Goal: Transaction & Acquisition: Purchase product/service

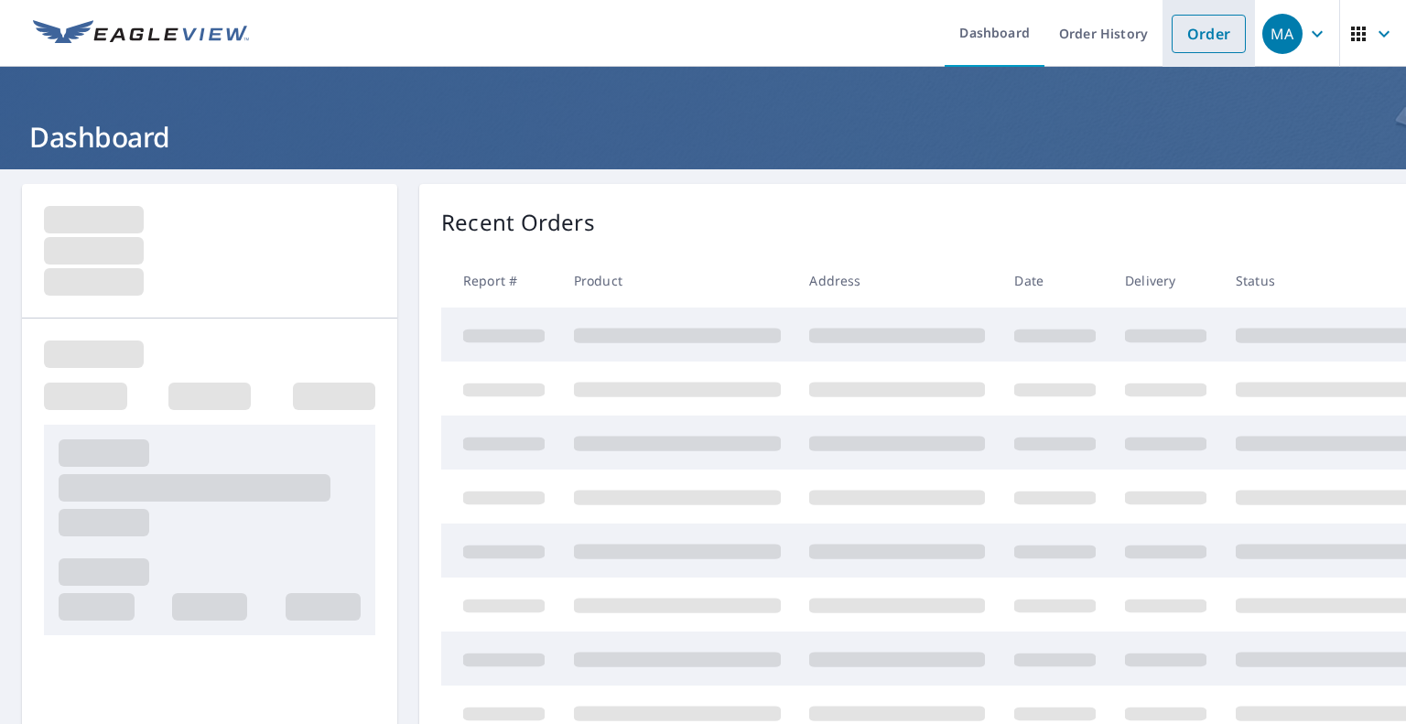
click at [1182, 48] on link "Order" at bounding box center [1209, 34] width 74 height 38
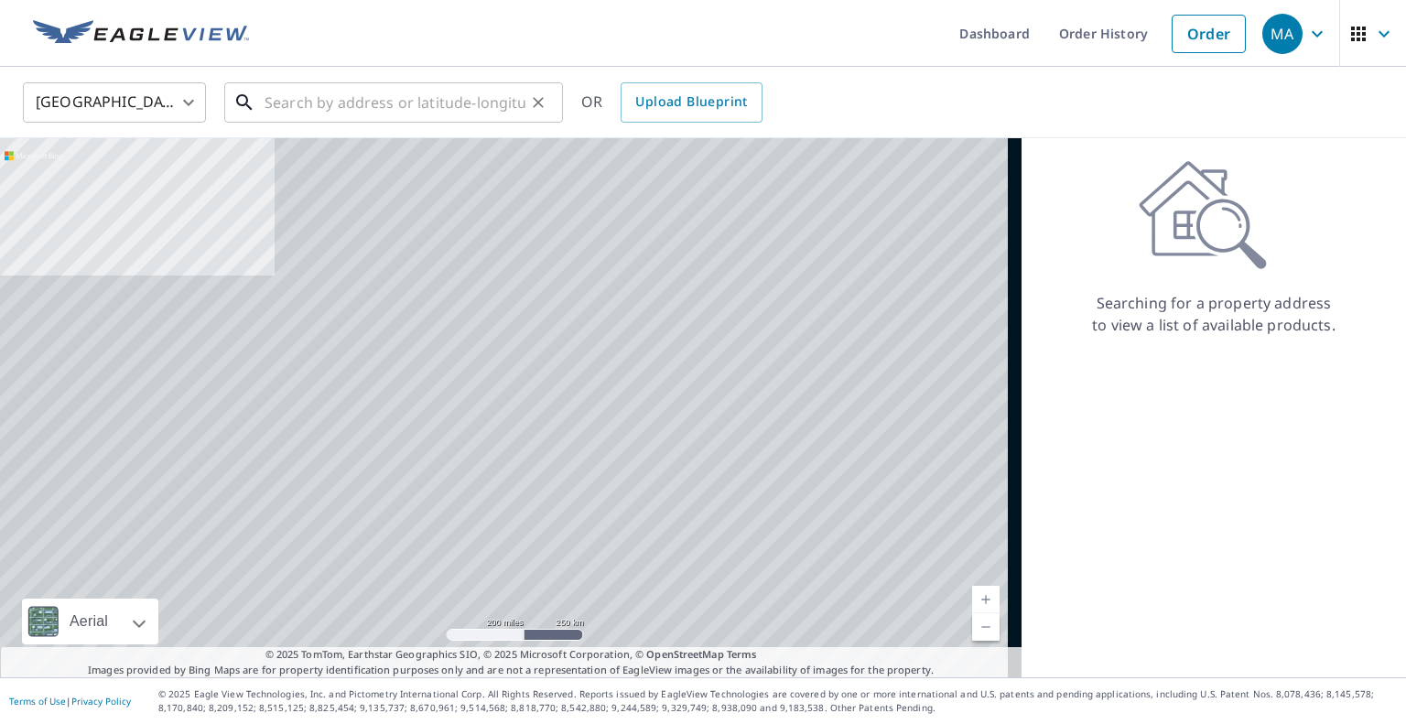
click at [337, 91] on input "text" at bounding box center [395, 102] width 261 height 51
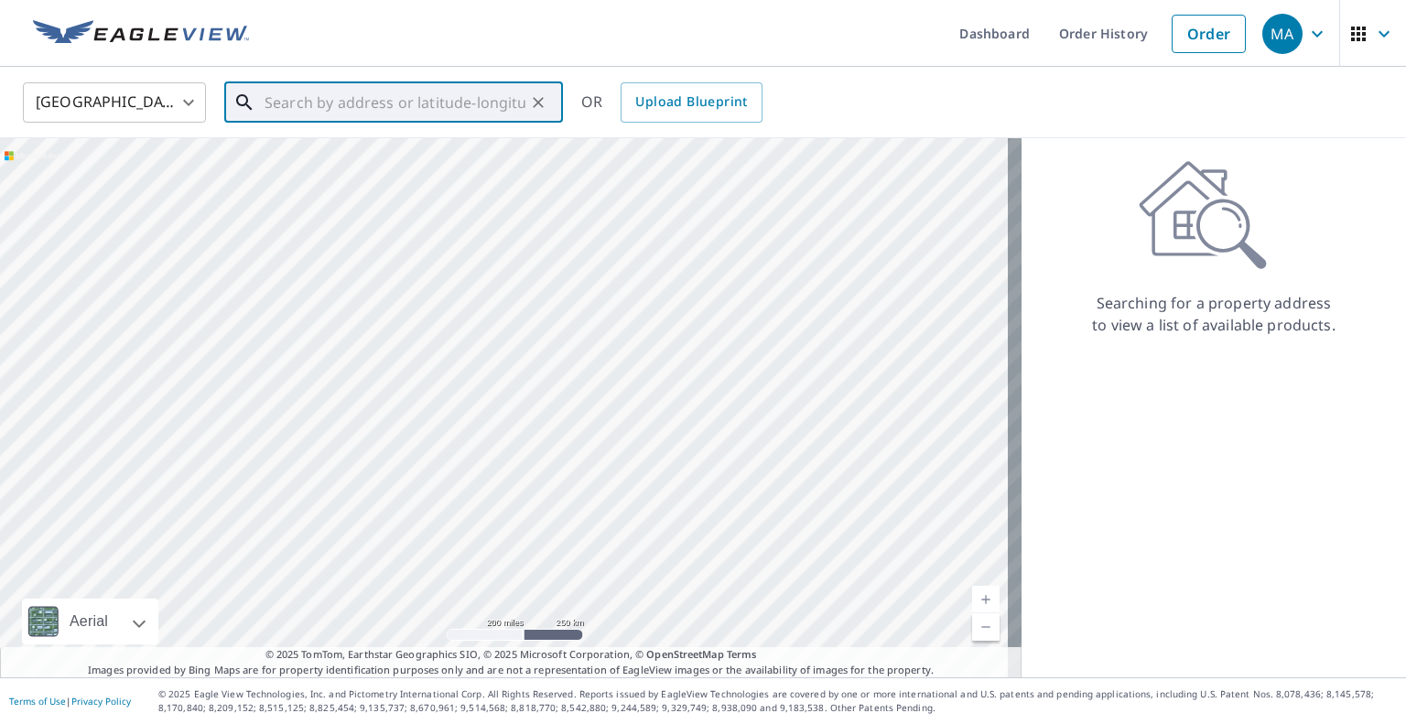
paste input "[STREET_ADDRESS]"
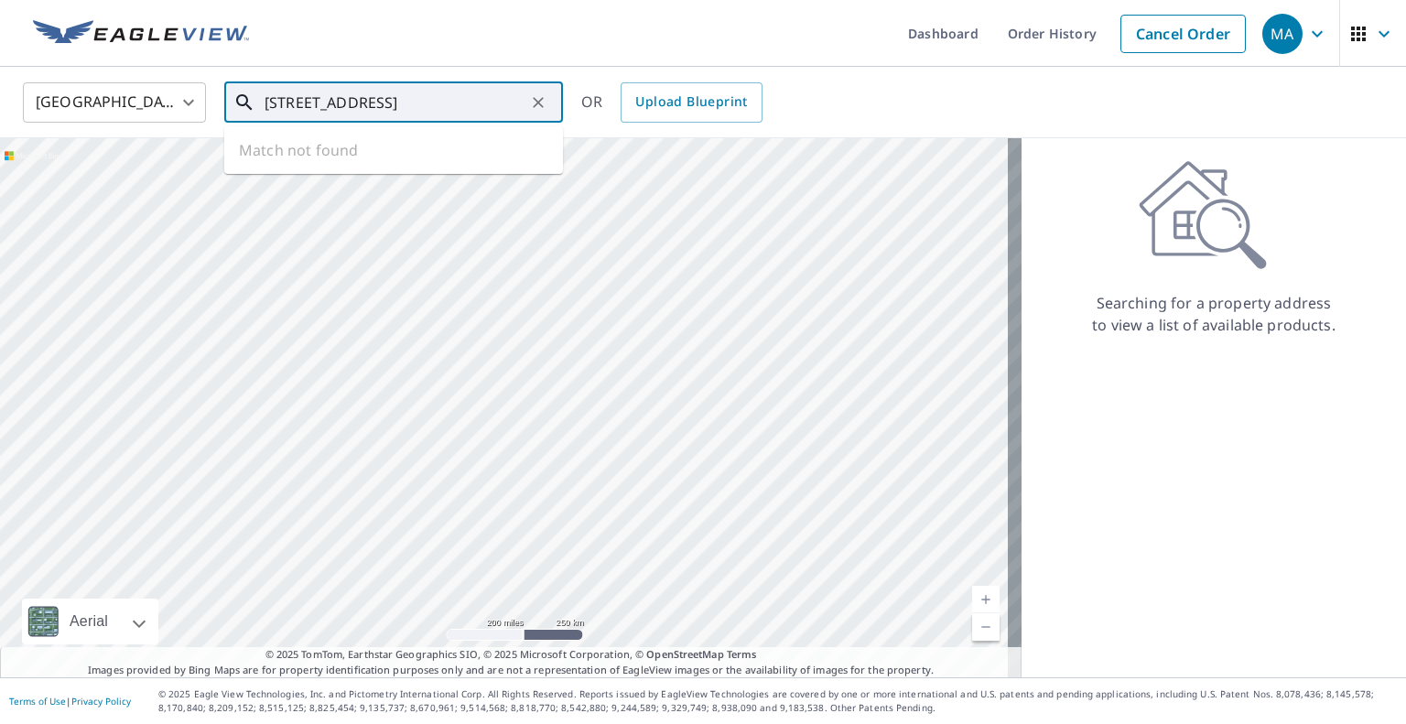
scroll to position [0, 40]
type input "[STREET_ADDRESS][PERSON_NAME]"
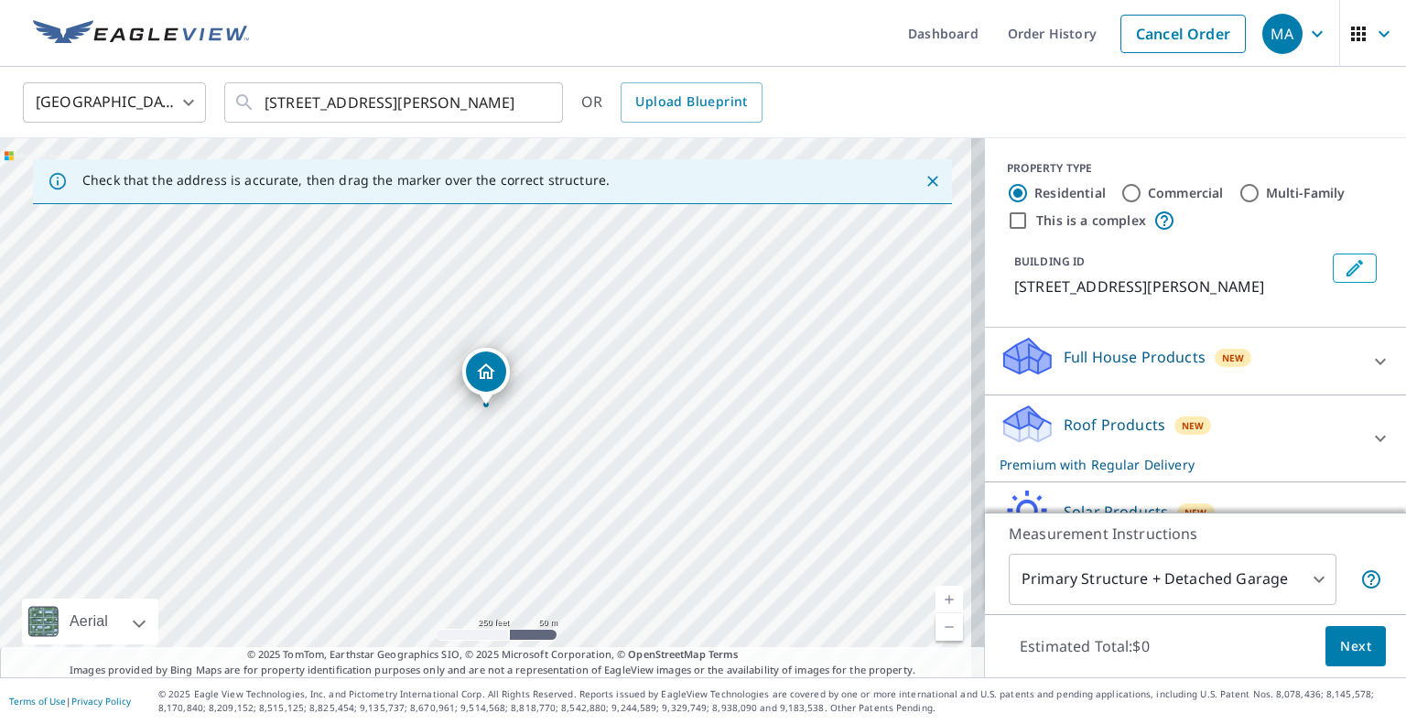
click at [1245, 577] on body "MA MA Dashboard Order History Cancel Order MA [GEOGRAPHIC_DATA] [GEOGRAPHIC_DAT…" at bounding box center [703, 362] width 1406 height 724
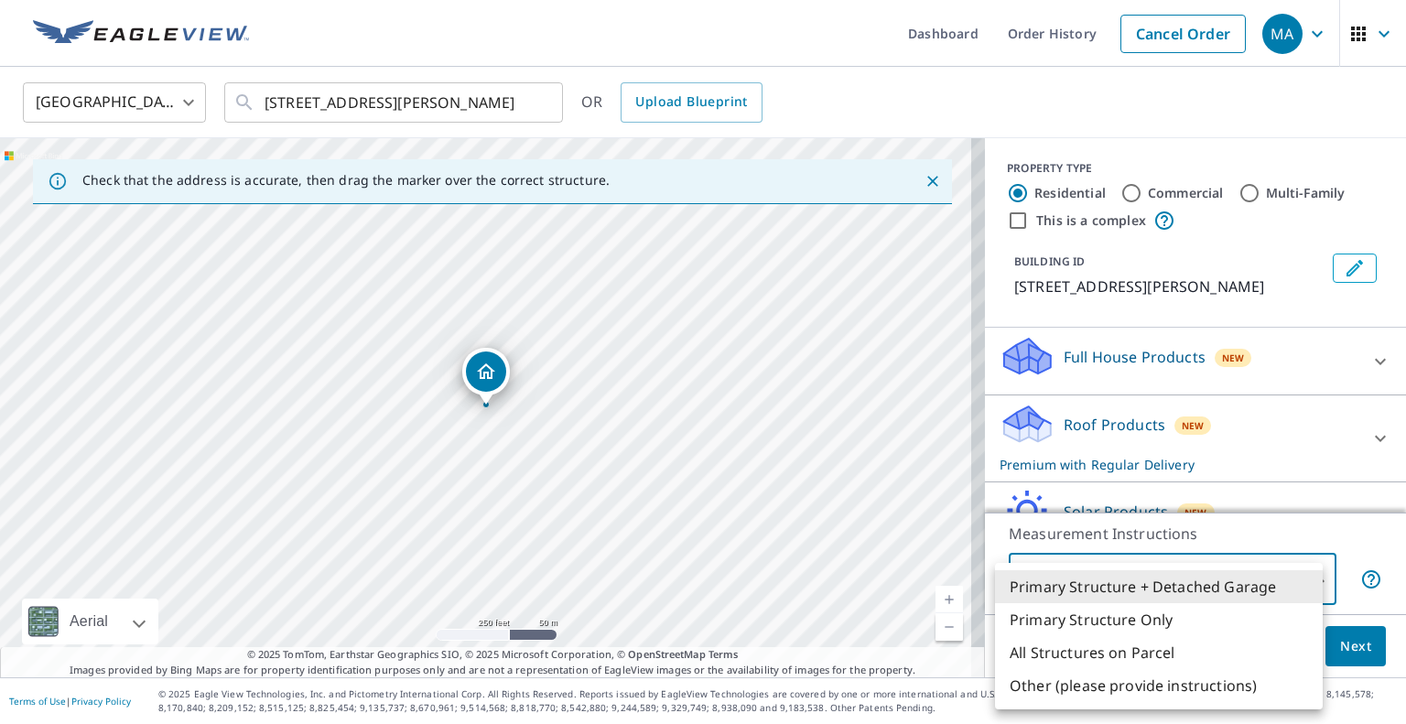
click at [1219, 618] on li "Primary Structure Only" at bounding box center [1159, 619] width 328 height 33
type input "2"
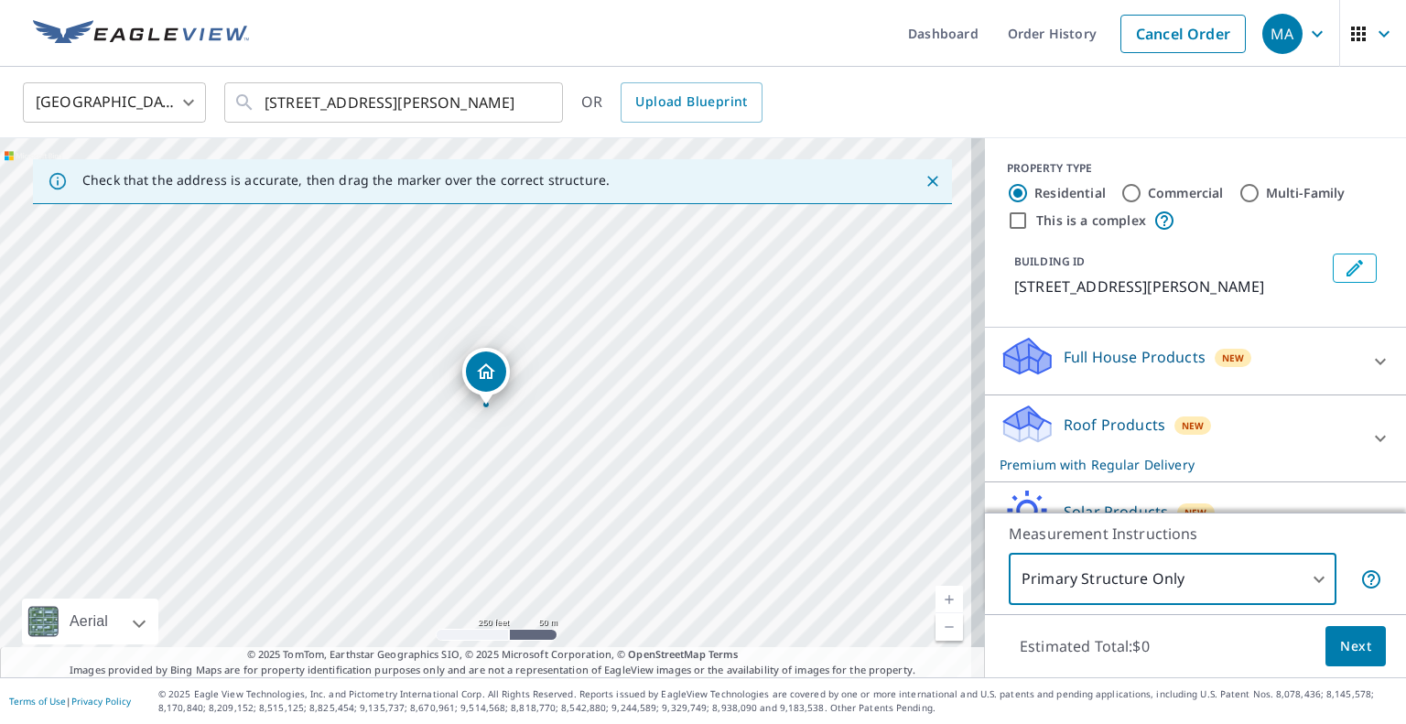
click at [1344, 651] on span "Next" at bounding box center [1355, 646] width 31 height 23
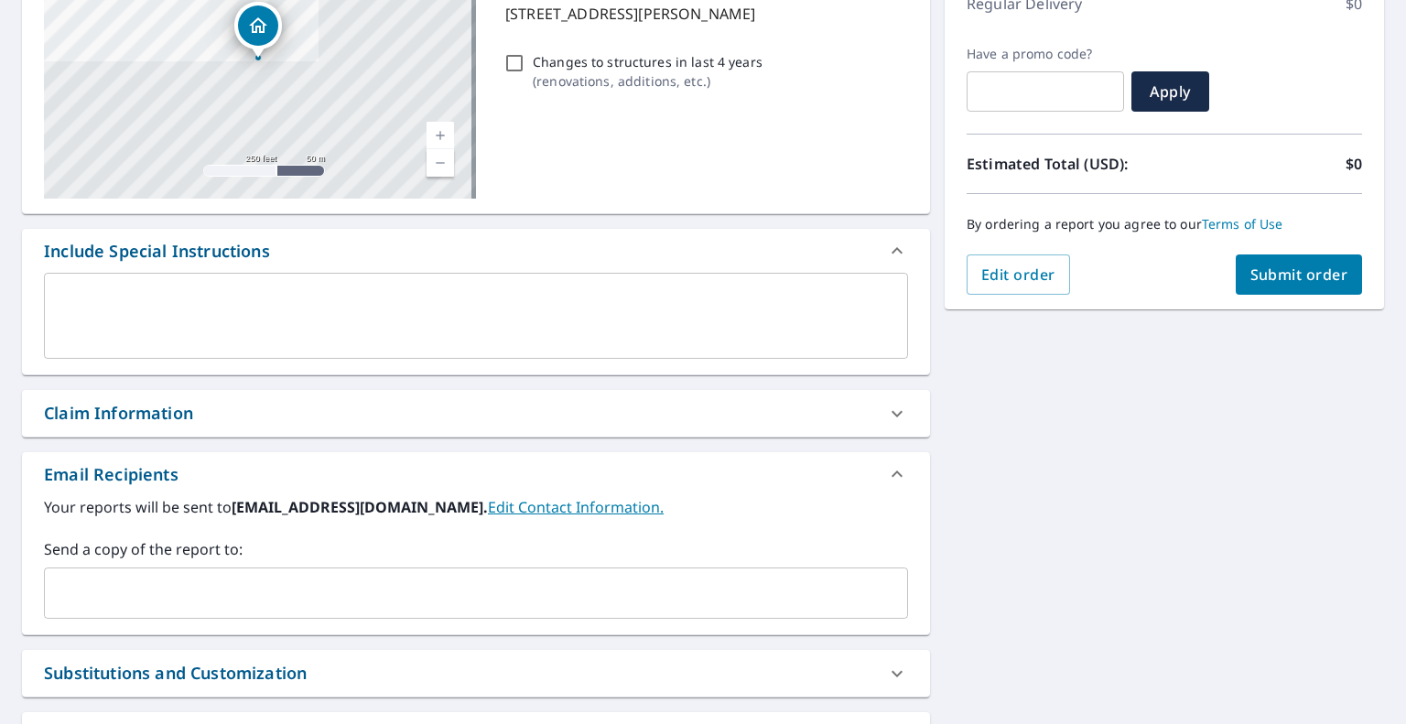
scroll to position [366, 0]
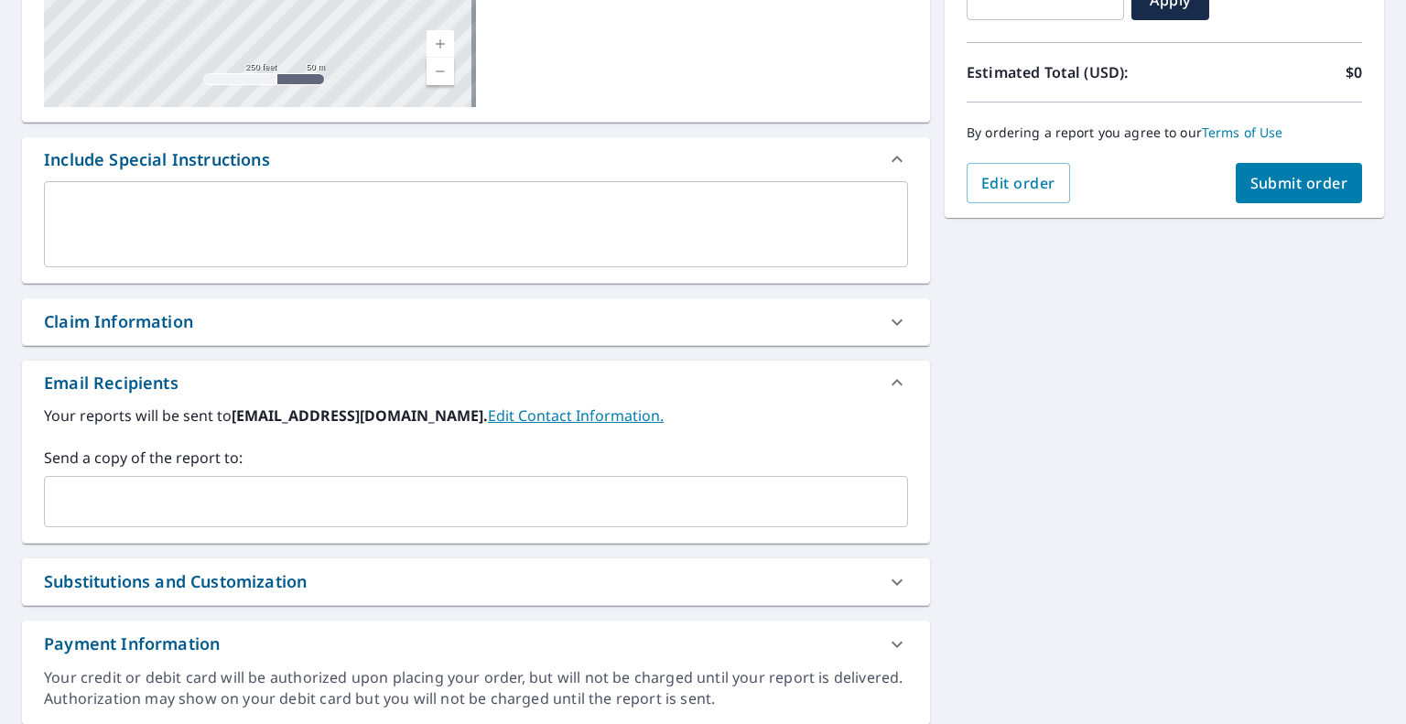
click at [629, 502] on input "text" at bounding box center [462, 501] width 820 height 35
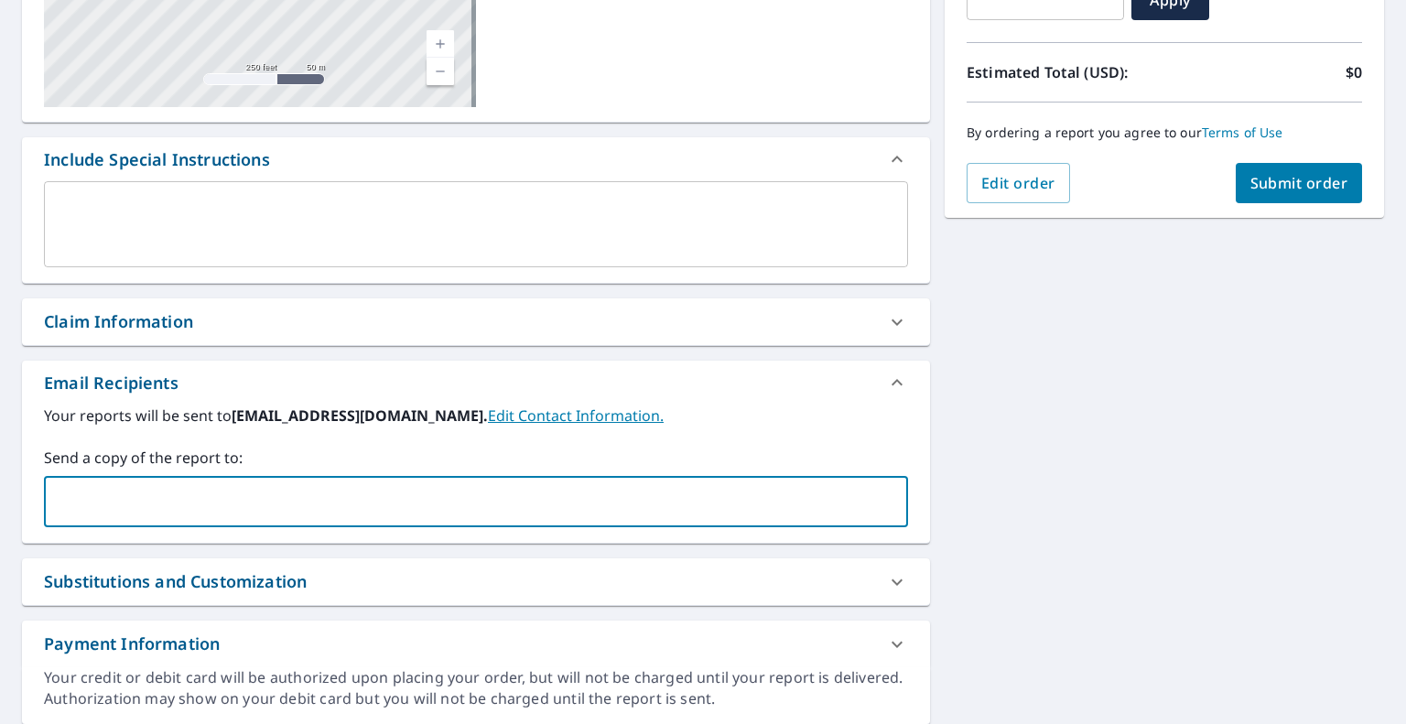
paste input "[EMAIL_ADDRESS][DOMAIN_NAME]"
type input "[EMAIL_ADDRESS][DOMAIN_NAME]"
checkbox input "true"
drag, startPoint x: 663, startPoint y: 502, endPoint x: 685, endPoint y: 490, distance: 25.0
click at [663, 502] on input "text" at bounding box center [581, 501] width 582 height 35
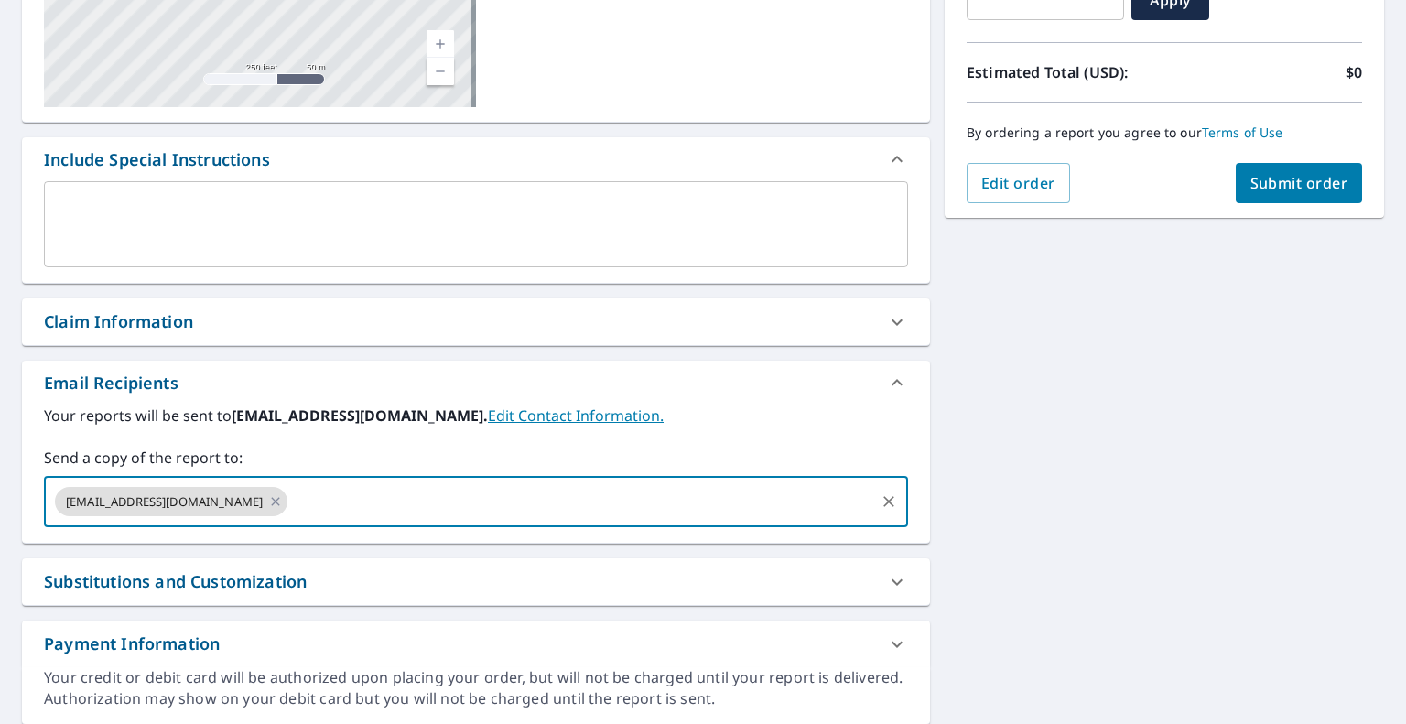
paste input "[EMAIL_ADDRESS][DOMAIN_NAME]"
type input "[EMAIL_ADDRESS][DOMAIN_NAME]"
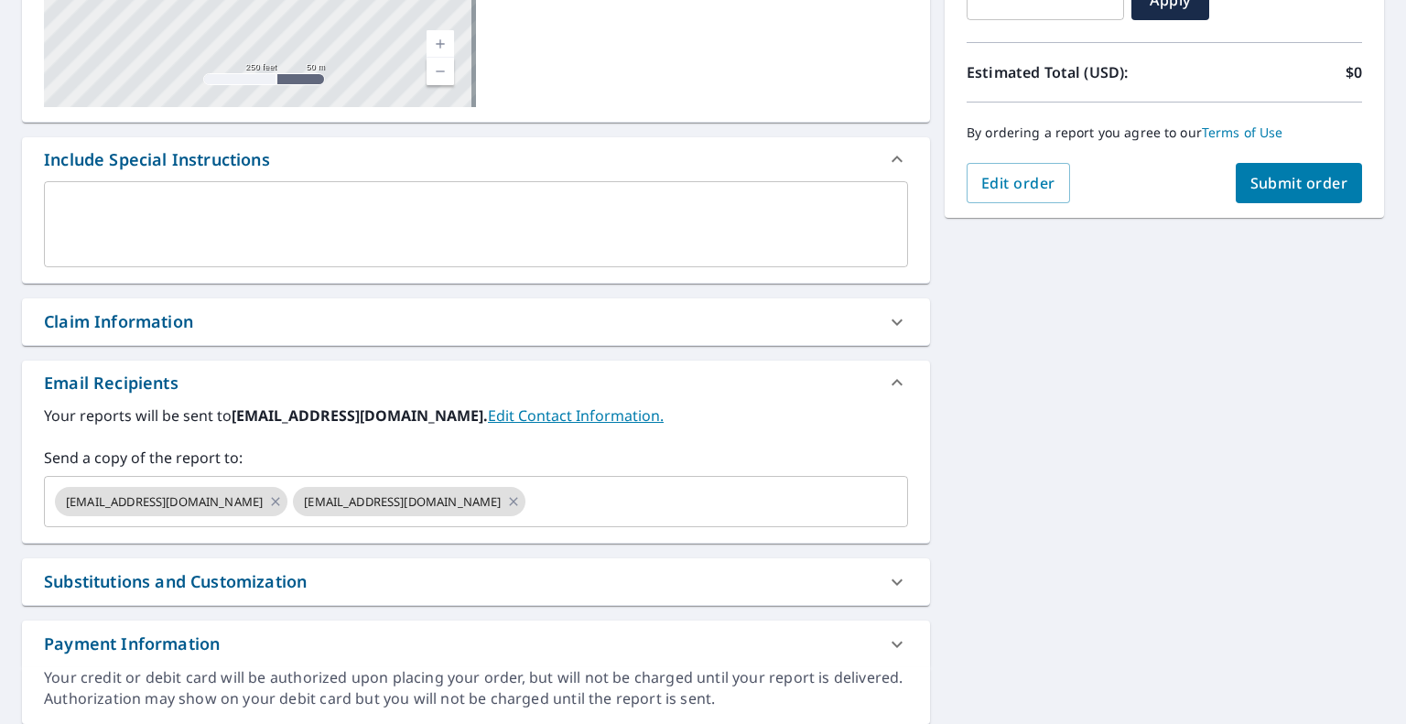
click at [1080, 450] on div "[STREET_ADDRESS][PERSON_NAME] Aerial Road A standard road map Aerial A detailed…" at bounding box center [703, 271] width 1406 height 936
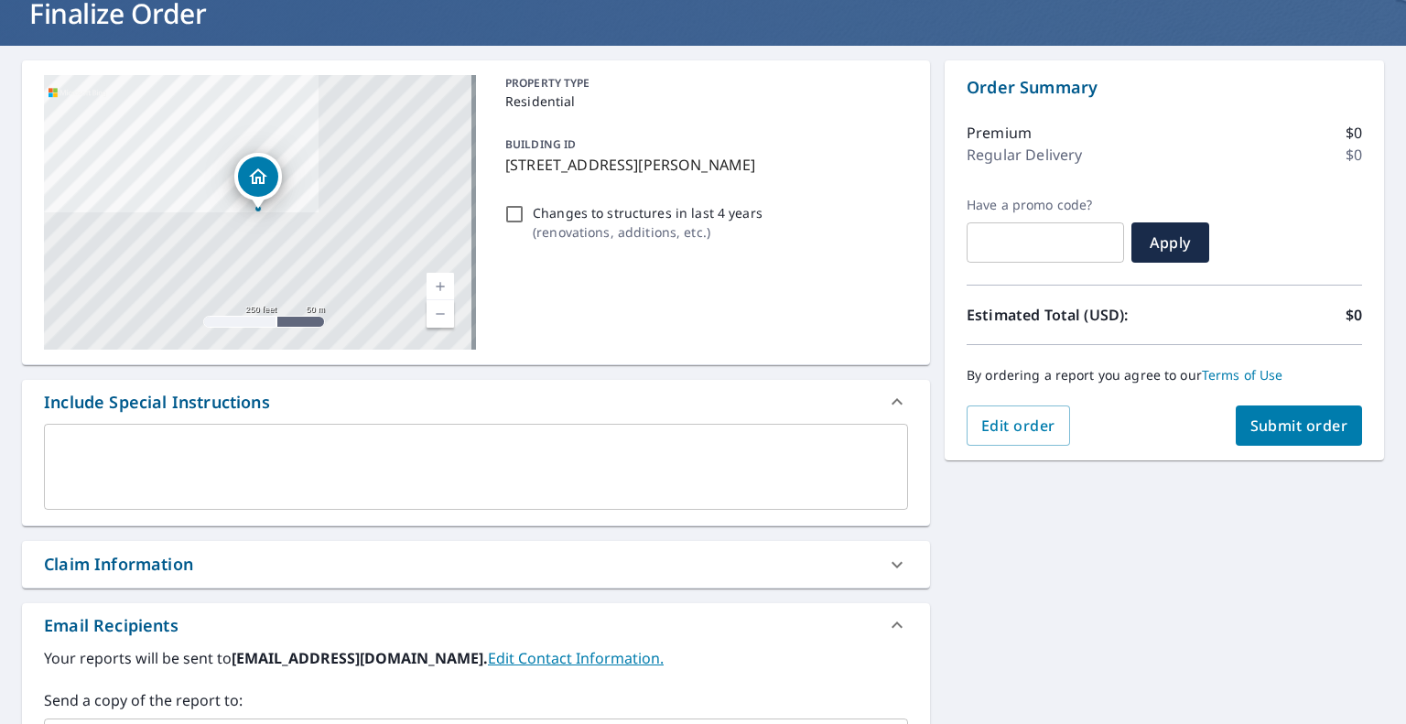
scroll to position [92, 0]
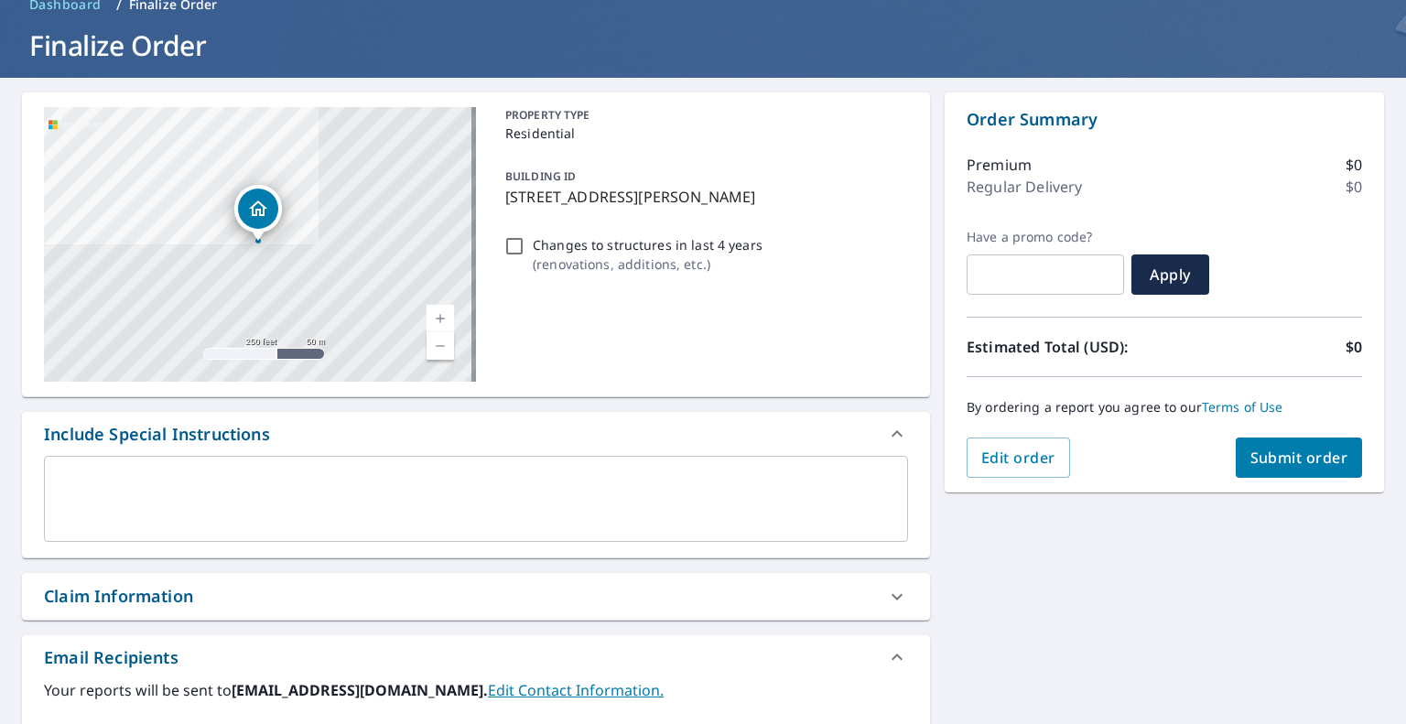
click at [1278, 446] on button "Submit order" at bounding box center [1299, 458] width 127 height 40
checkbox input "true"
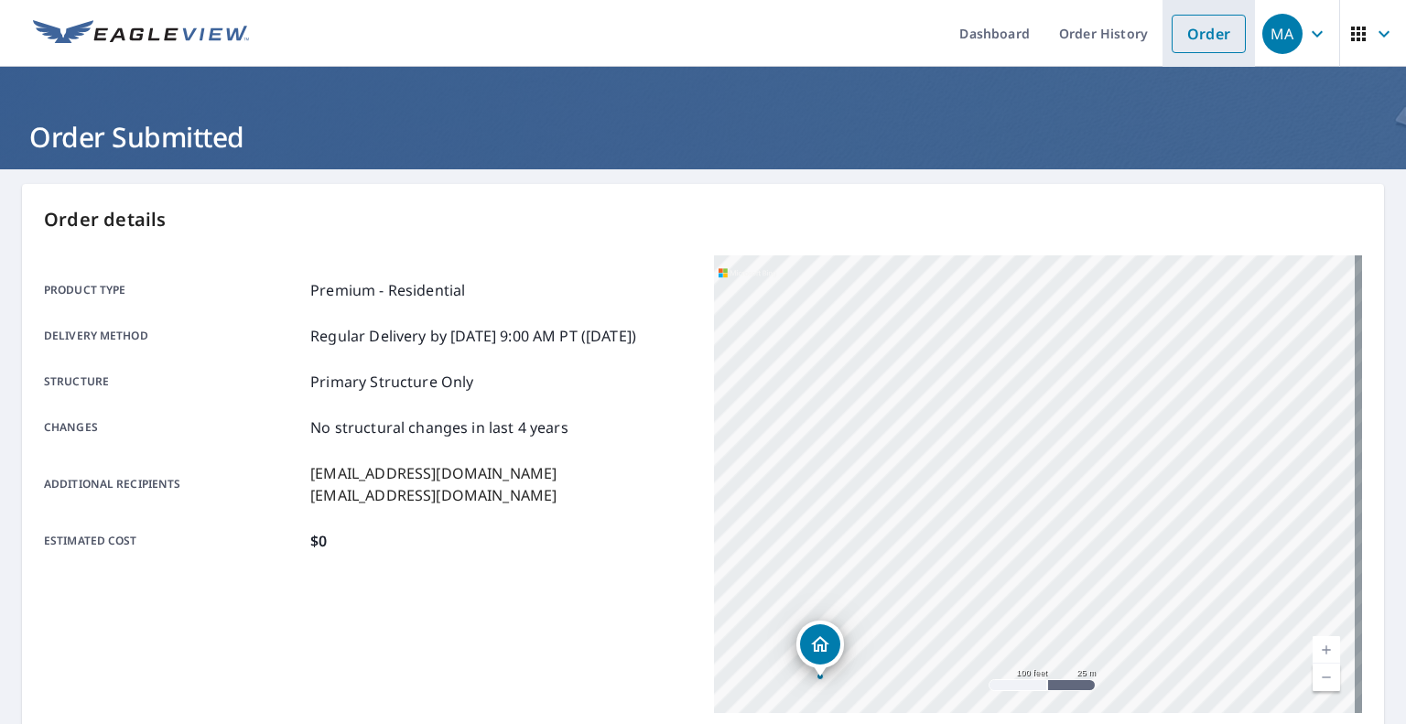
drag, startPoint x: 1198, startPoint y: 30, endPoint x: 1161, endPoint y: 26, distance: 37.8
click at [1198, 30] on link "Order" at bounding box center [1209, 34] width 74 height 38
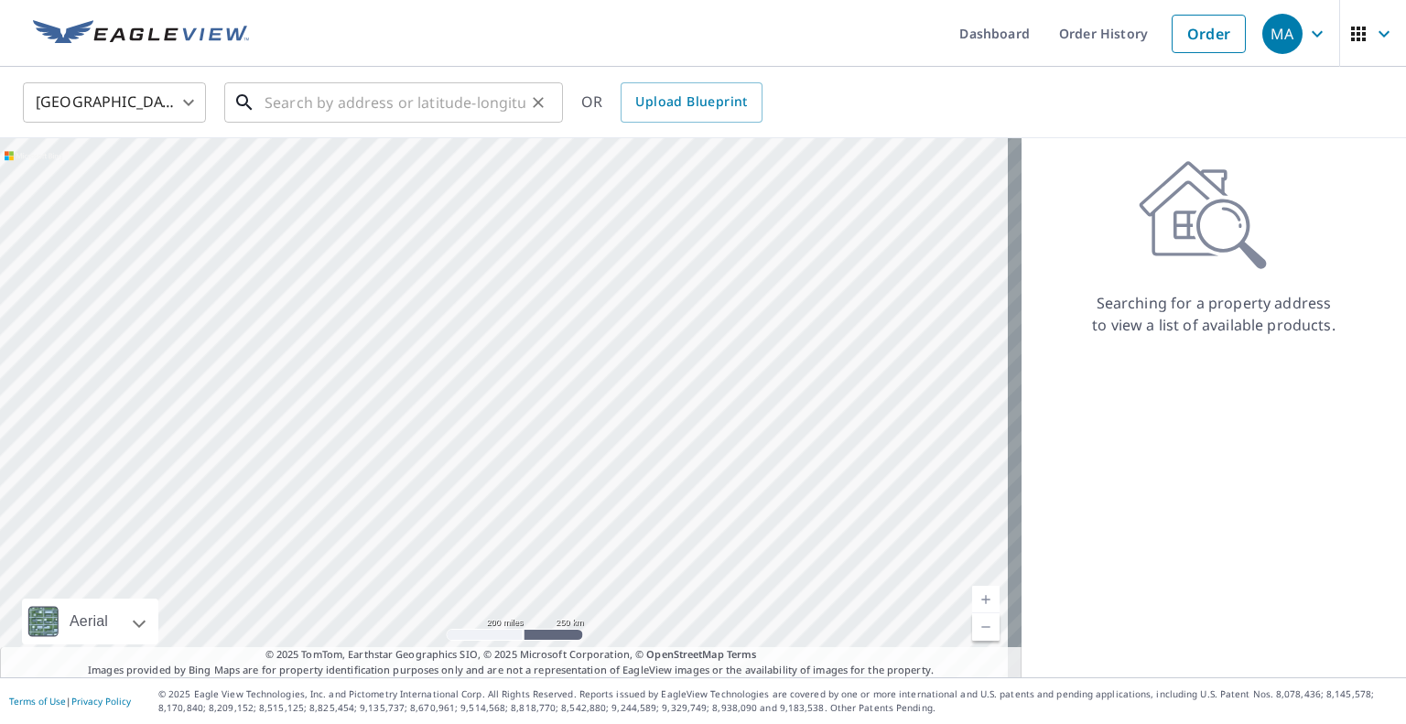
click at [460, 99] on input "text" at bounding box center [395, 102] width 261 height 51
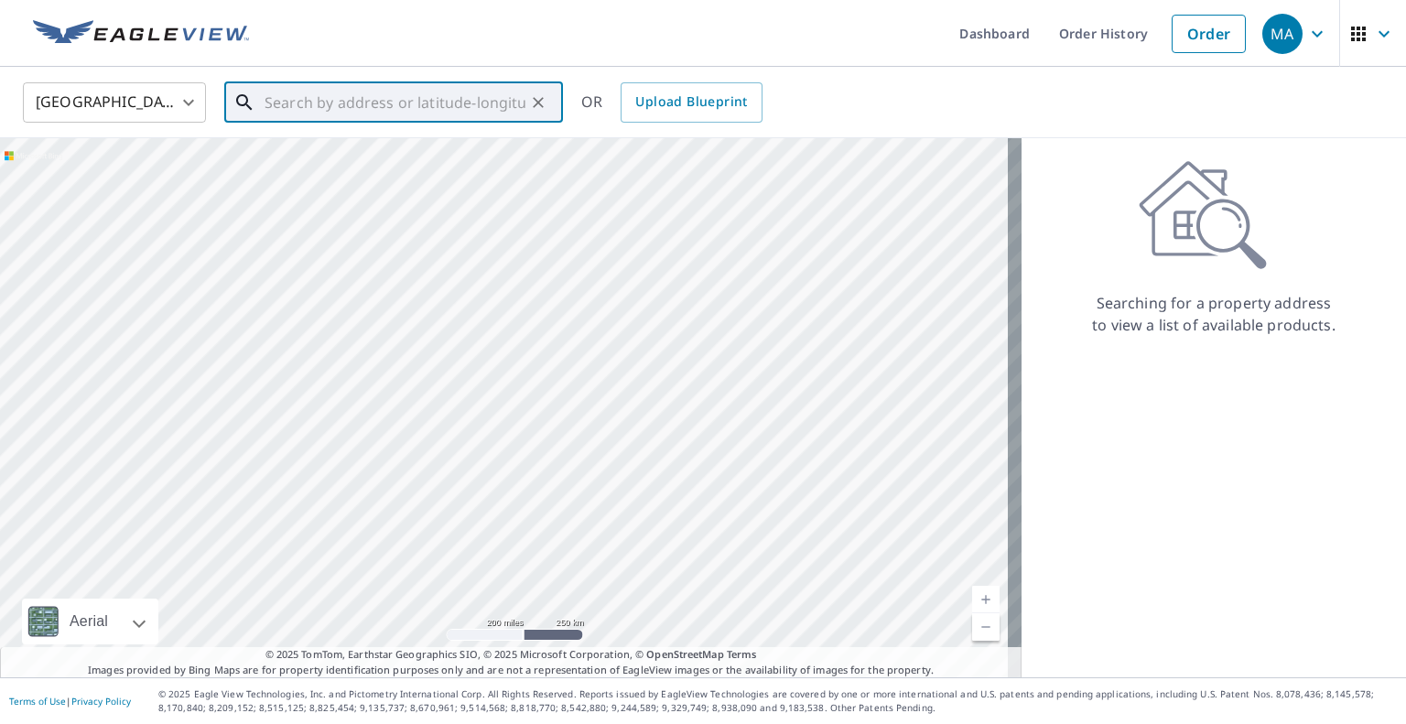
paste input "[STREET_ADDRESS]"
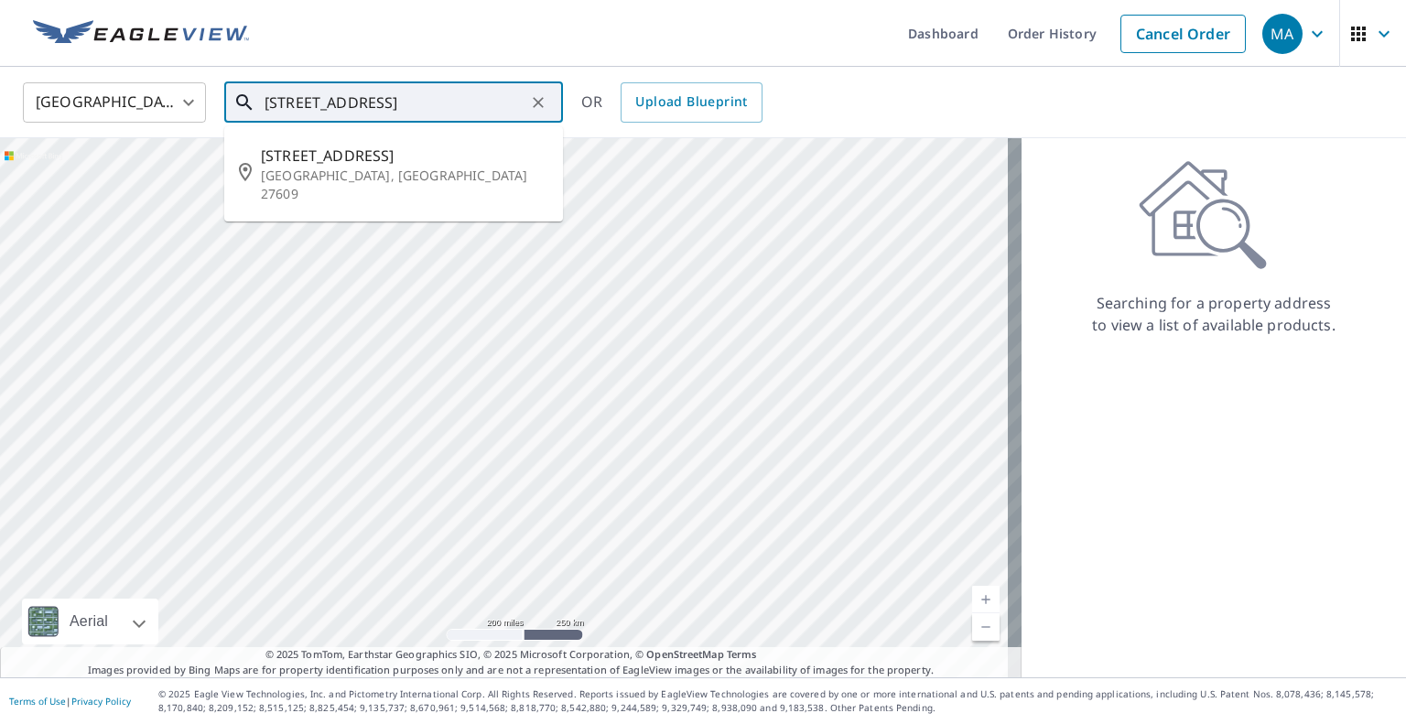
type input "[STREET_ADDRESS]"
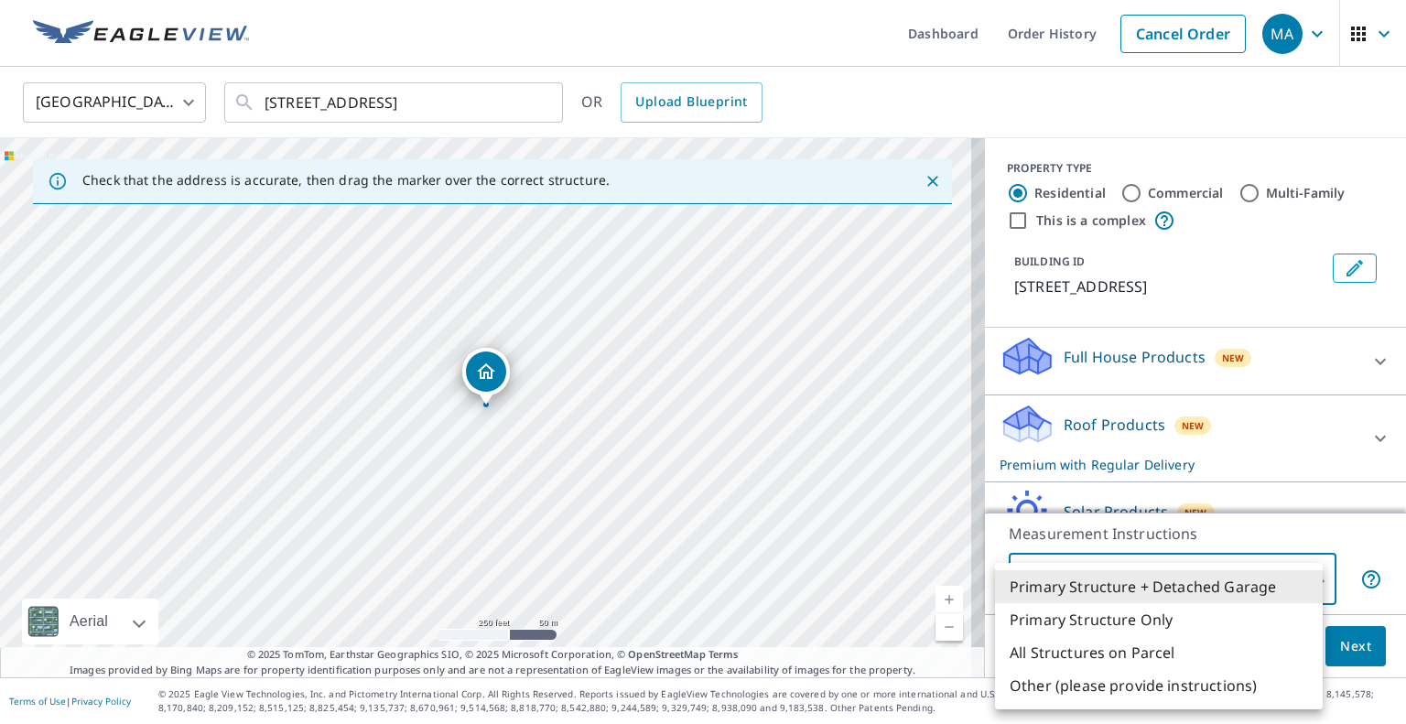
click at [1153, 578] on body "MA MA Dashboard Order History Cancel Order MA [GEOGRAPHIC_DATA] US ​ [STREET_AD…" at bounding box center [703, 362] width 1406 height 724
click at [1124, 614] on li "Primary Structure Only" at bounding box center [1159, 619] width 328 height 33
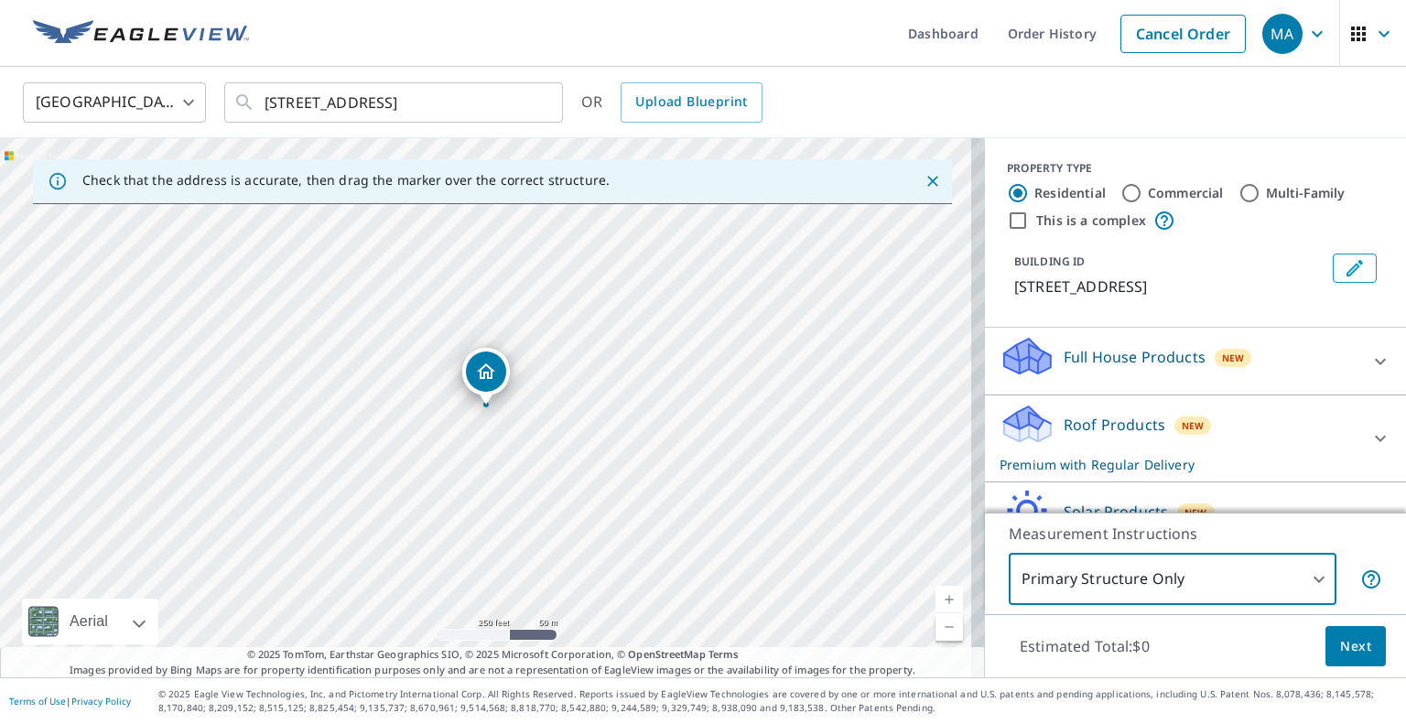
click at [1144, 586] on body "MA MA Dashboard Order History Cancel Order MA [GEOGRAPHIC_DATA] US ​ [STREET_AD…" at bounding box center [703, 362] width 1406 height 724
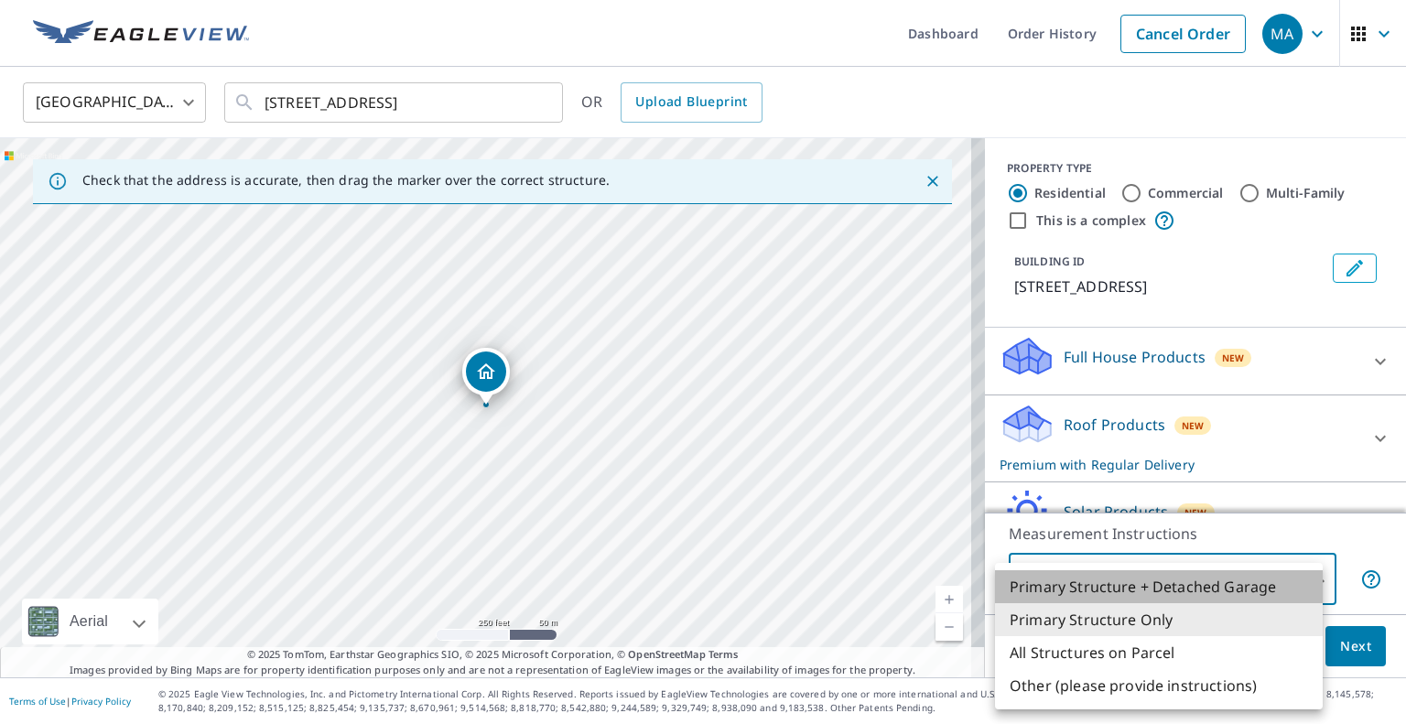
click at [1149, 592] on li "Primary Structure + Detached Garage" at bounding box center [1159, 586] width 328 height 33
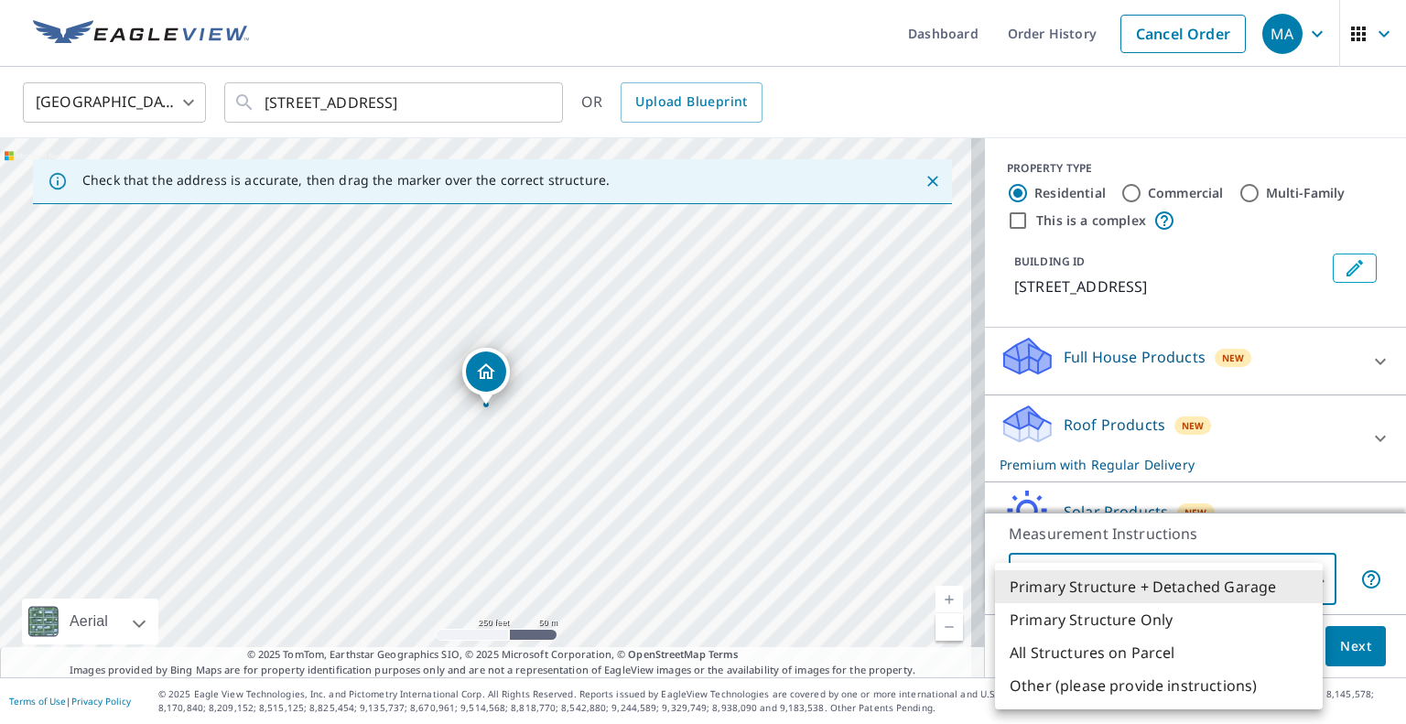
click at [1151, 588] on body "MA MA Dashboard Order History Cancel Order MA [GEOGRAPHIC_DATA] US ​ [STREET_AD…" at bounding box center [703, 362] width 1406 height 724
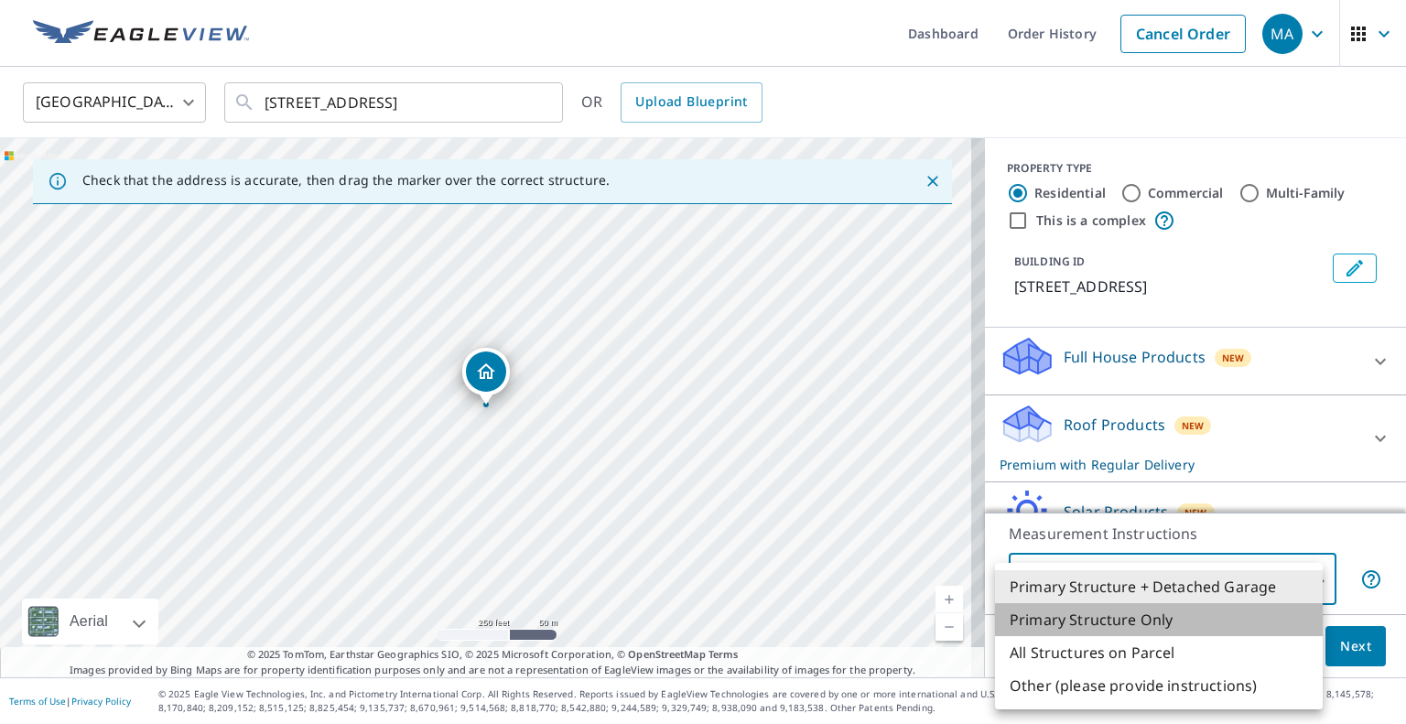
click at [1146, 617] on li "Primary Structure Only" at bounding box center [1159, 619] width 328 height 33
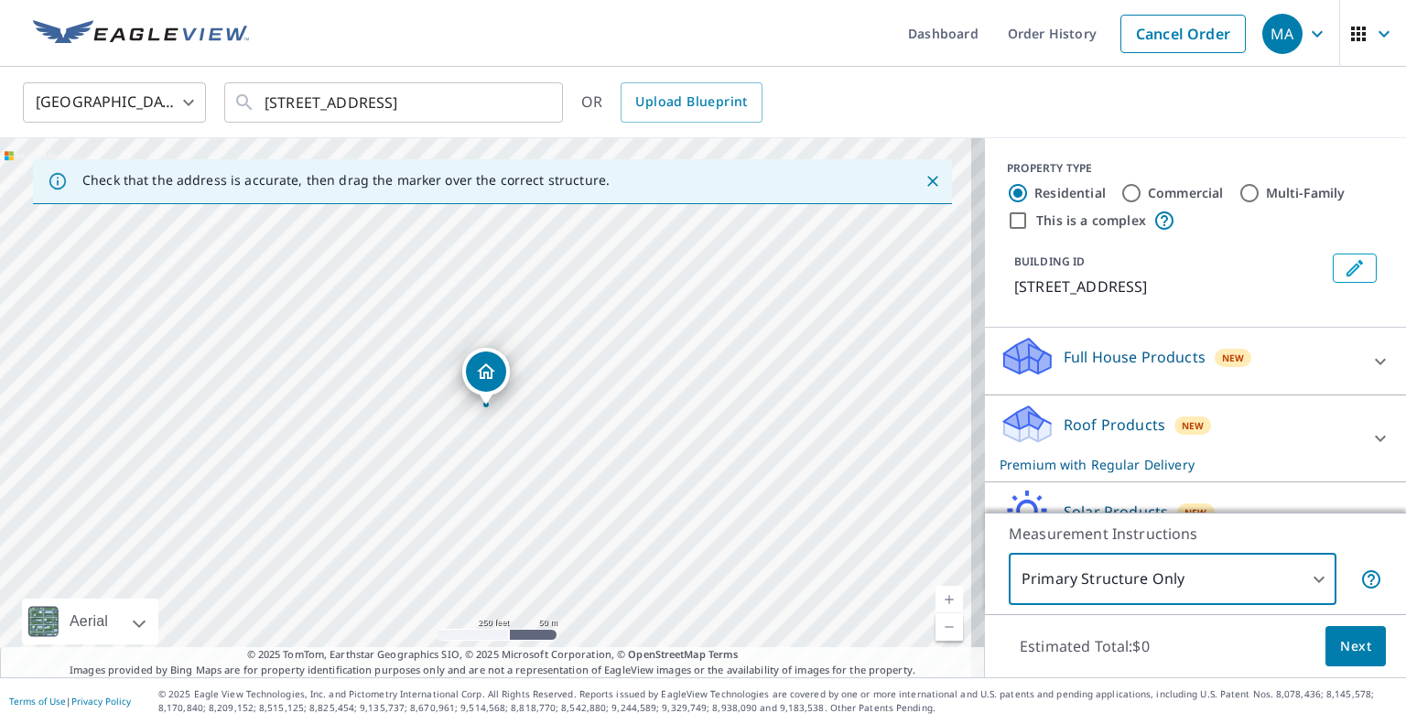
click at [1177, 573] on body "MA MA Dashboard Order History Cancel Order MA [GEOGRAPHIC_DATA] US ​ [STREET_AD…" at bounding box center [703, 362] width 1406 height 724
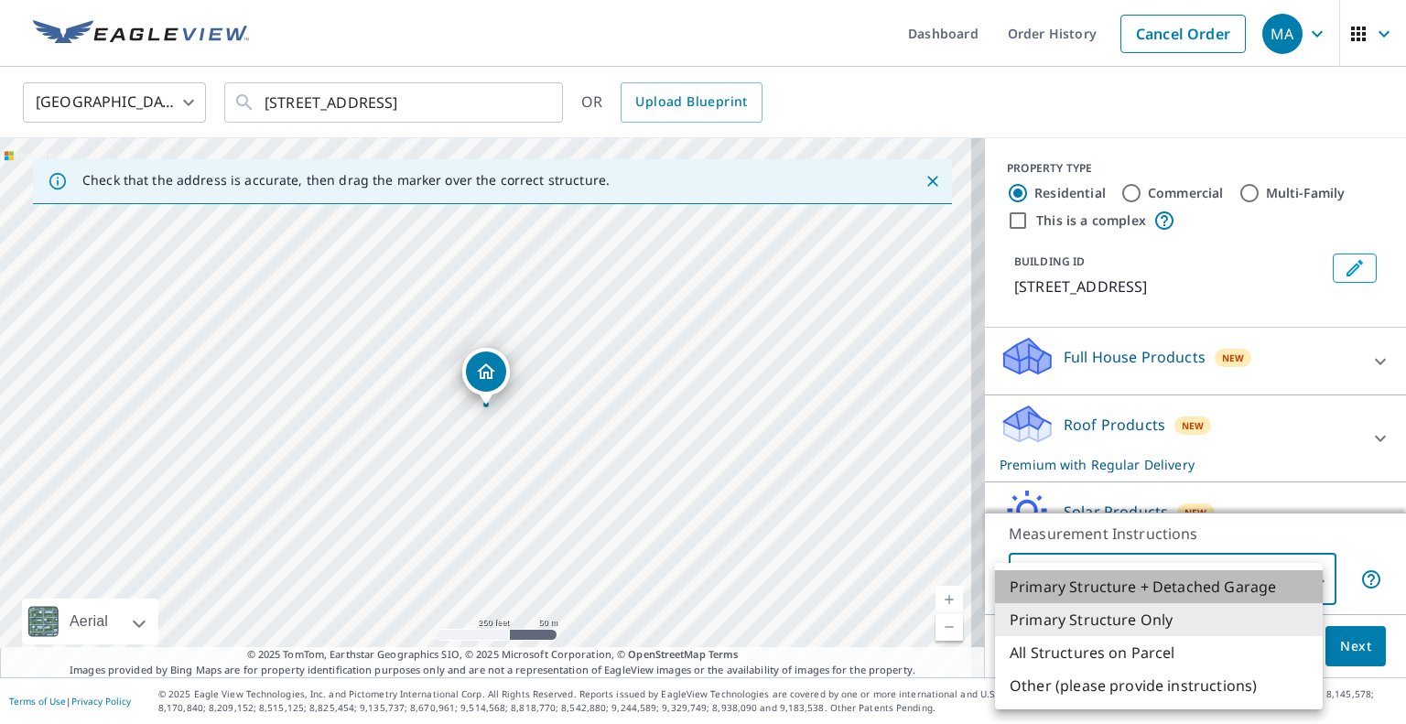
click at [1190, 589] on li "Primary Structure + Detached Garage" at bounding box center [1159, 586] width 328 height 33
type input "1"
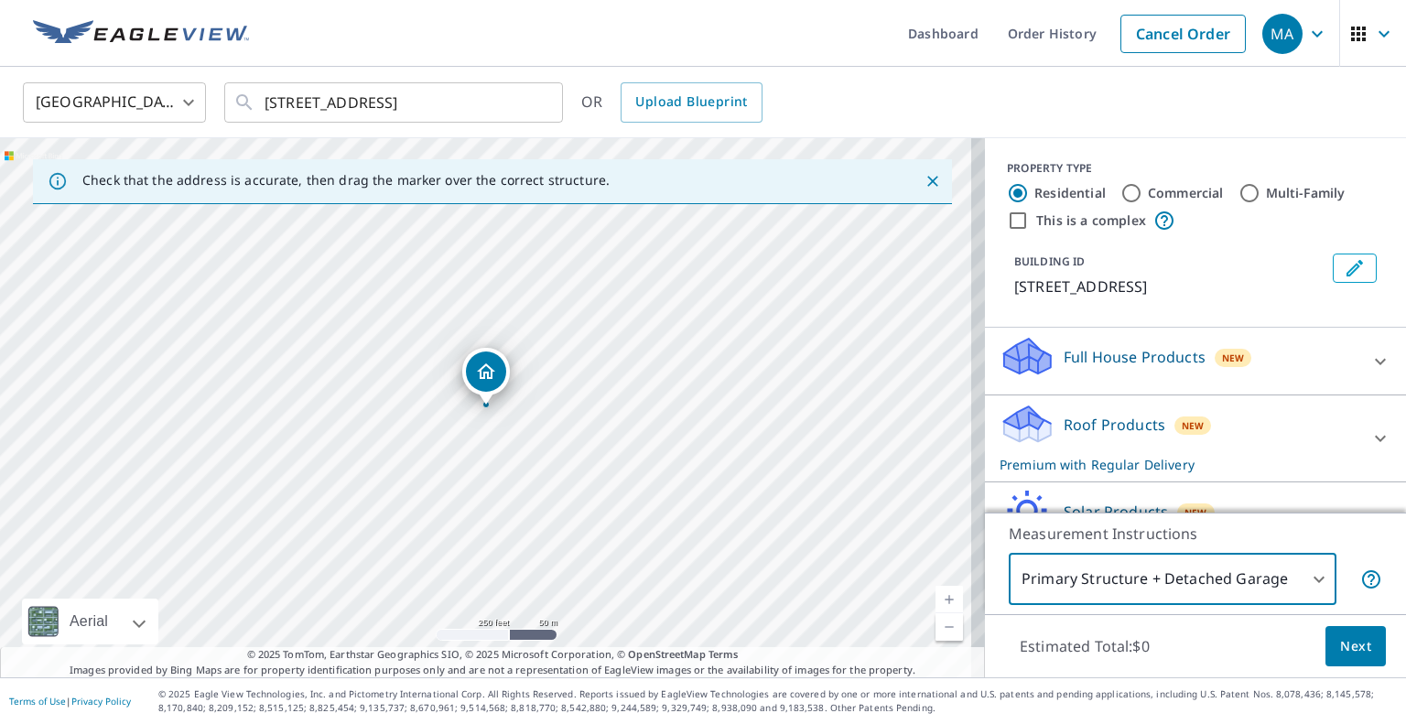
click at [1326, 634] on button "Next" at bounding box center [1356, 646] width 60 height 41
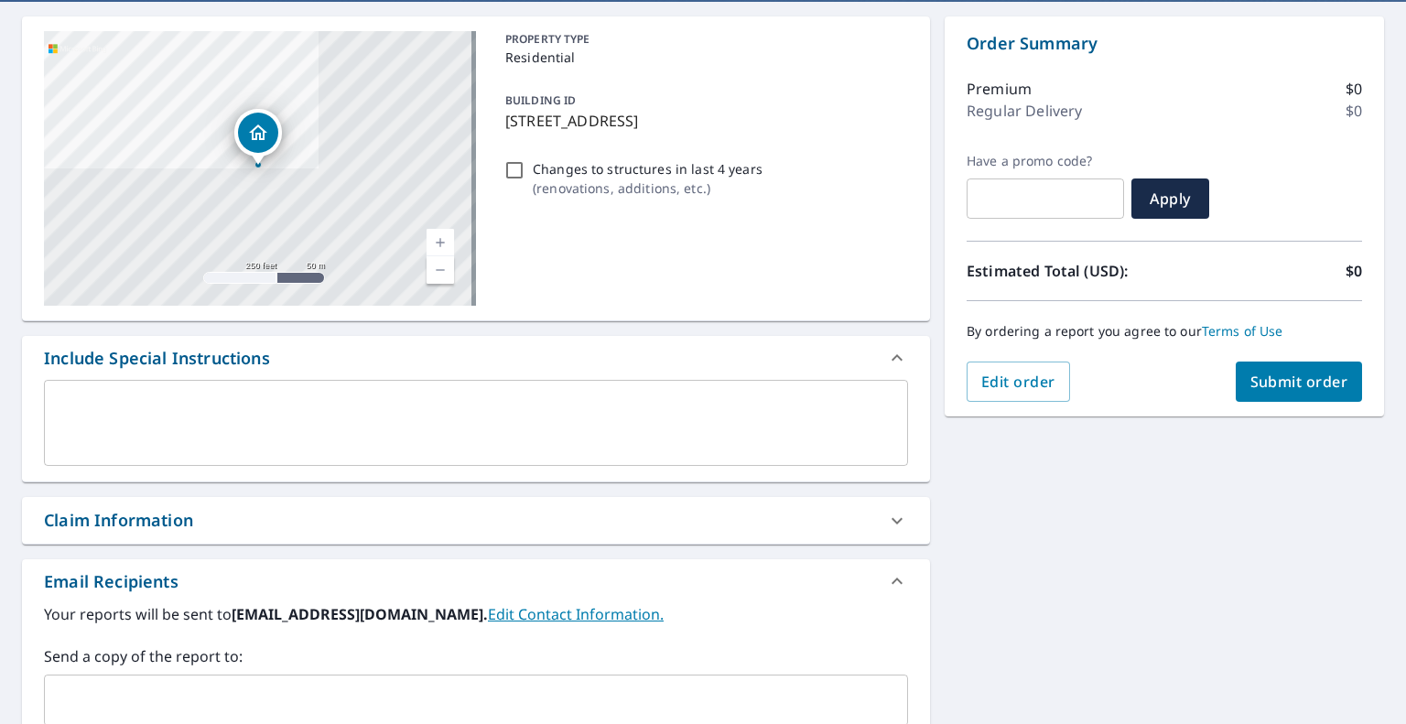
scroll to position [275, 0]
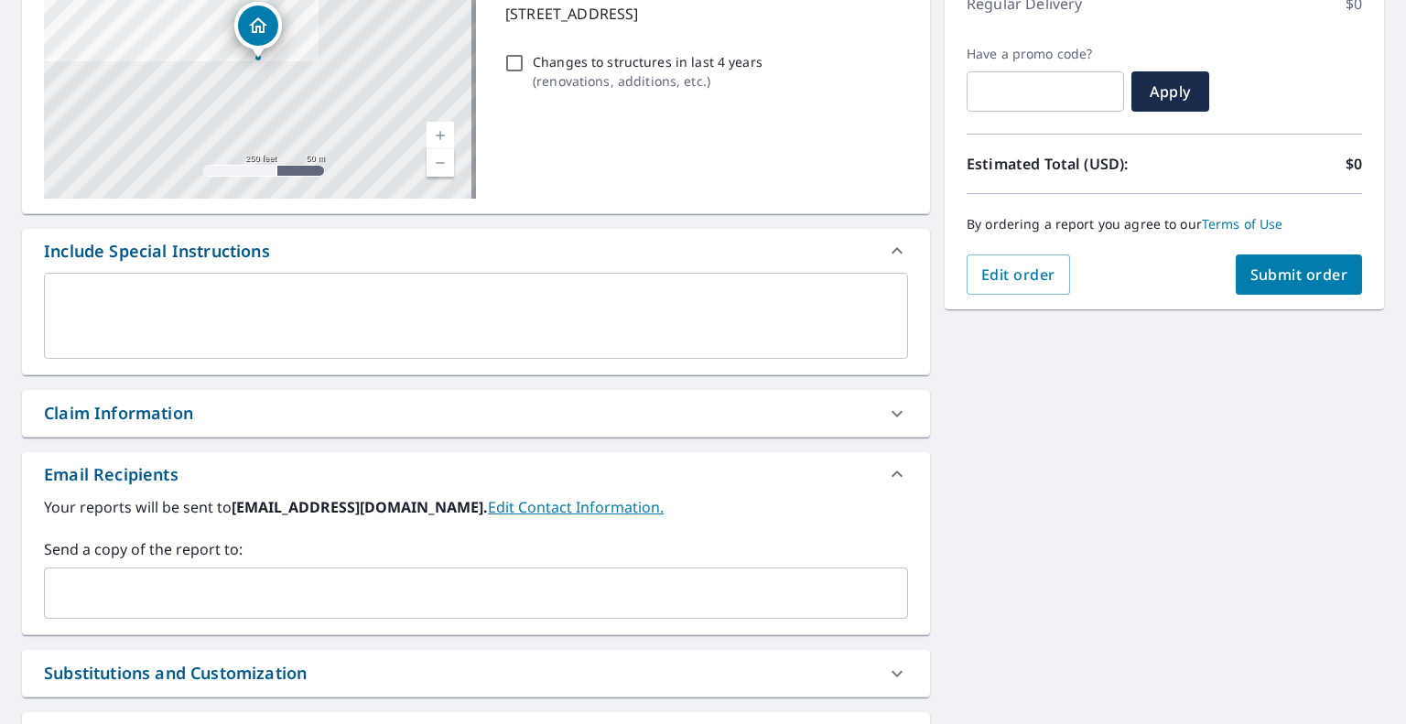
click at [512, 581] on input "text" at bounding box center [462, 593] width 820 height 35
paste input "[EMAIL_ADDRESS][DOMAIN_NAME]"
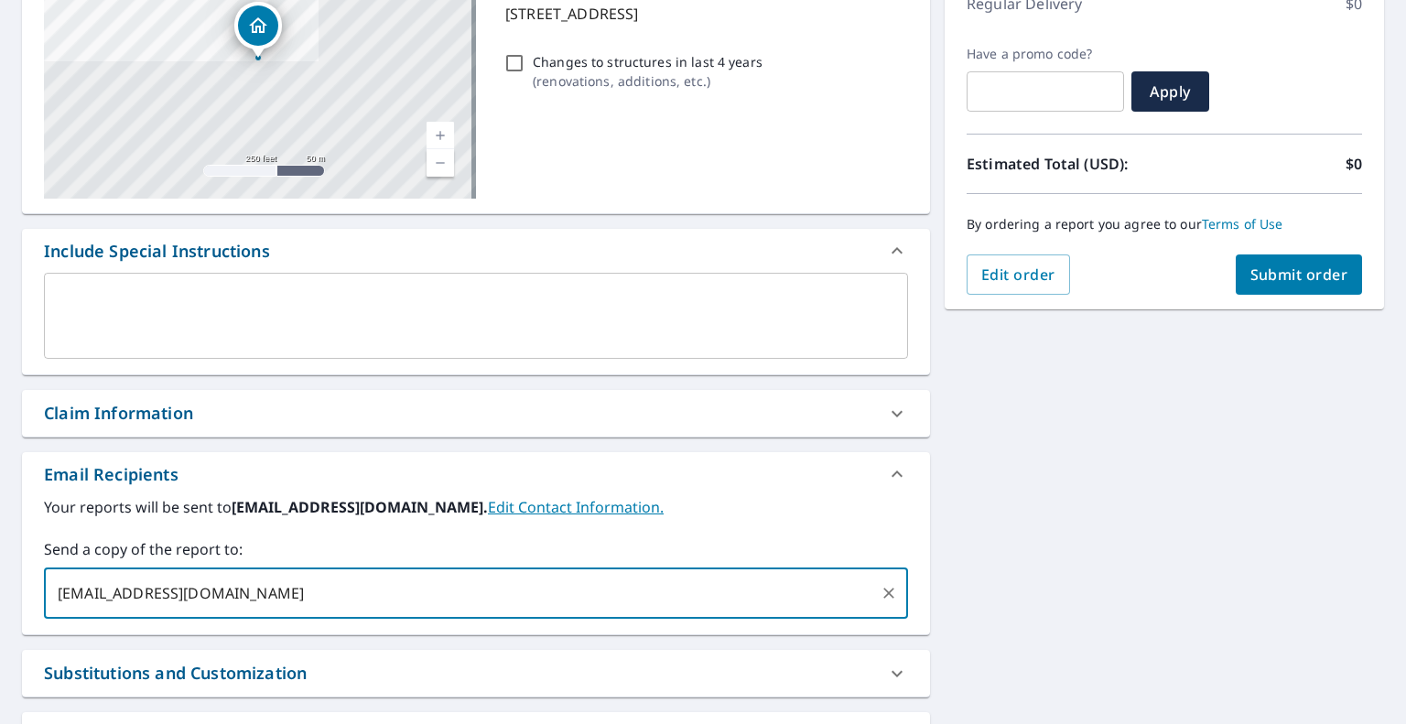
type input "[EMAIL_ADDRESS][DOMAIN_NAME]"
checkbox input "true"
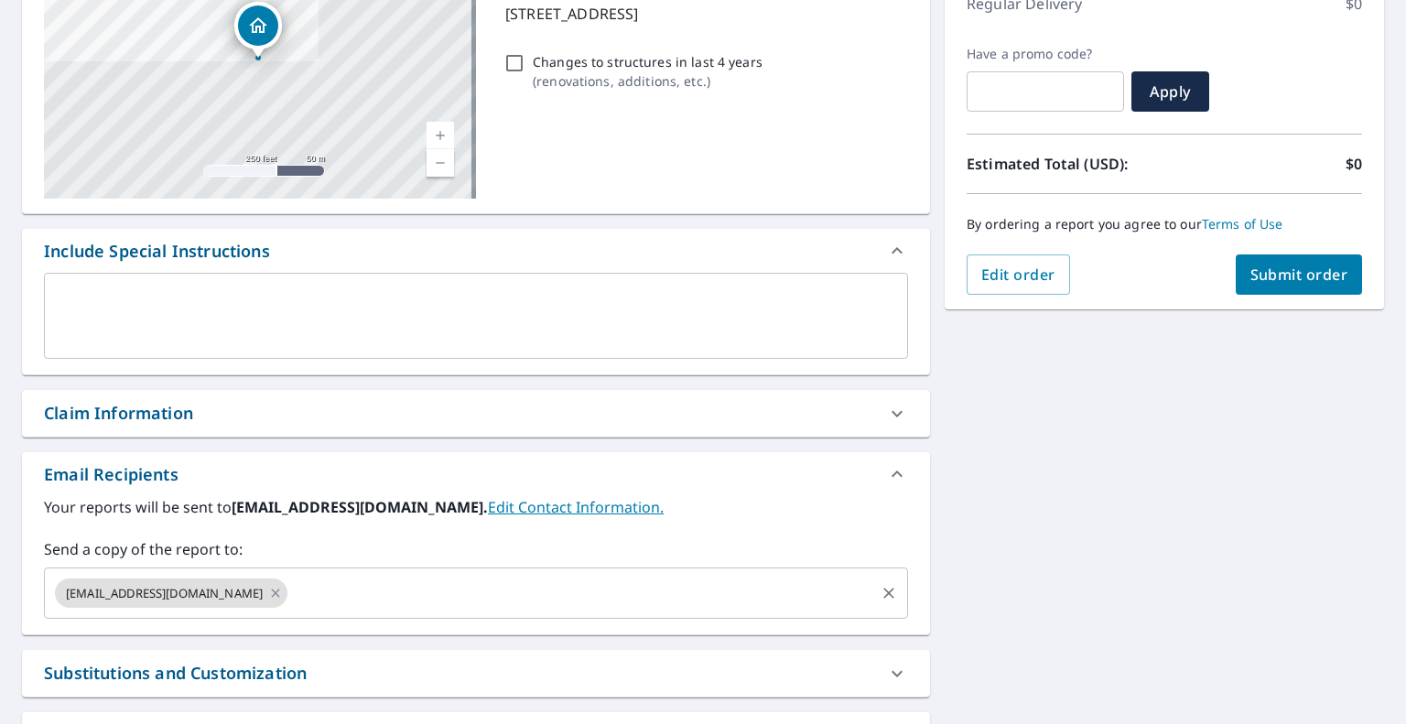
click at [593, 602] on input "text" at bounding box center [581, 593] width 582 height 35
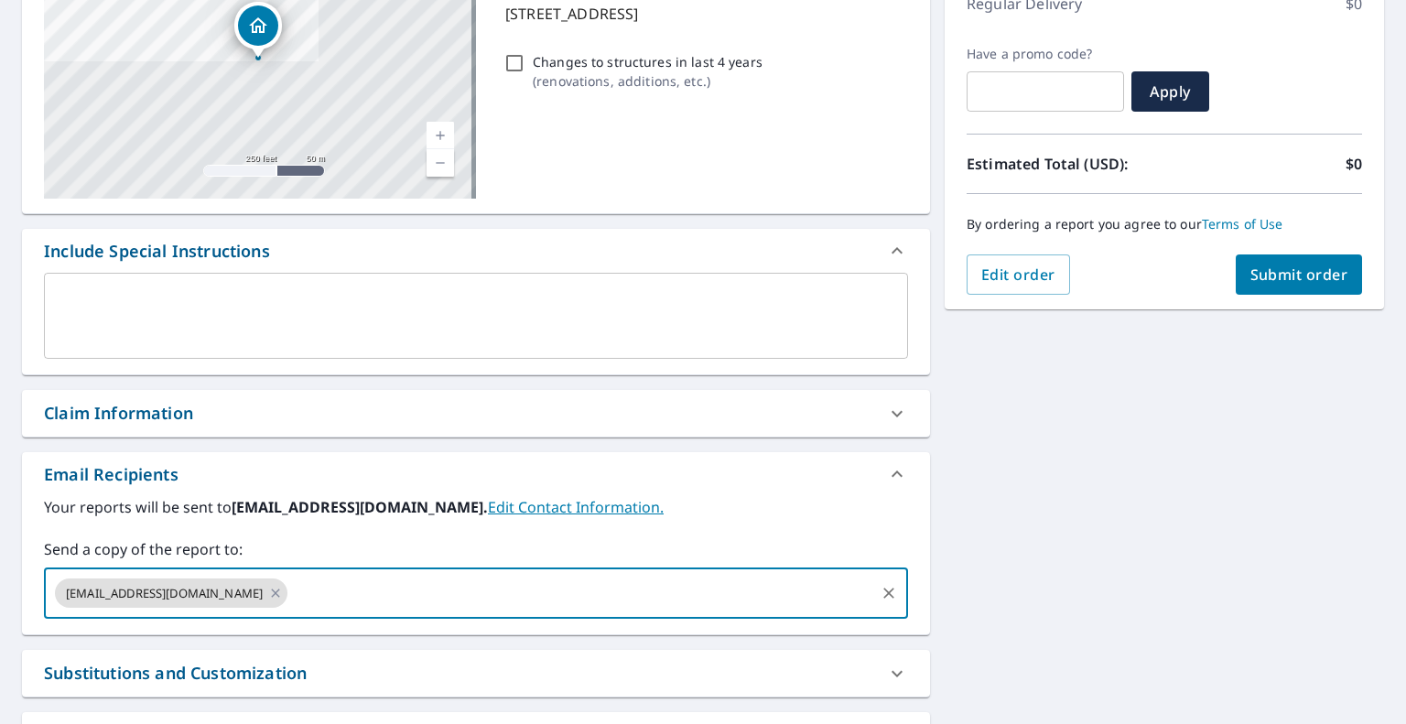
paste input "[EMAIL_ADDRESS][DOMAIN_NAME]"
click at [789, 570] on div "[EMAIL_ADDRESS][DOMAIN_NAME] [EMAIL_ADDRESS][DOMAIN_NAME] ​" at bounding box center [476, 593] width 864 height 51
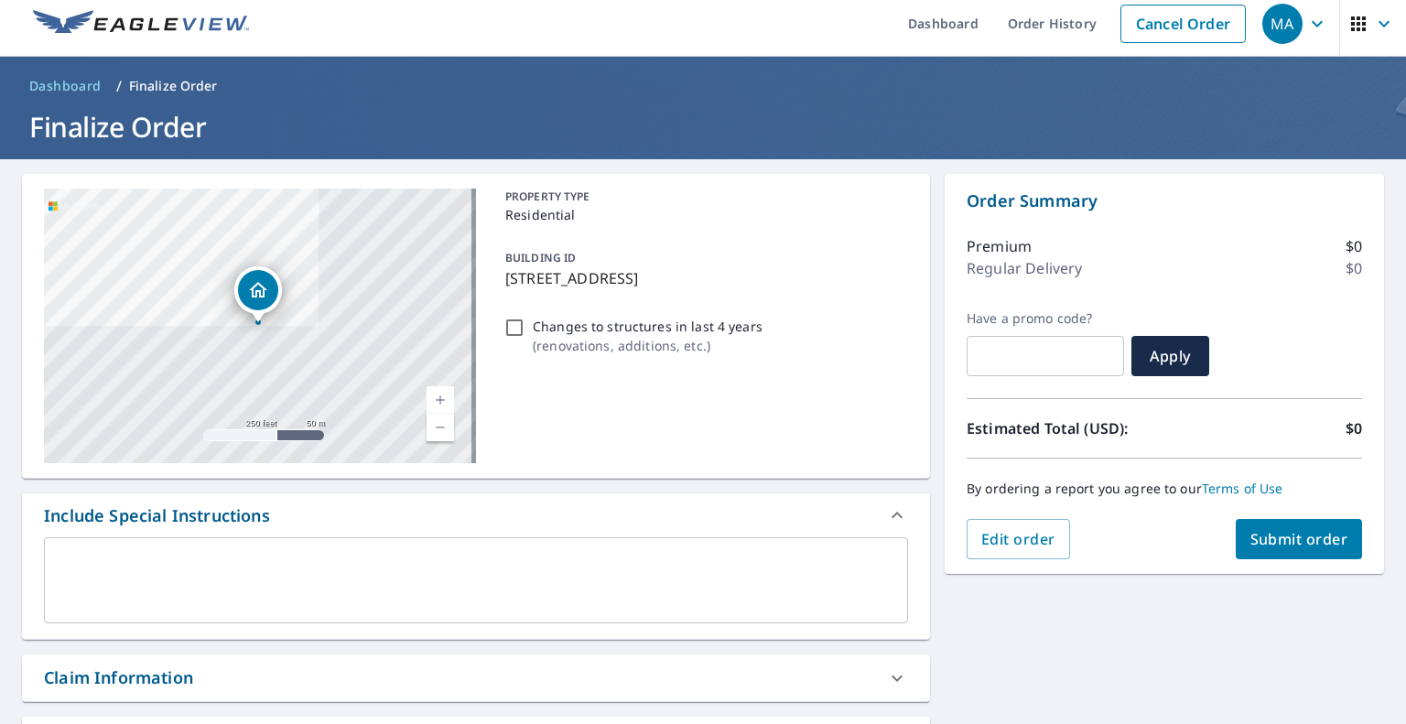
scroll to position [0, 0]
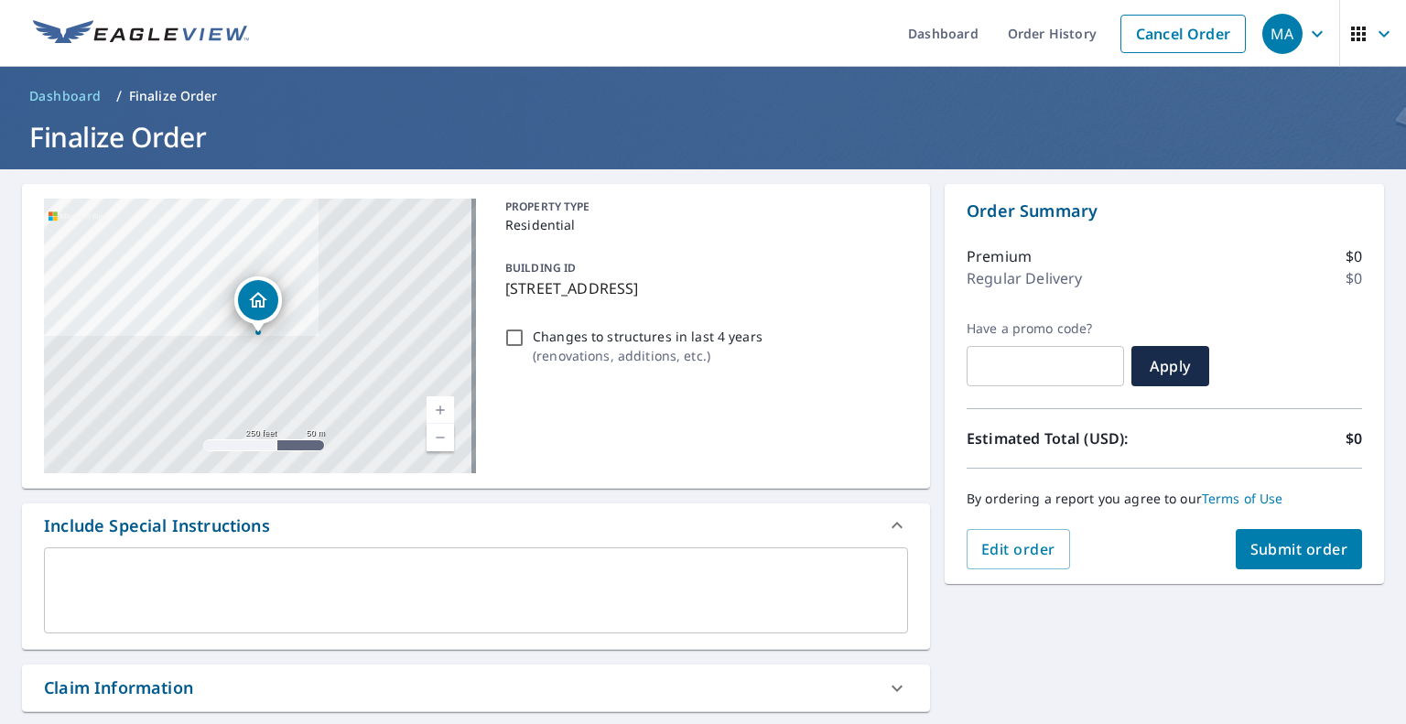
type input "[EMAIL_ADDRESS][DOMAIN_NAME]"
click at [1250, 545] on span "Submit order" at bounding box center [1299, 549] width 98 height 20
checkbox input "true"
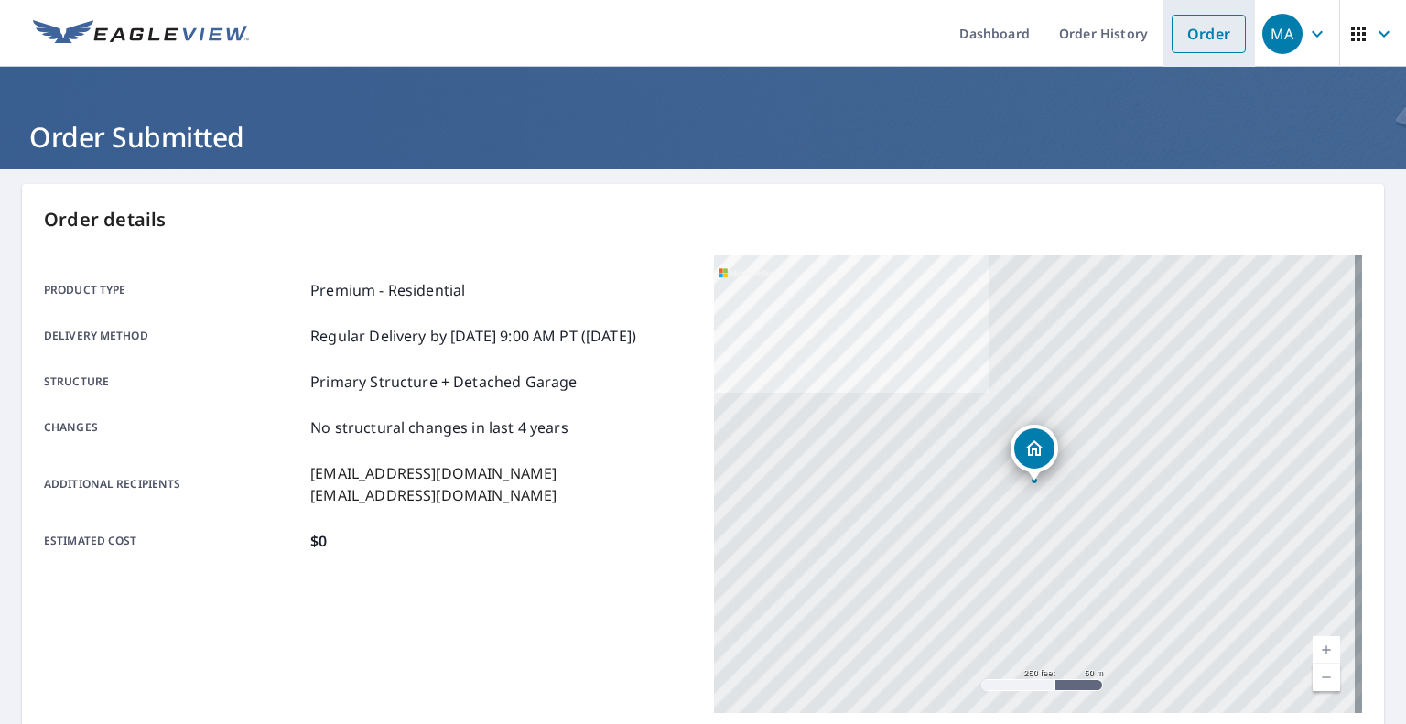
click at [1191, 33] on link "Order" at bounding box center [1209, 34] width 74 height 38
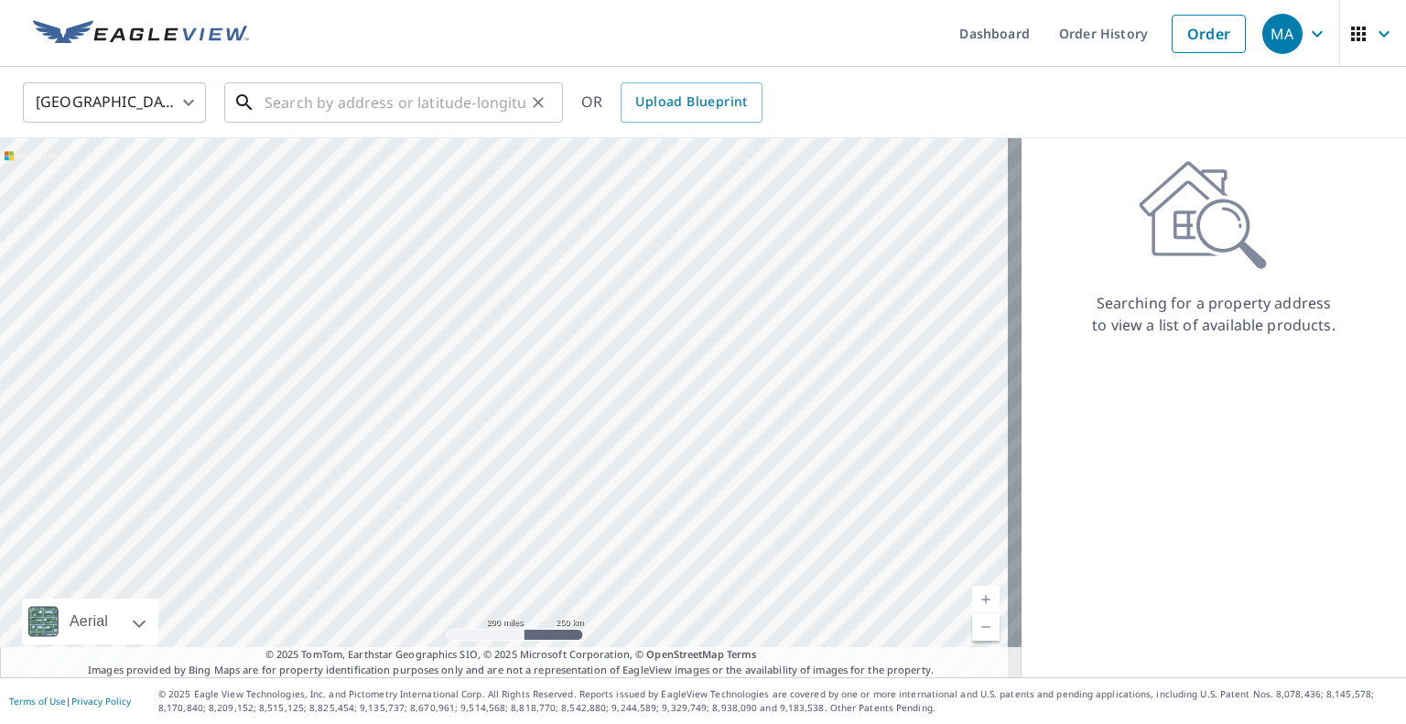
click at [425, 102] on input "text" at bounding box center [395, 102] width 261 height 51
paste input "[STREET_ADDRESS][PERSON_NAME][PERSON_NAME]"
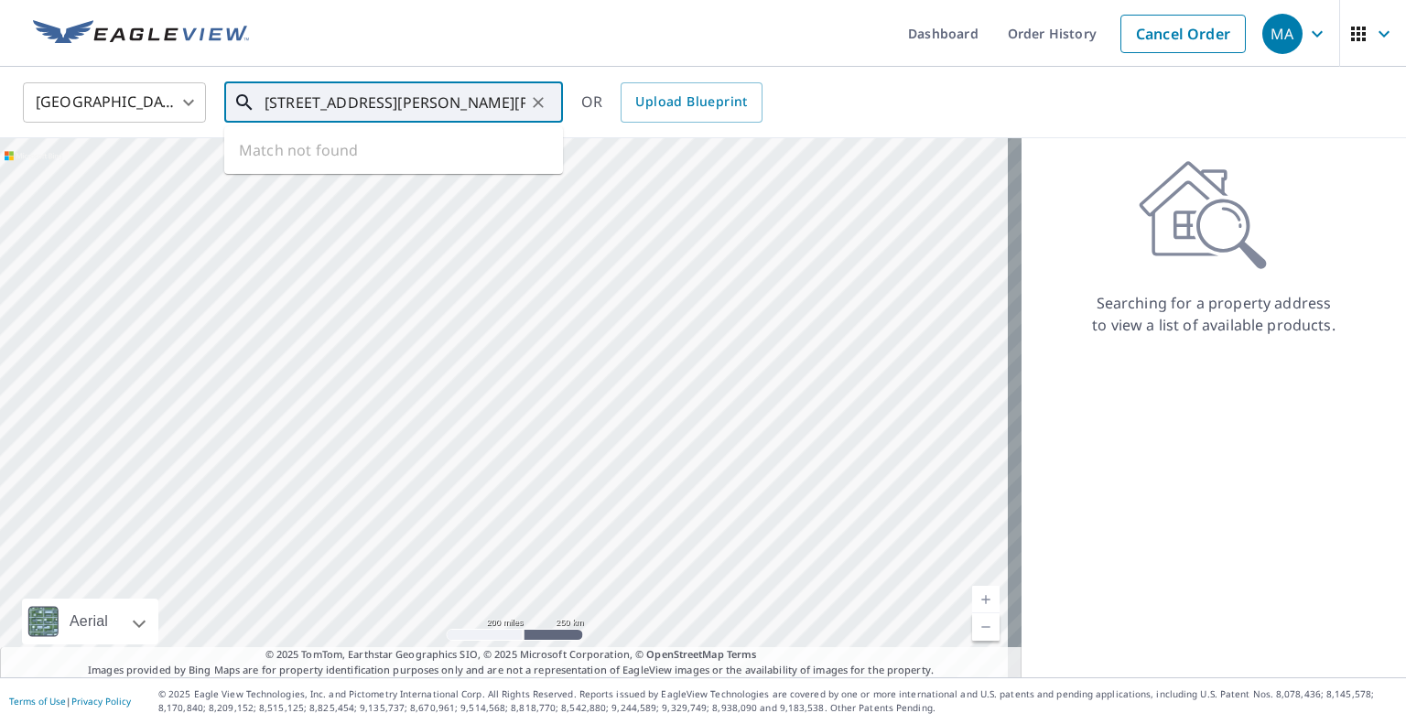
type input "[STREET_ADDRESS][PERSON_NAME][PERSON_NAME]"
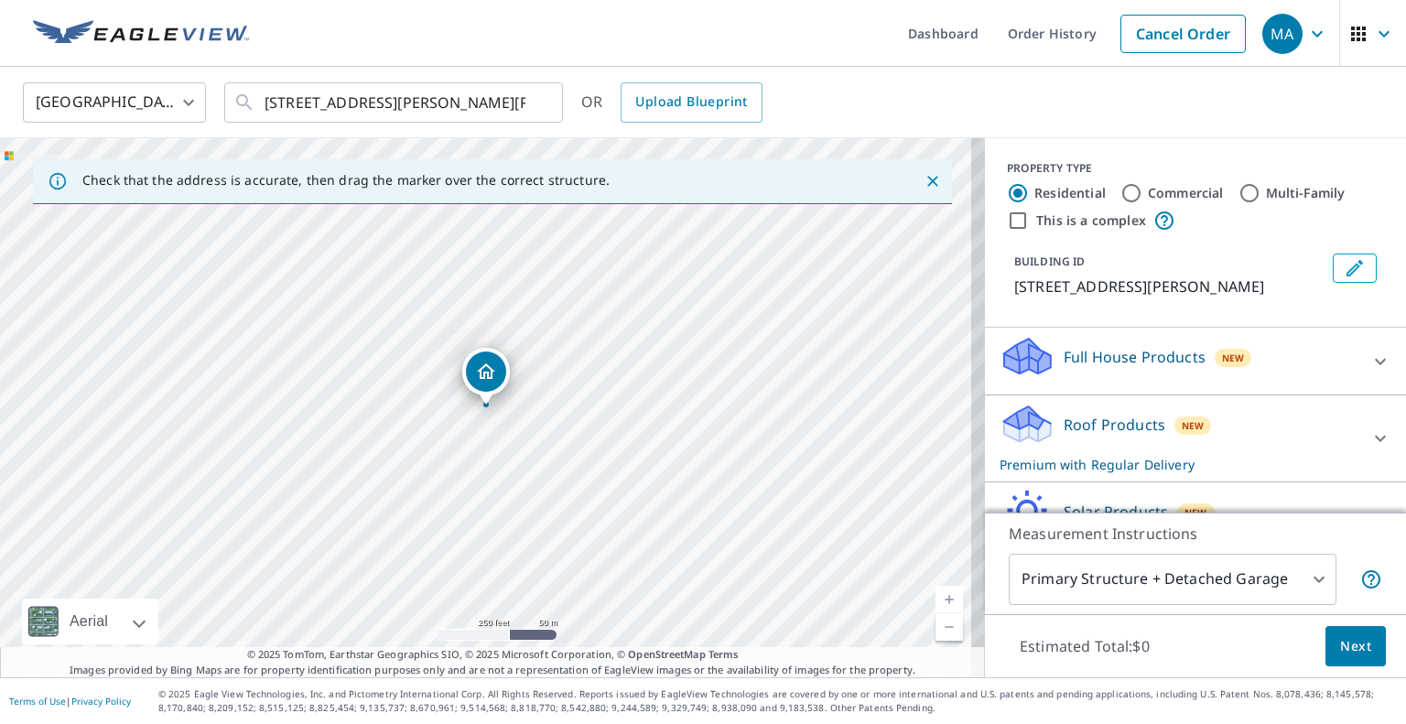
click at [1186, 574] on body "MA MA Dashboard Order History Cancel Order MA [GEOGRAPHIC_DATA] [GEOGRAPHIC_DAT…" at bounding box center [703, 362] width 1406 height 724
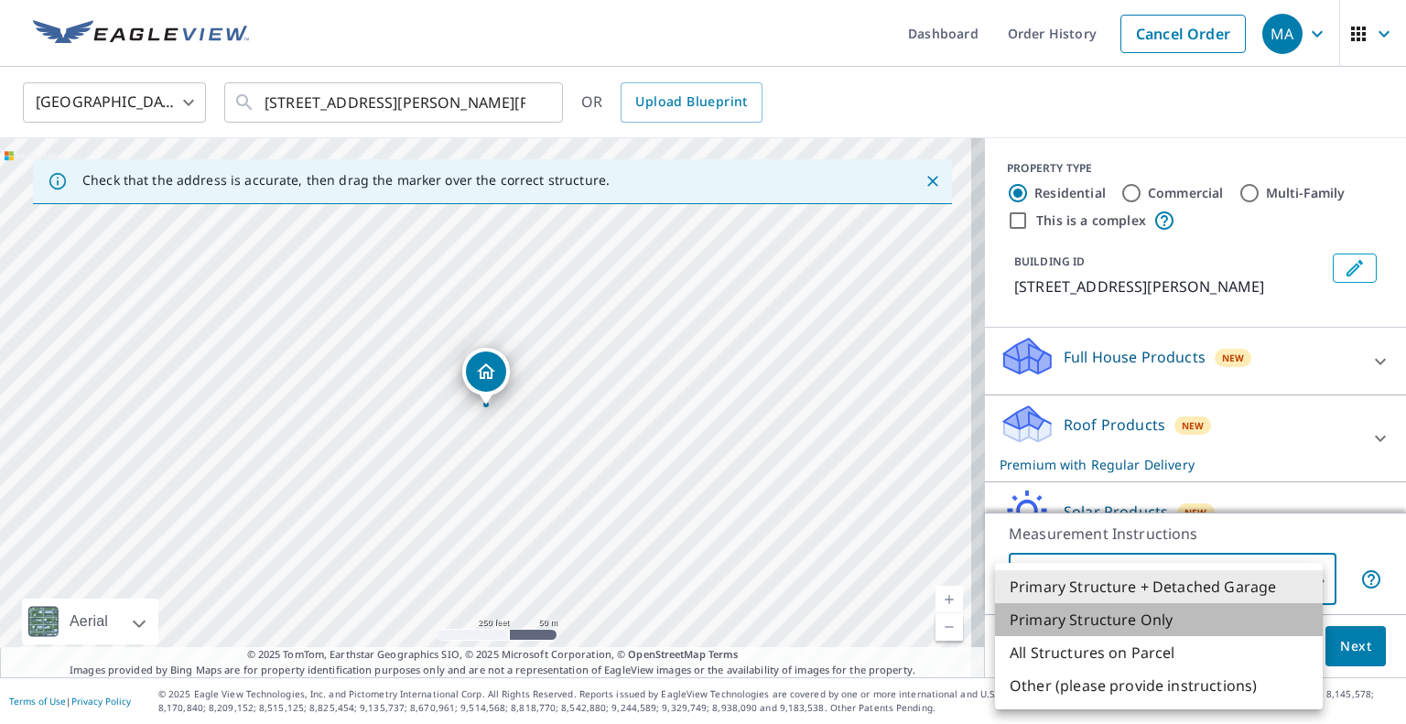
click at [1153, 612] on li "Primary Structure Only" at bounding box center [1159, 619] width 328 height 33
type input "2"
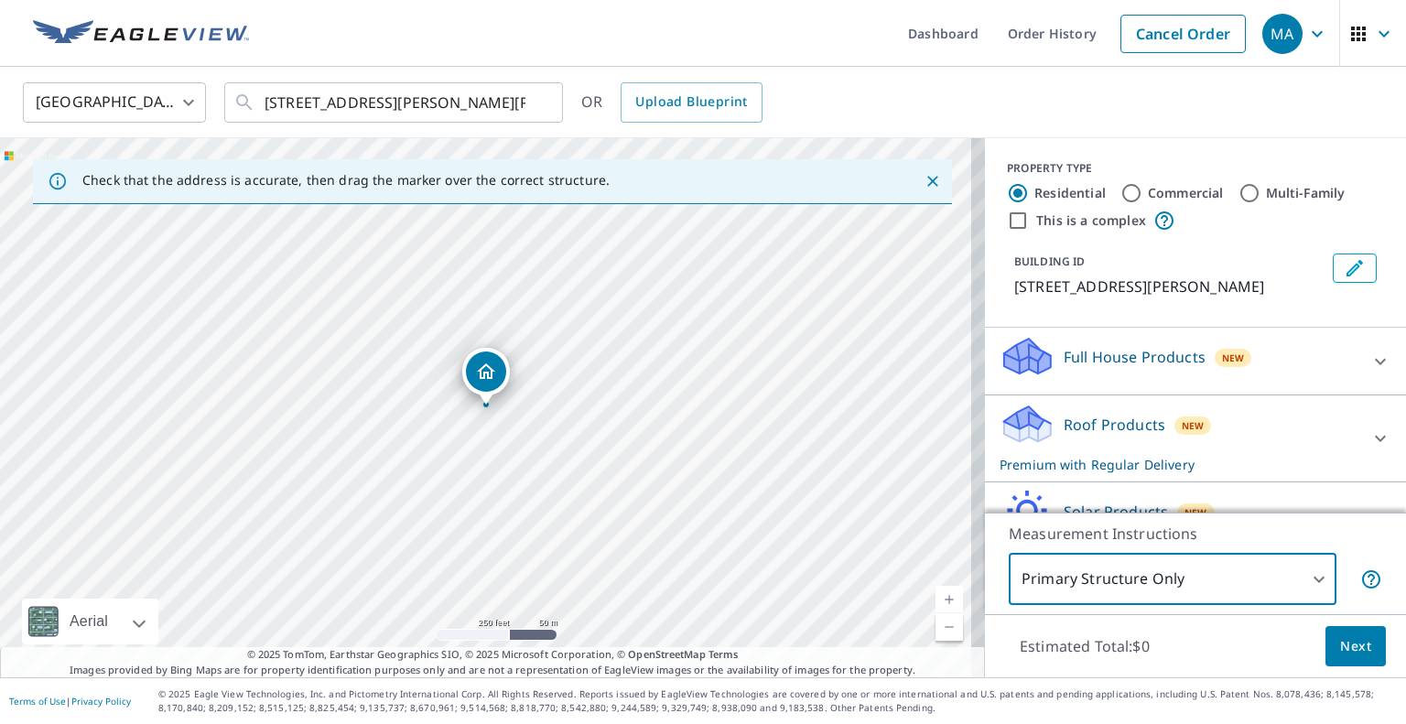
click at [1326, 646] on button "Next" at bounding box center [1356, 646] width 60 height 41
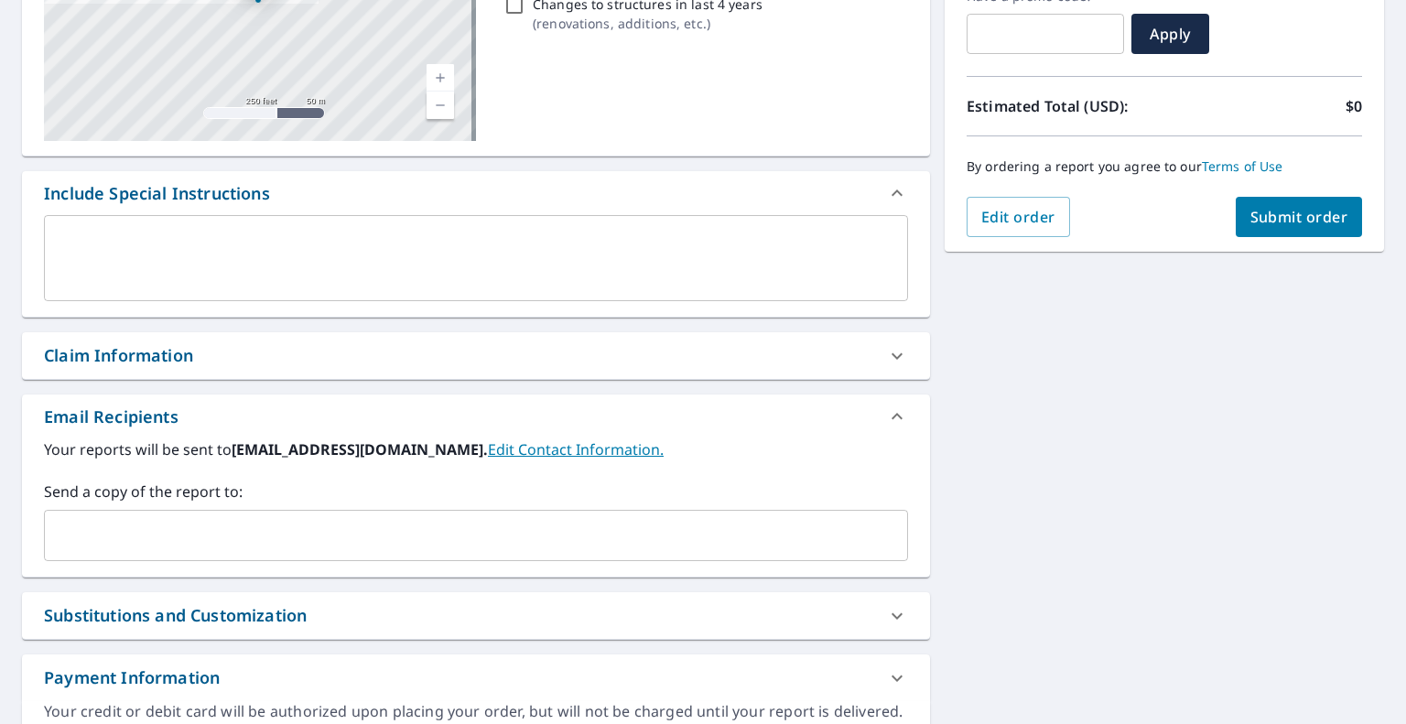
scroll to position [427, 0]
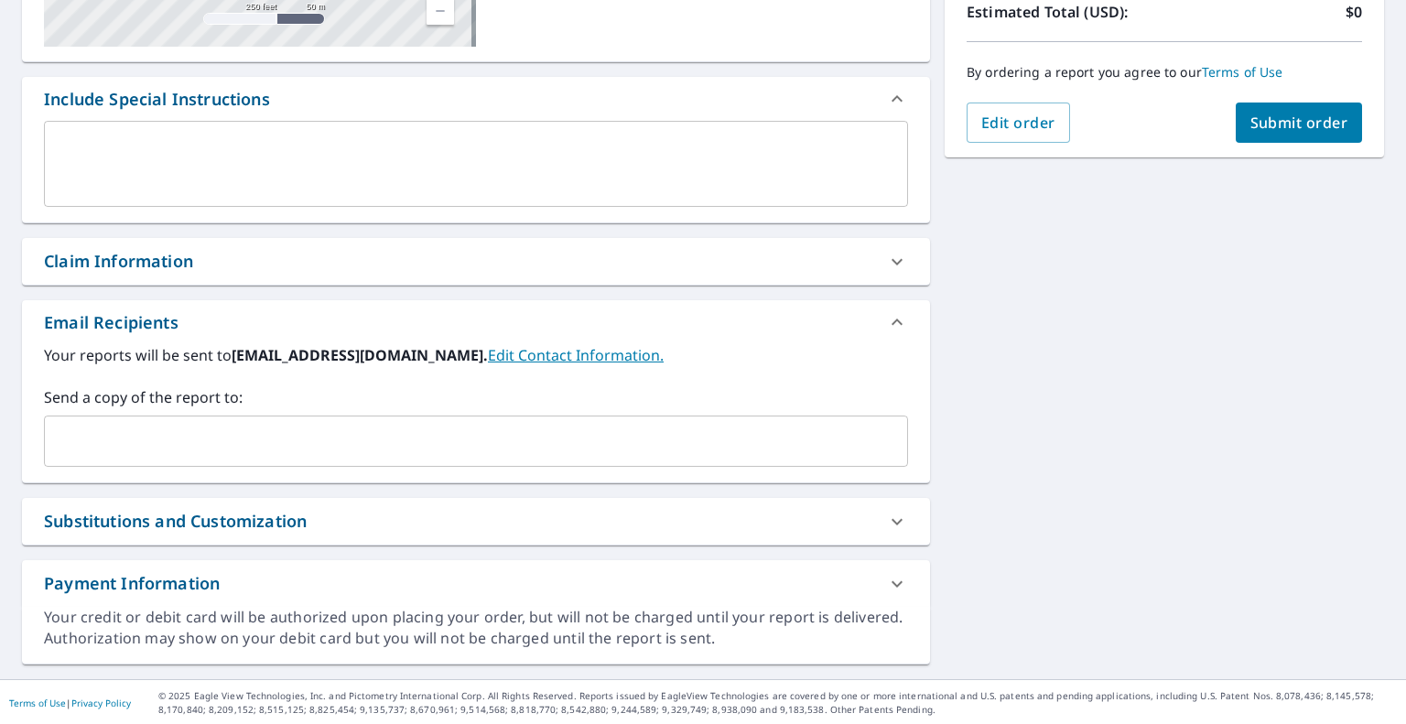
click at [572, 438] on input "text" at bounding box center [462, 441] width 820 height 35
paste input "[EMAIL_ADDRESS][DOMAIN_NAME]"
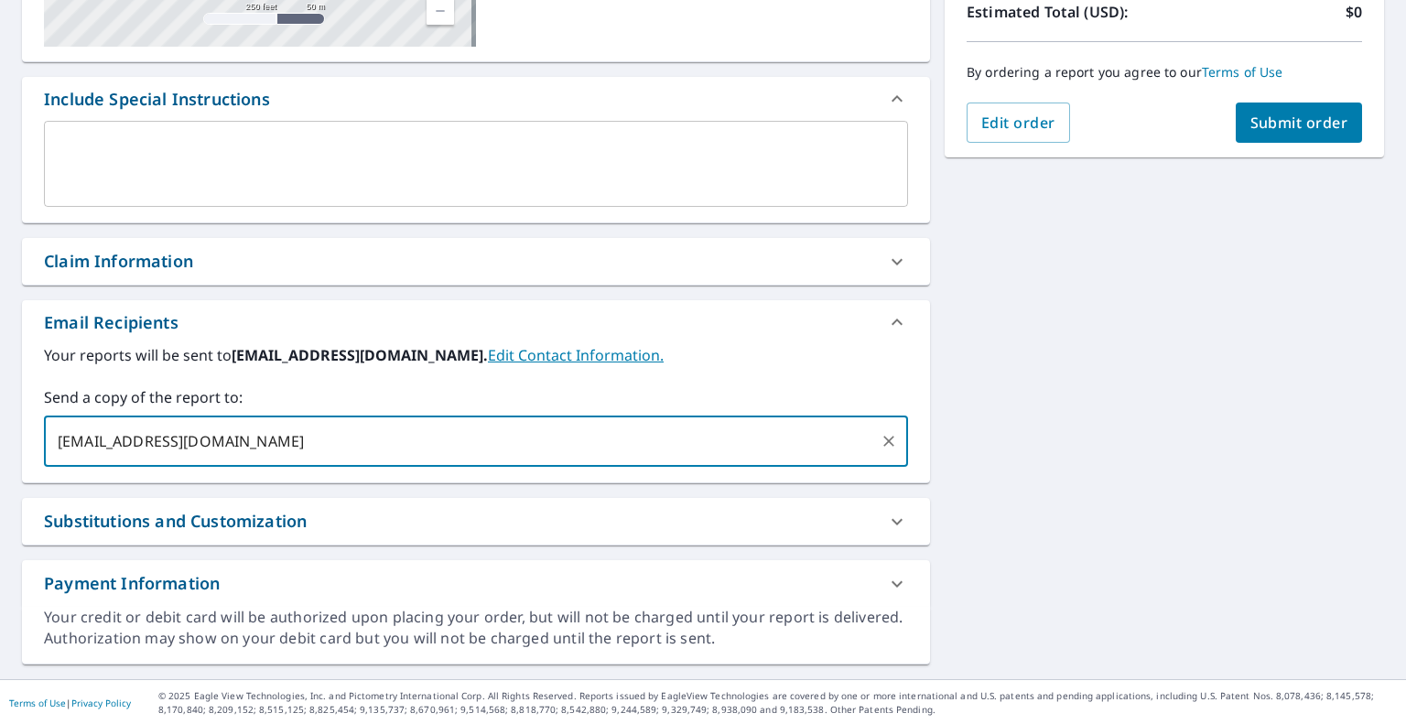
type input "[EMAIL_ADDRESS][DOMAIN_NAME]"
checkbox input "true"
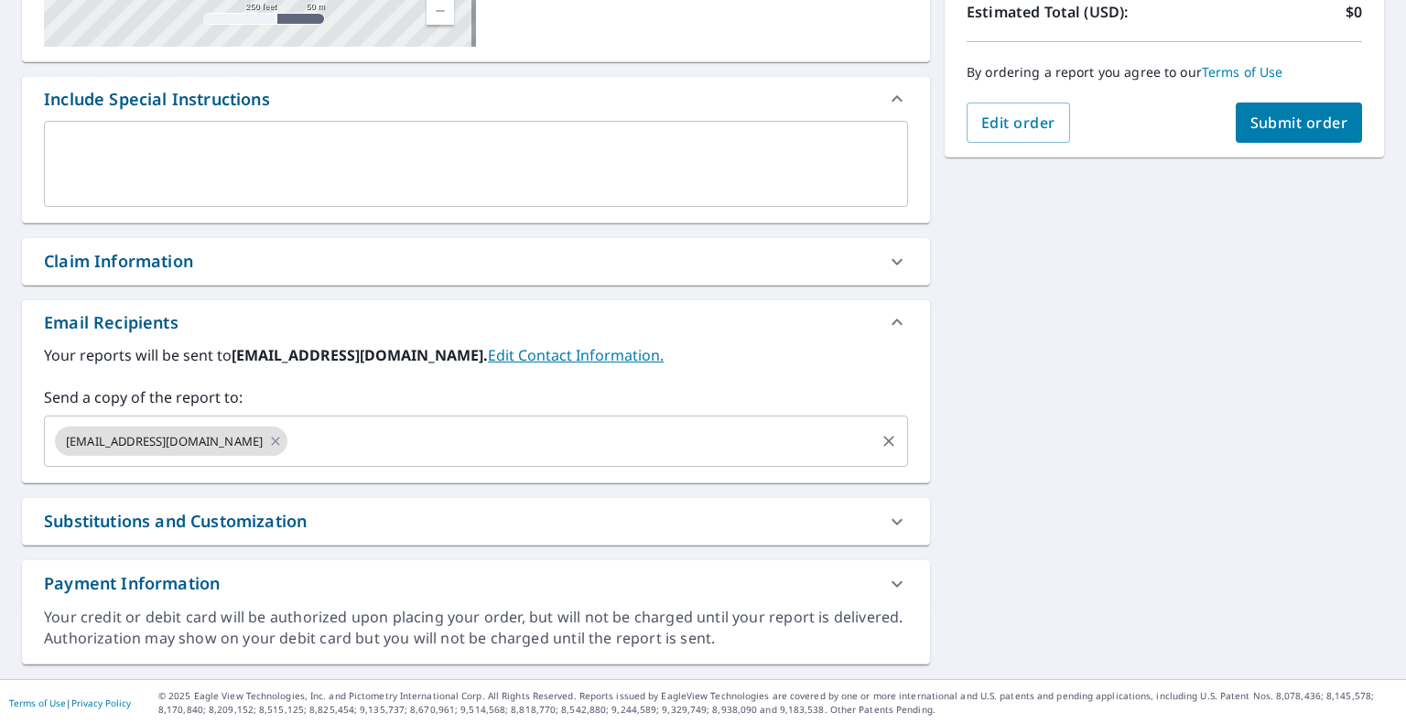
click at [707, 431] on input "text" at bounding box center [581, 441] width 582 height 35
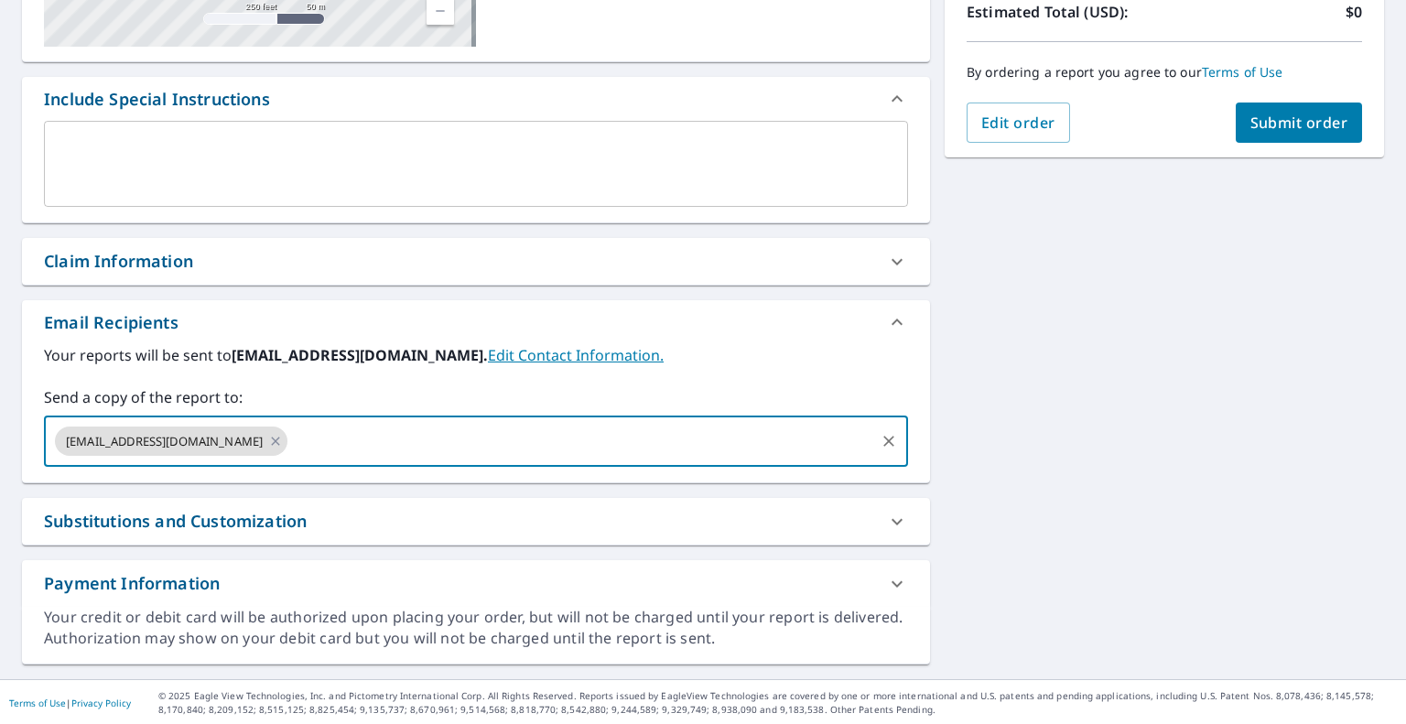
paste input "[EMAIL_ADDRESS][DOMAIN_NAME]"
type input "[EMAIL_ADDRESS][DOMAIN_NAME]"
click at [1069, 409] on div "[STREET_ADDRESS][PERSON_NAME] Aerial Road A standard road map Aerial A detailed…" at bounding box center [703, 211] width 1406 height 936
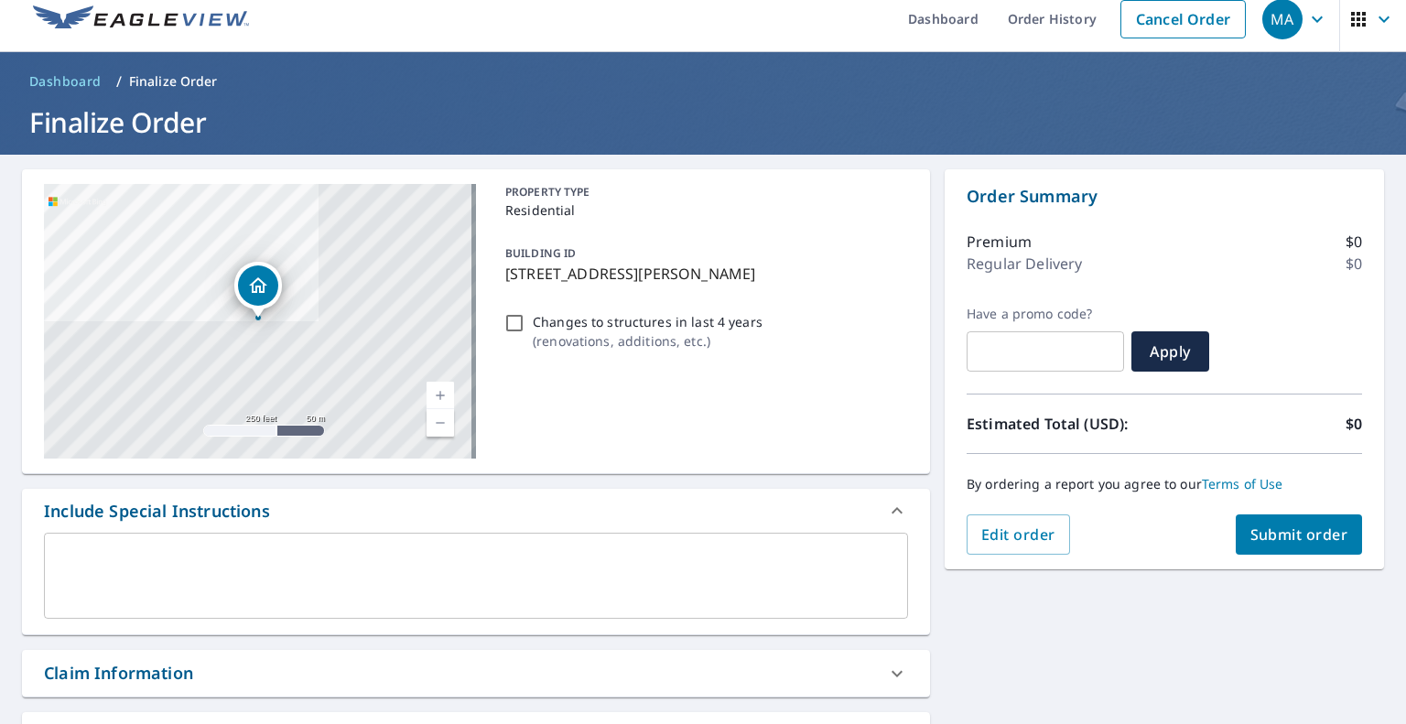
scroll to position [0, 0]
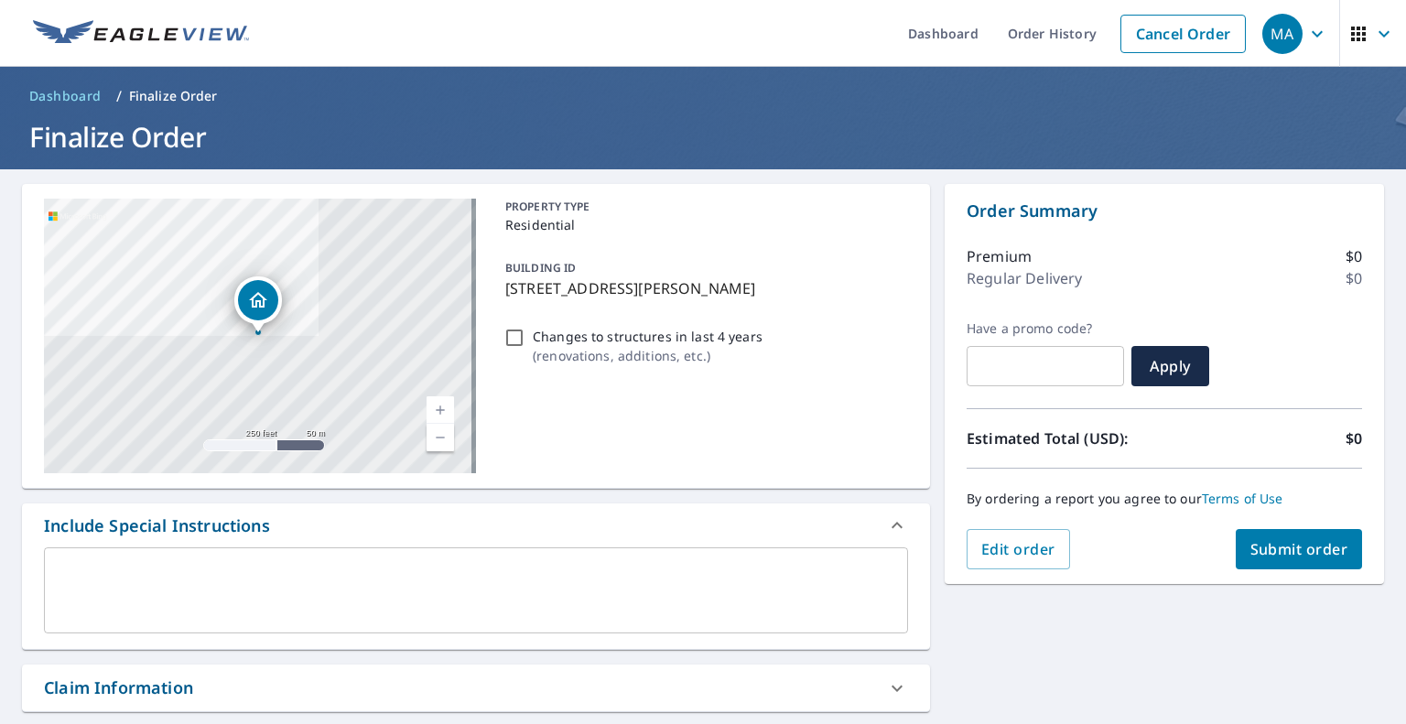
click at [1286, 539] on span "Submit order" at bounding box center [1299, 549] width 98 height 20
checkbox input "true"
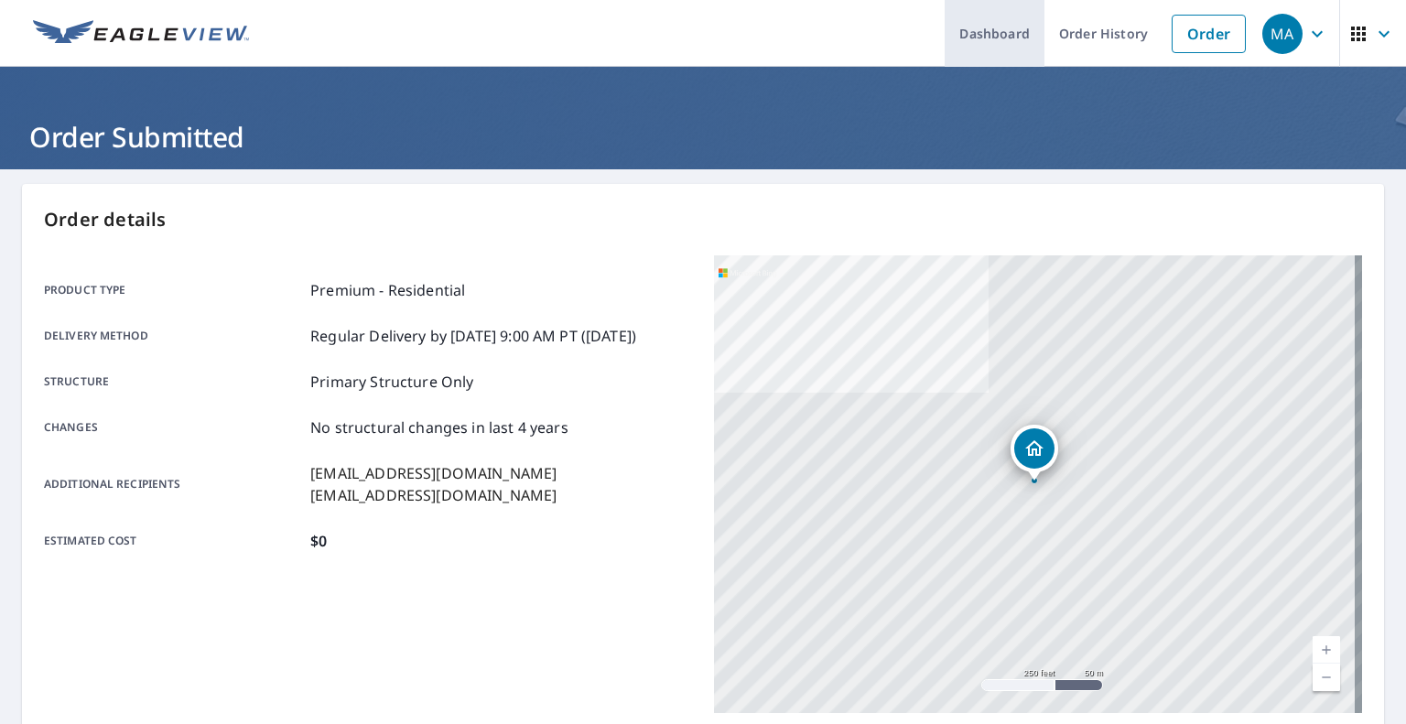
drag, startPoint x: 1206, startPoint y: 43, endPoint x: 935, endPoint y: 3, distance: 273.9
click at [1206, 43] on link "Order" at bounding box center [1209, 34] width 74 height 38
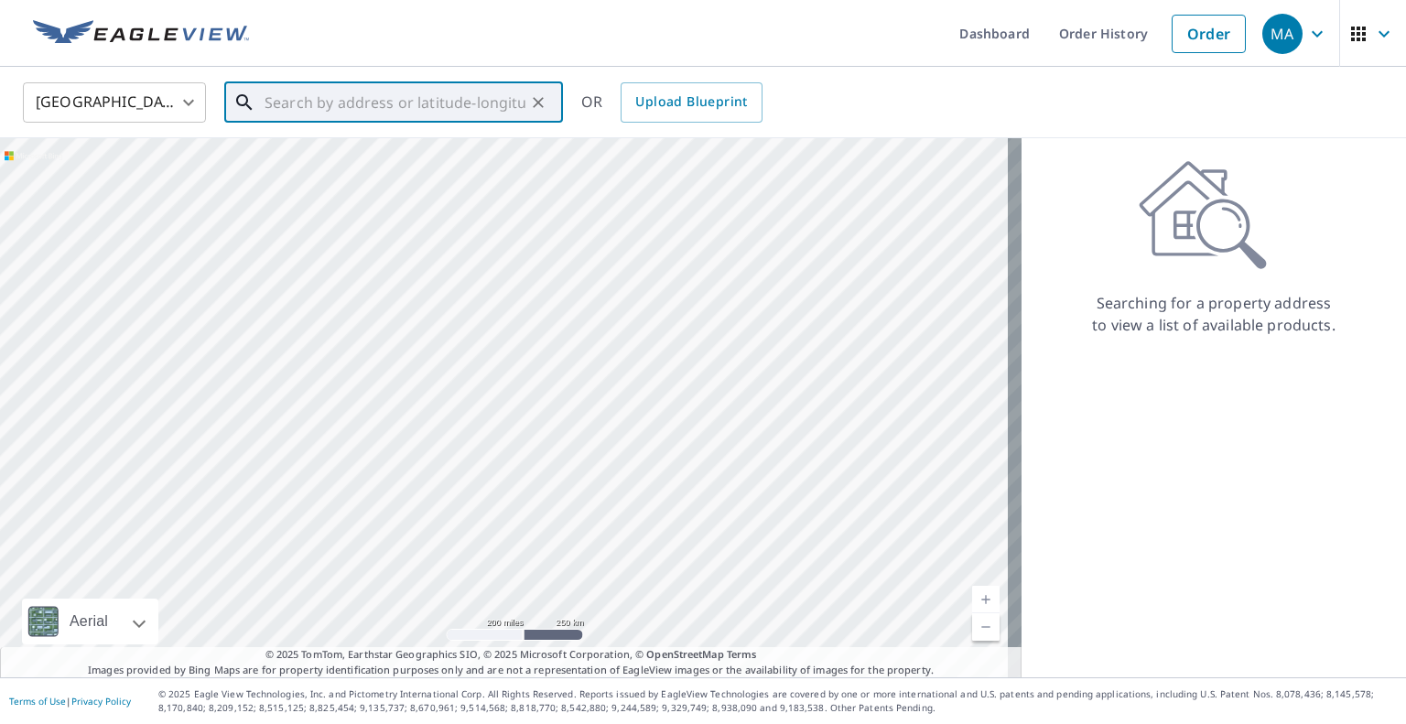
click at [433, 95] on input "text" at bounding box center [395, 102] width 261 height 51
paste input "[STREET_ADDRESS]"
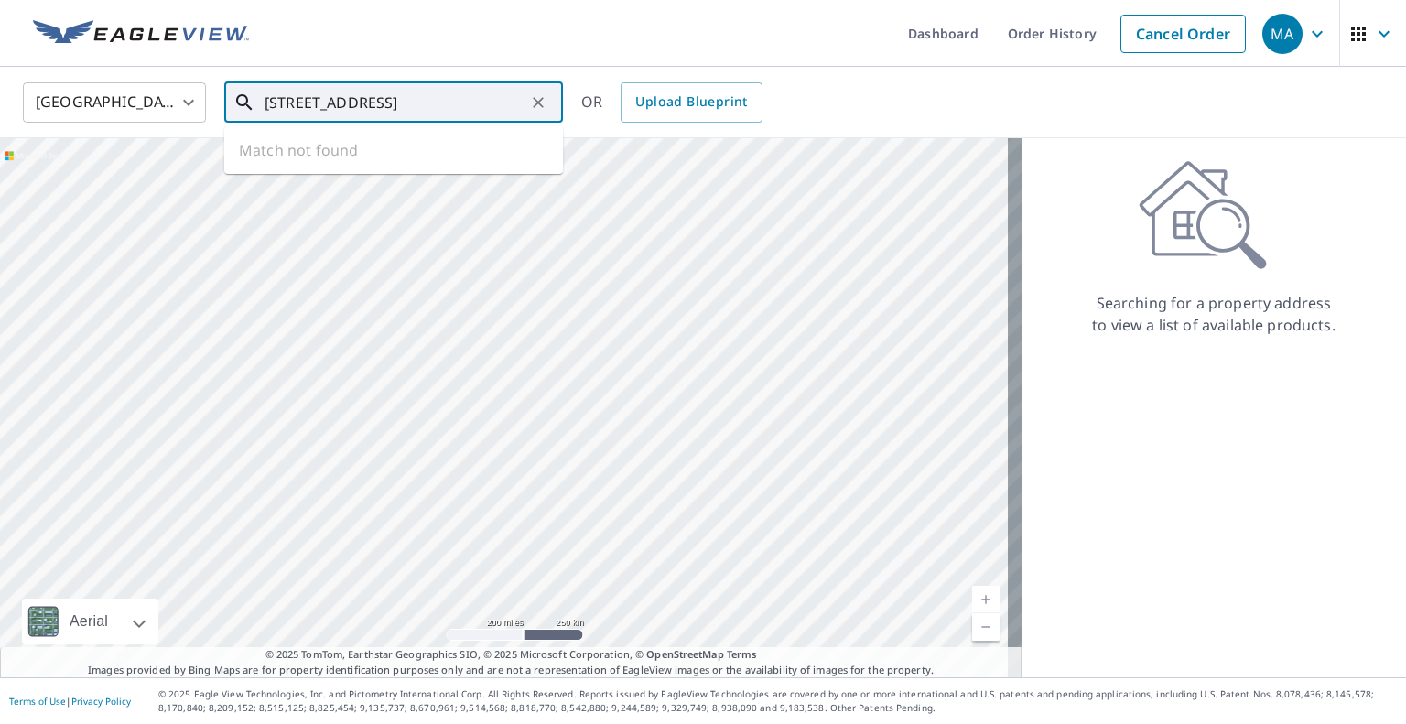
scroll to position [0, 51]
type input "[STREET_ADDRESS]"
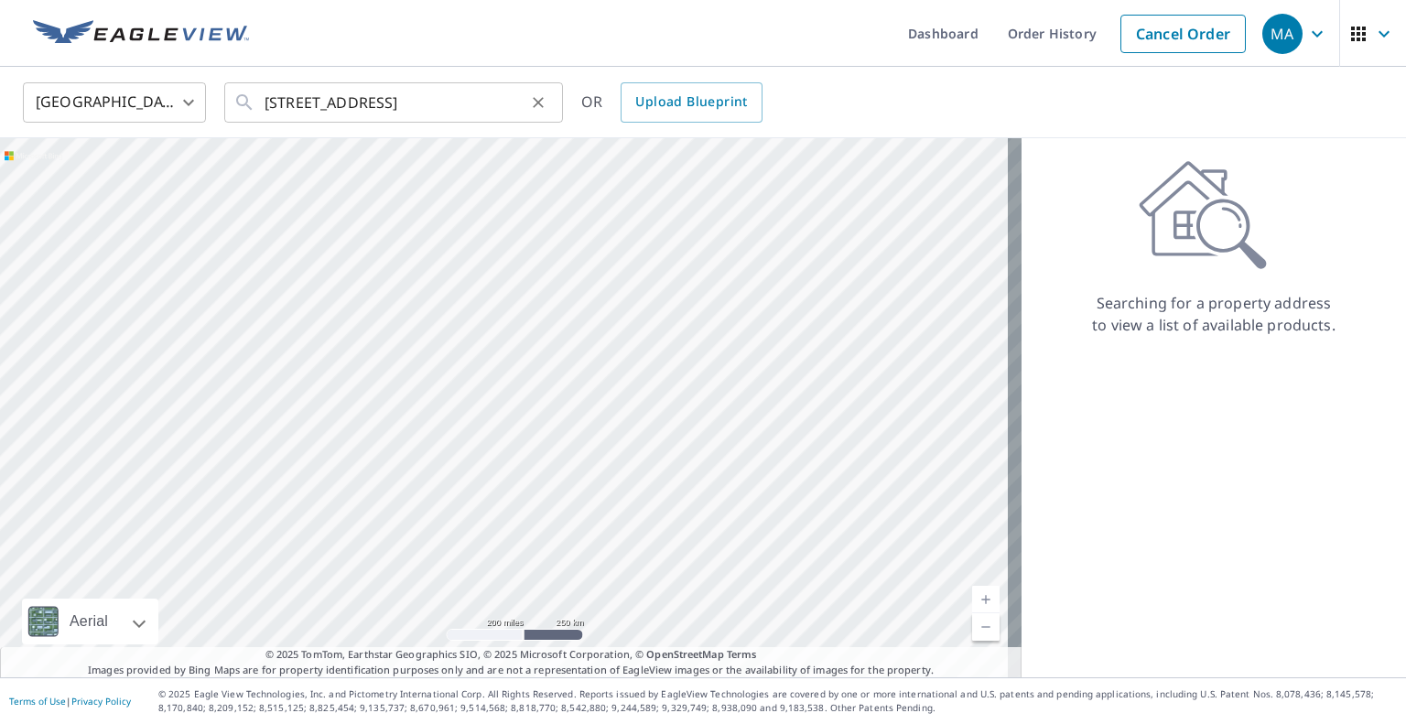
scroll to position [0, 0]
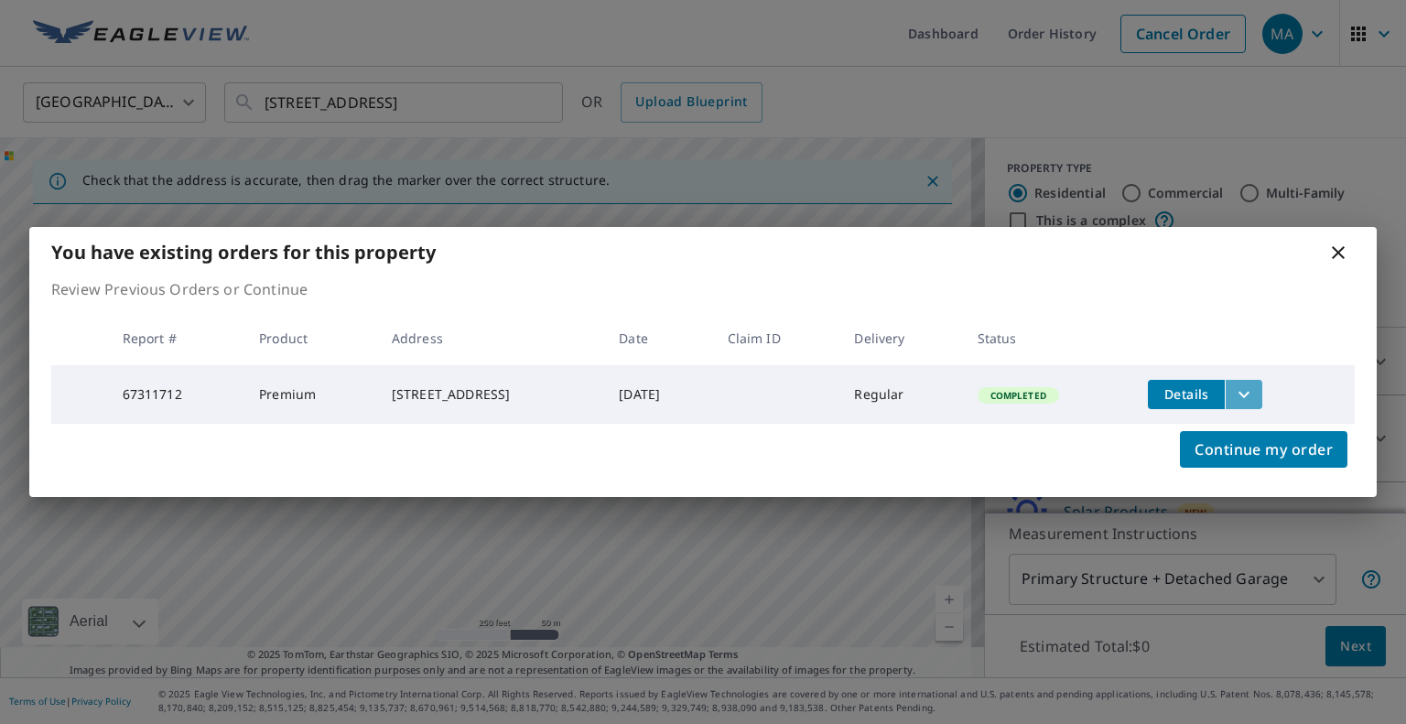
click at [1254, 387] on icon "filesDropdownBtn-67311712" at bounding box center [1244, 395] width 22 height 22
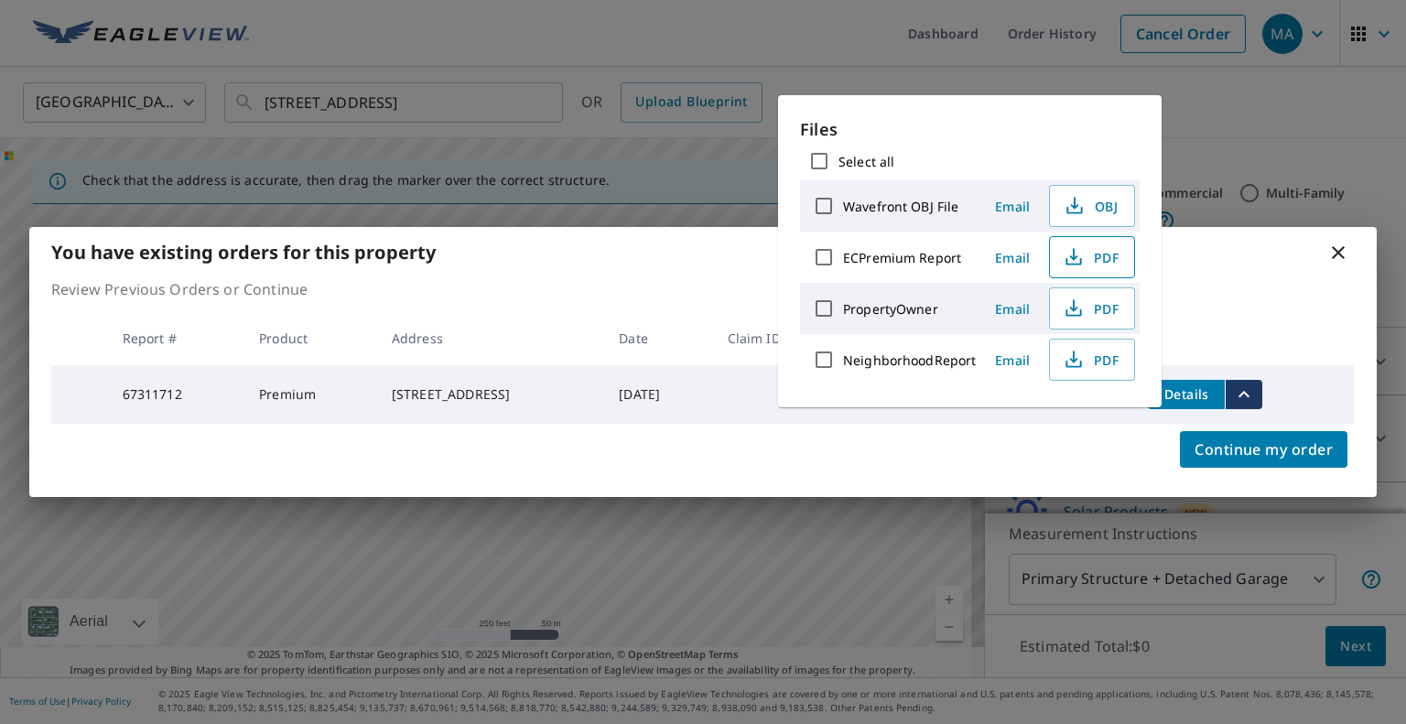
click at [1093, 254] on span "PDF" at bounding box center [1090, 257] width 59 height 22
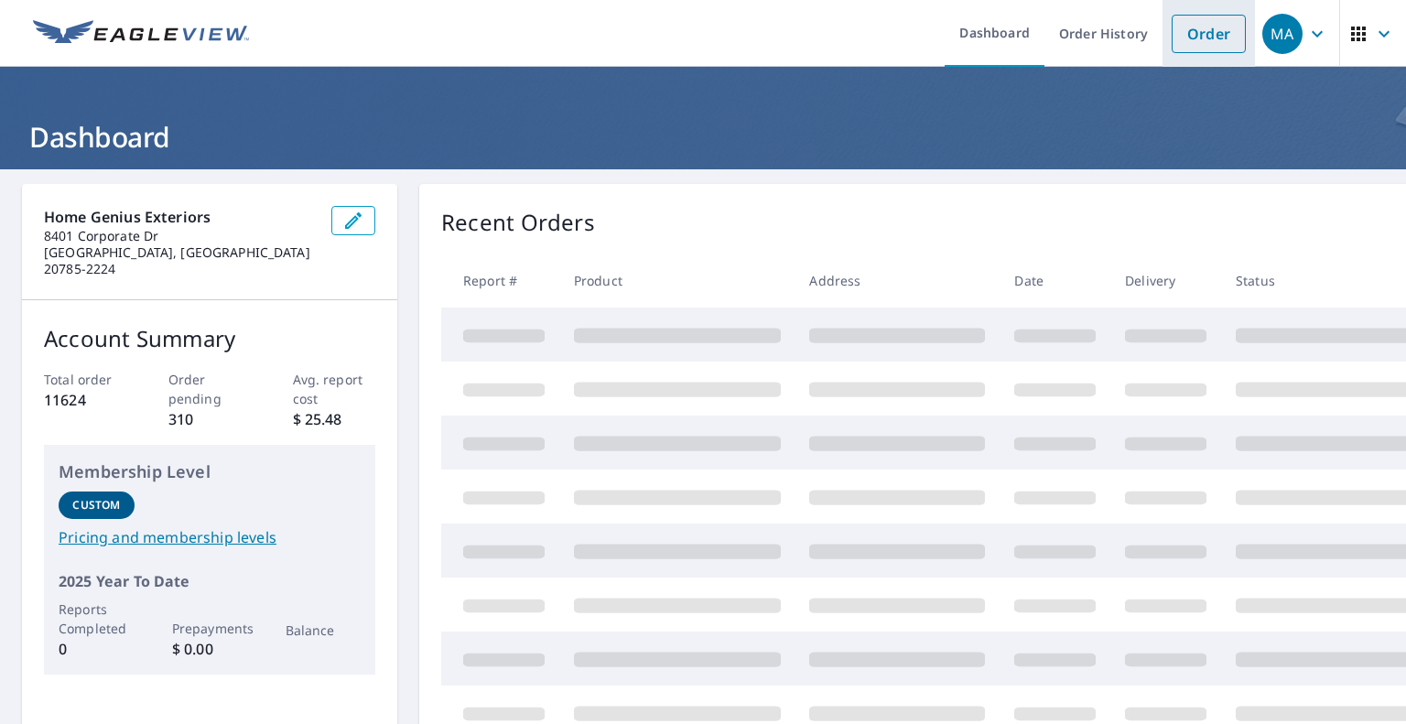
click at [1196, 47] on link "Order" at bounding box center [1209, 34] width 74 height 38
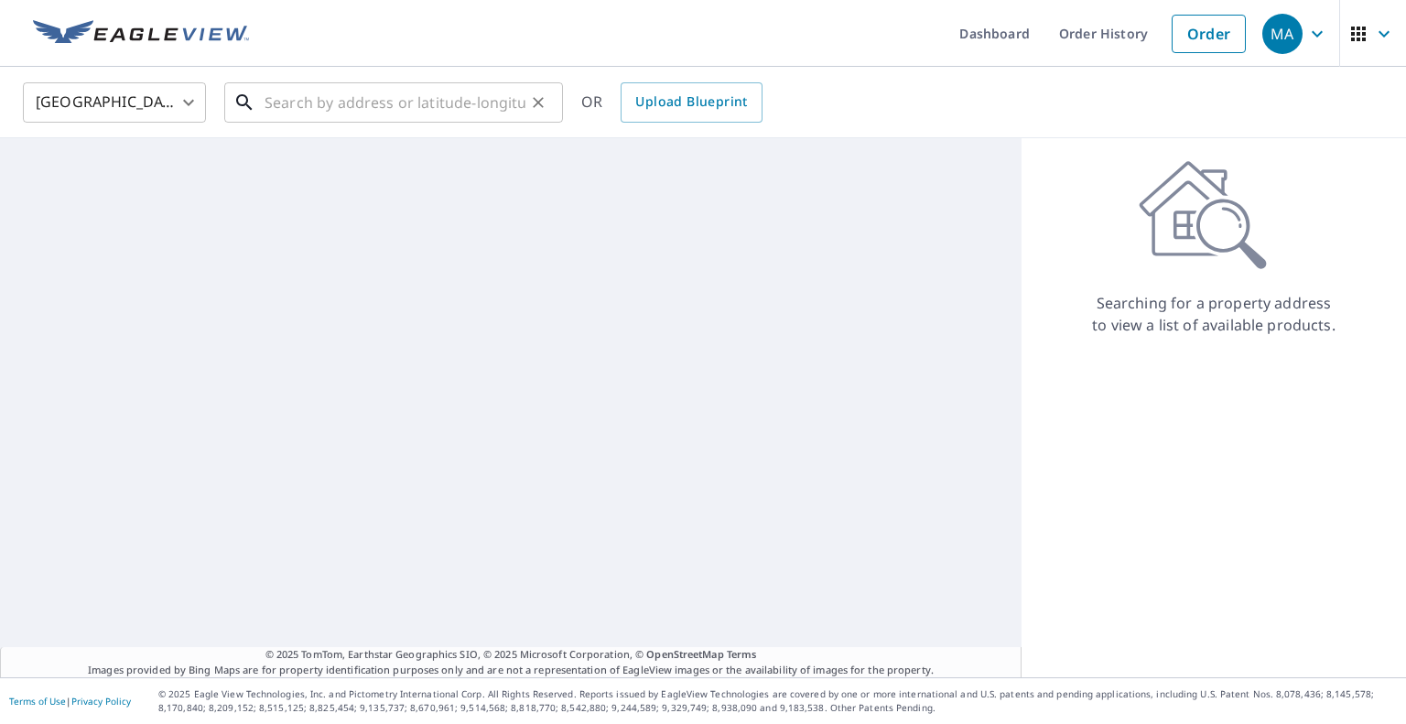
click at [471, 103] on input "text" at bounding box center [395, 102] width 261 height 51
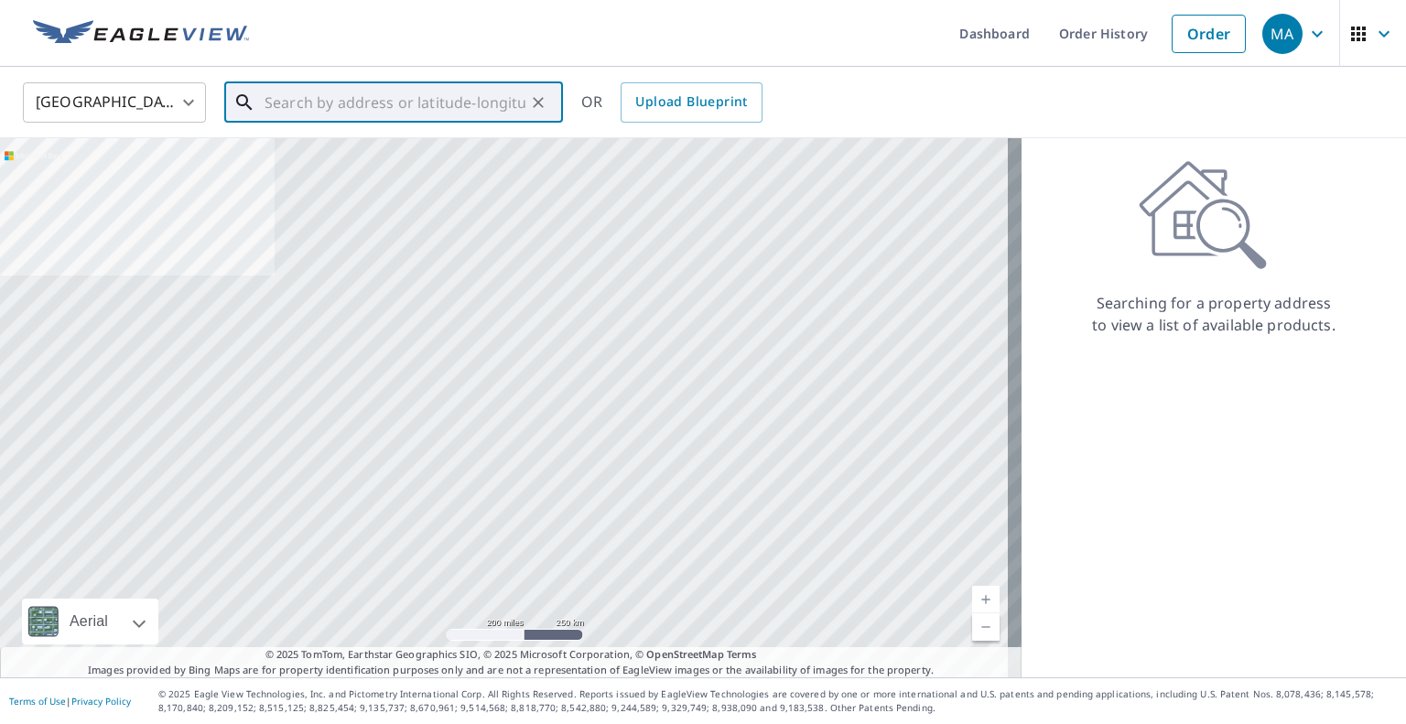
paste input "[STREET_ADDRESS][PERSON_NAME][PERSON_NAME]"
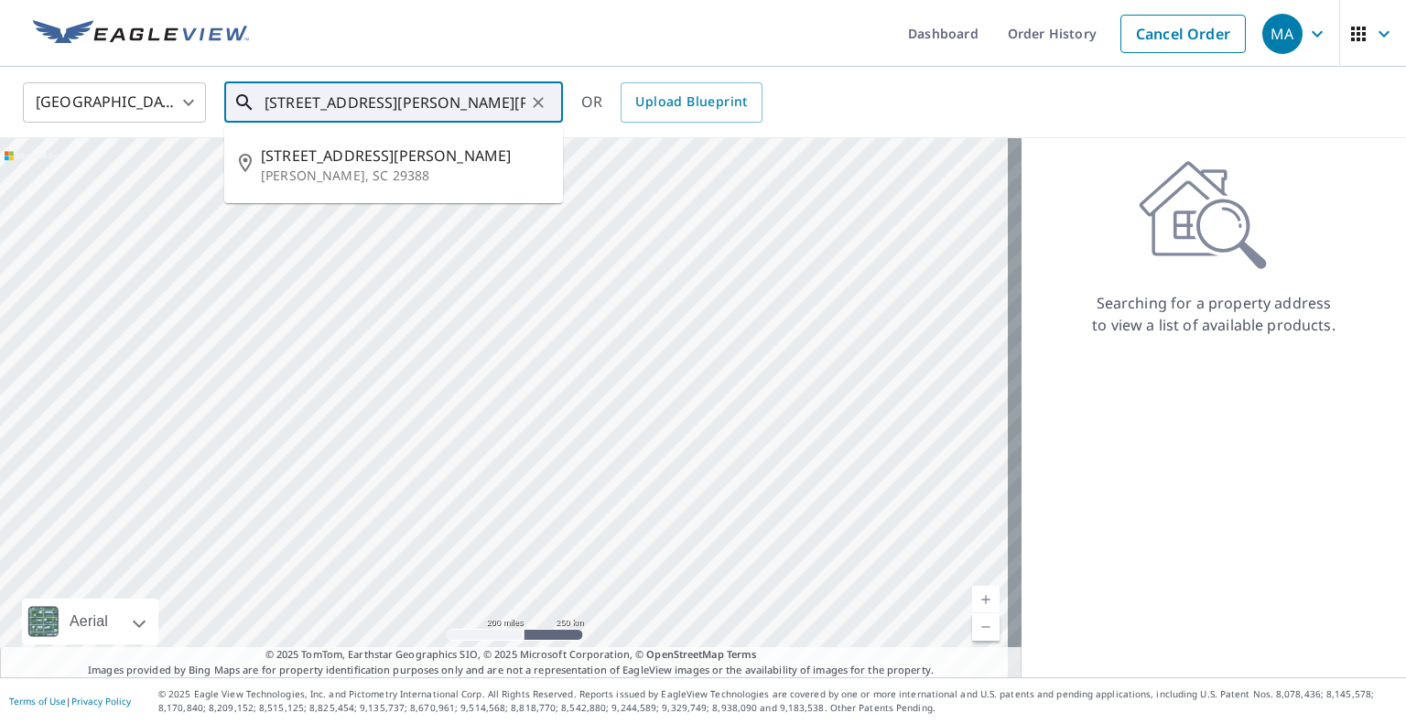
type input "[STREET_ADDRESS][PERSON_NAME][PERSON_NAME]"
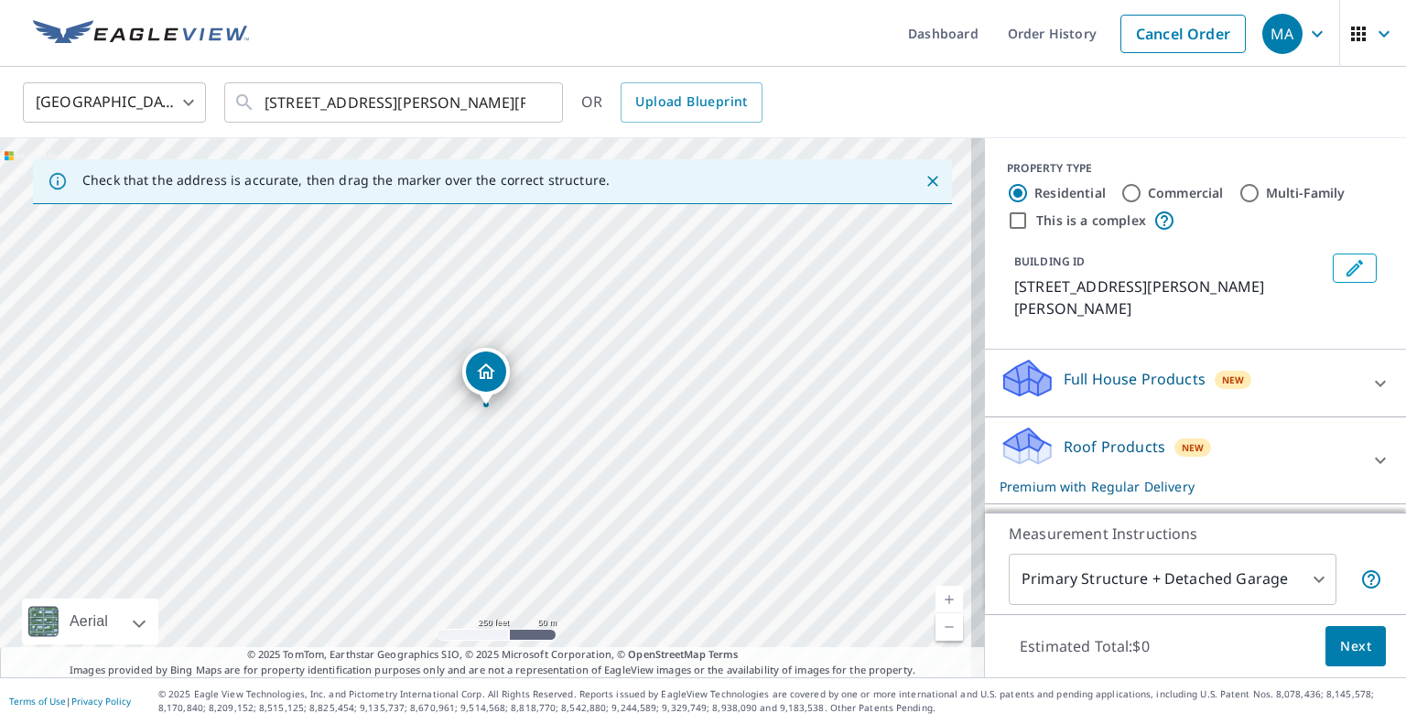
click at [1197, 572] on body "MA MA Dashboard Order History Cancel Order MA [GEOGRAPHIC_DATA] [GEOGRAPHIC_DAT…" at bounding box center [703, 362] width 1406 height 724
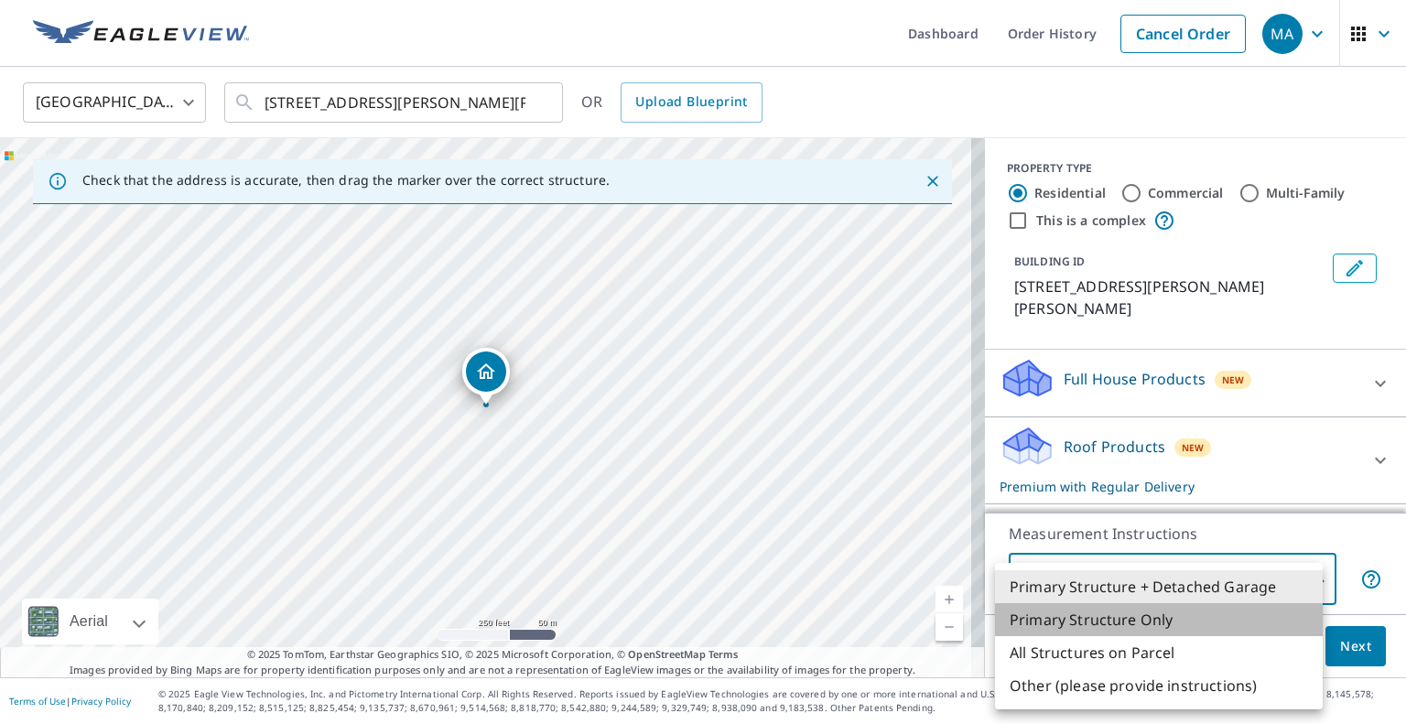
click at [1173, 619] on li "Primary Structure Only" at bounding box center [1159, 619] width 328 height 33
type input "2"
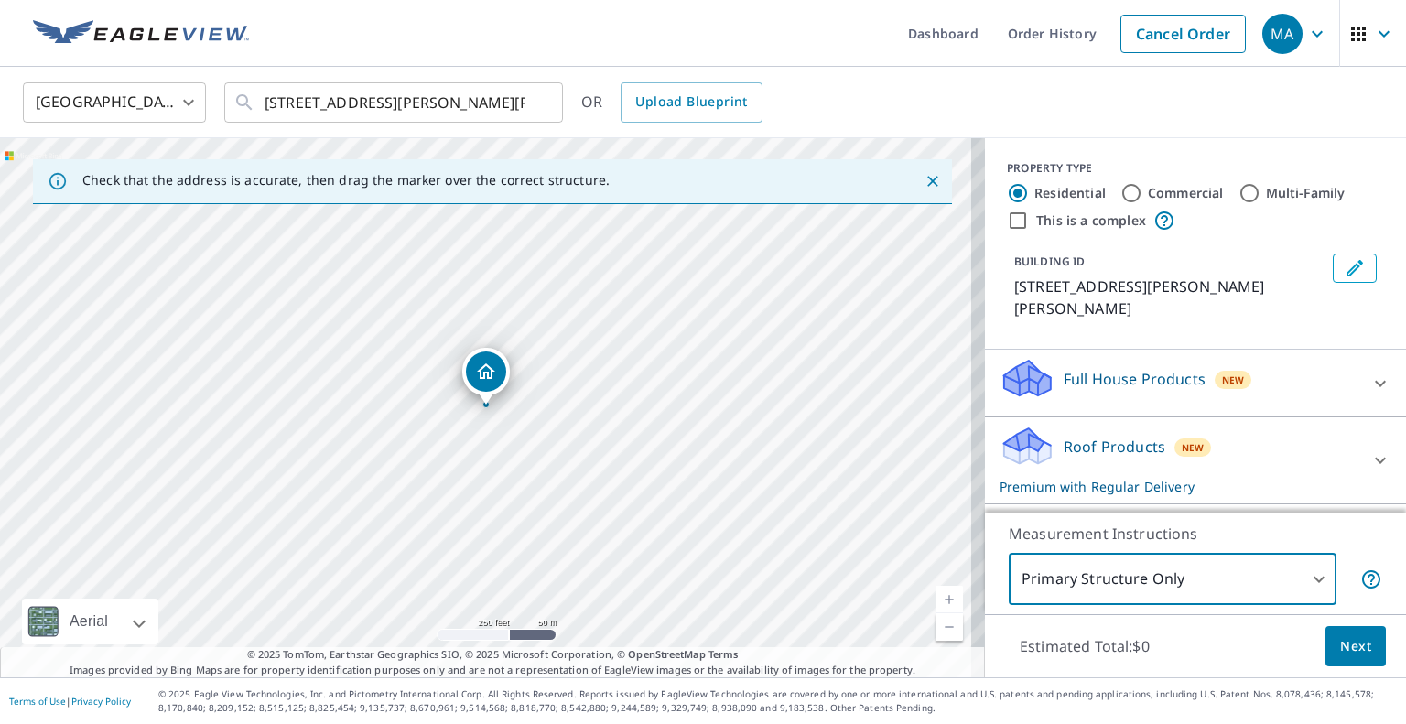
click at [1301, 641] on div "Estimated Total: $0 Next" at bounding box center [1195, 646] width 421 height 64
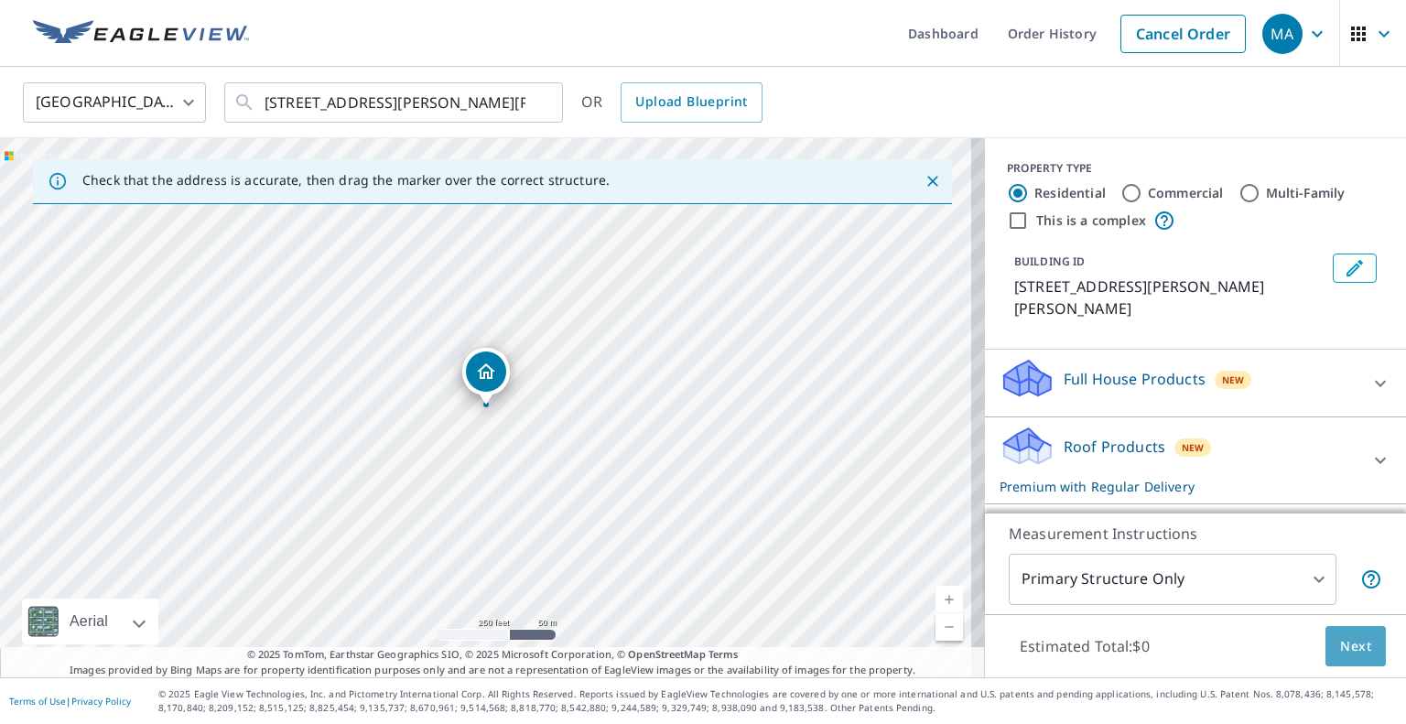
click at [1340, 655] on span "Next" at bounding box center [1355, 646] width 31 height 23
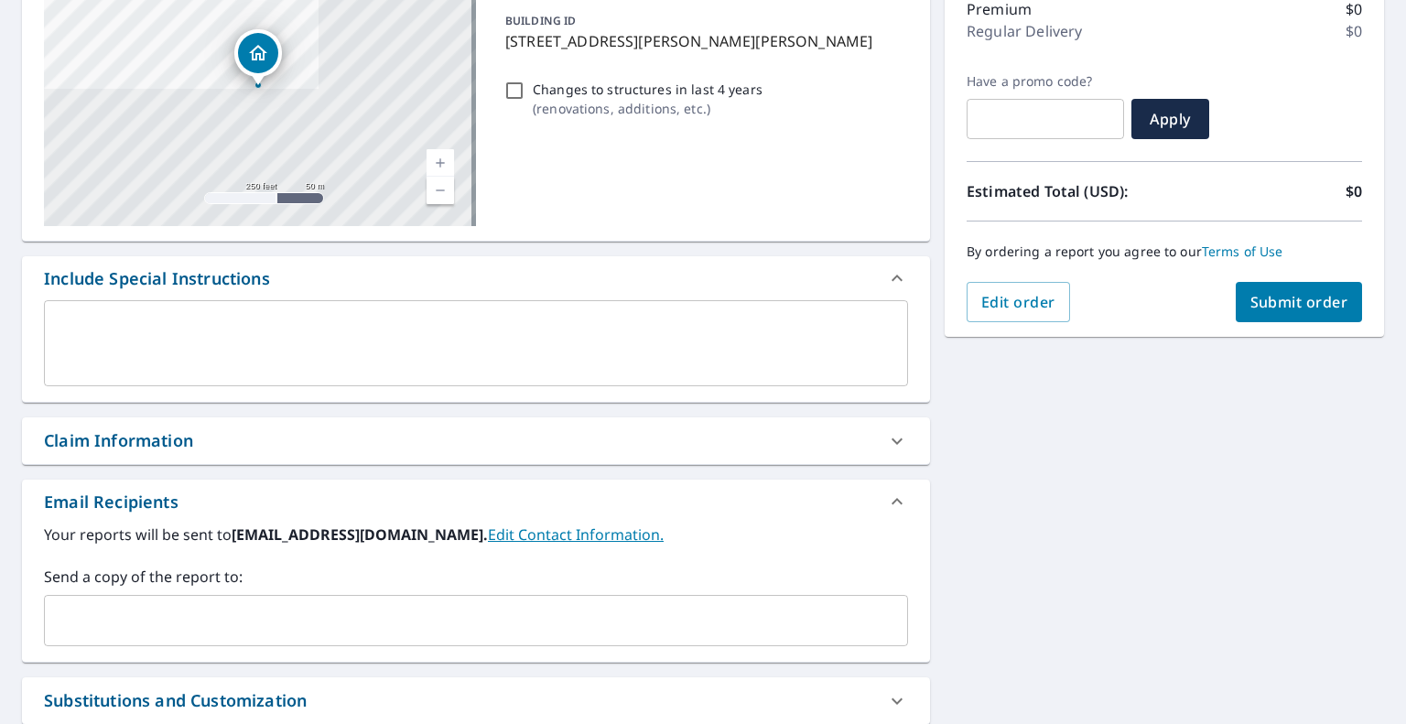
scroll to position [275, 0]
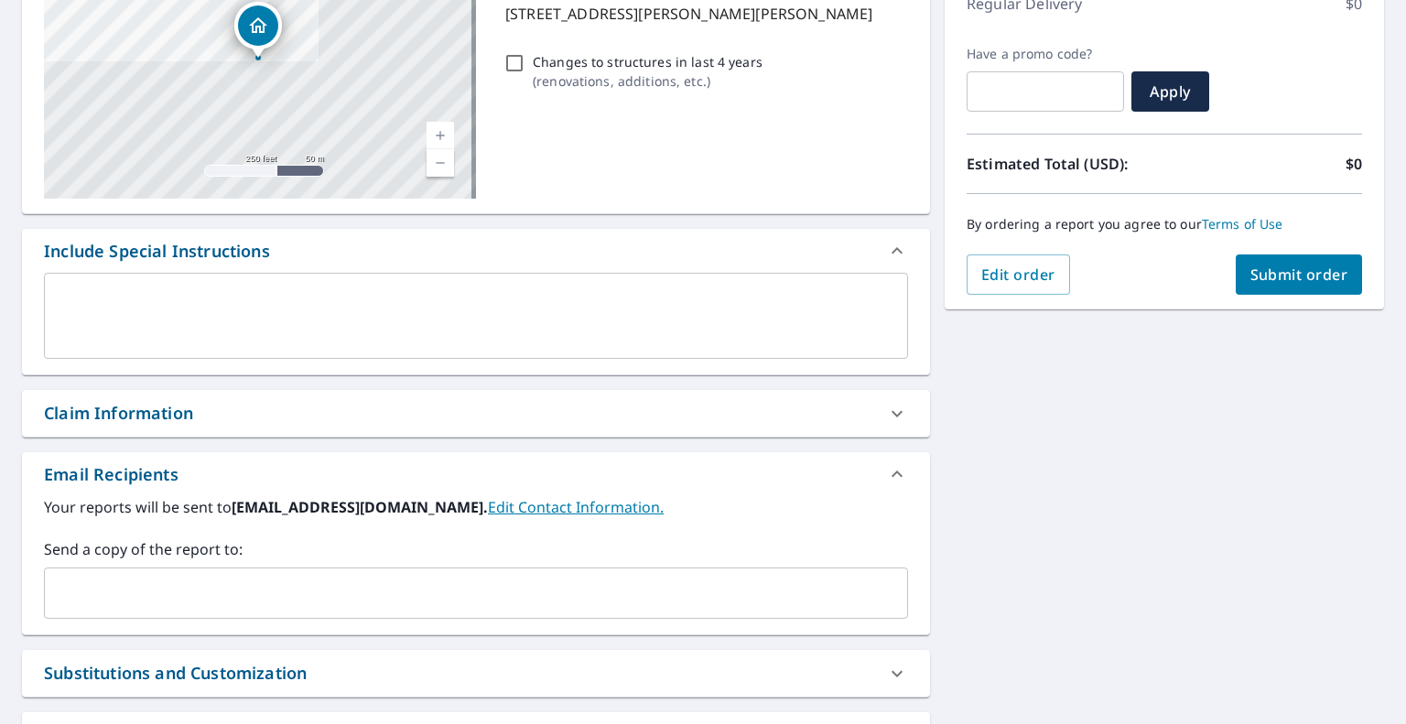
click at [519, 598] on input "text" at bounding box center [462, 593] width 820 height 35
paste input "[EMAIL_ADDRESS][DOMAIN_NAME]"
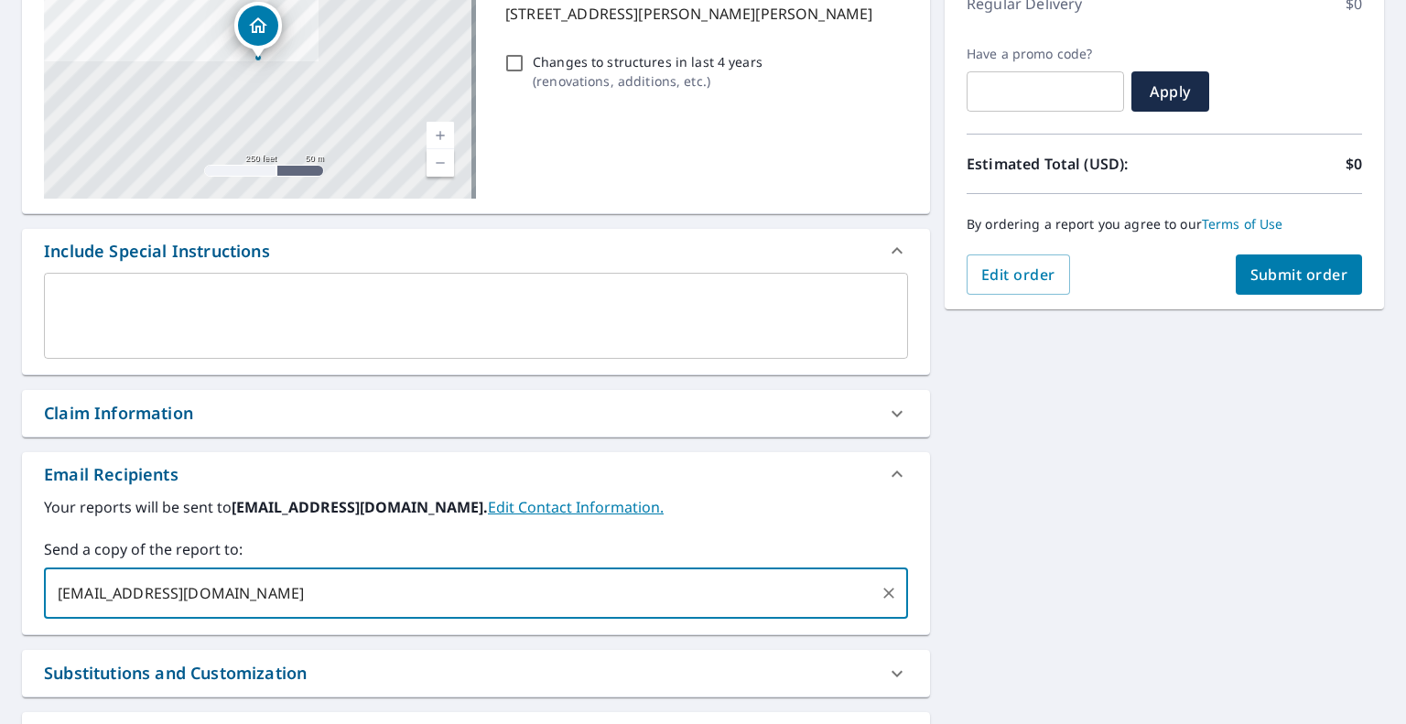
type input "[EMAIL_ADDRESS][DOMAIN_NAME]"
checkbox input "true"
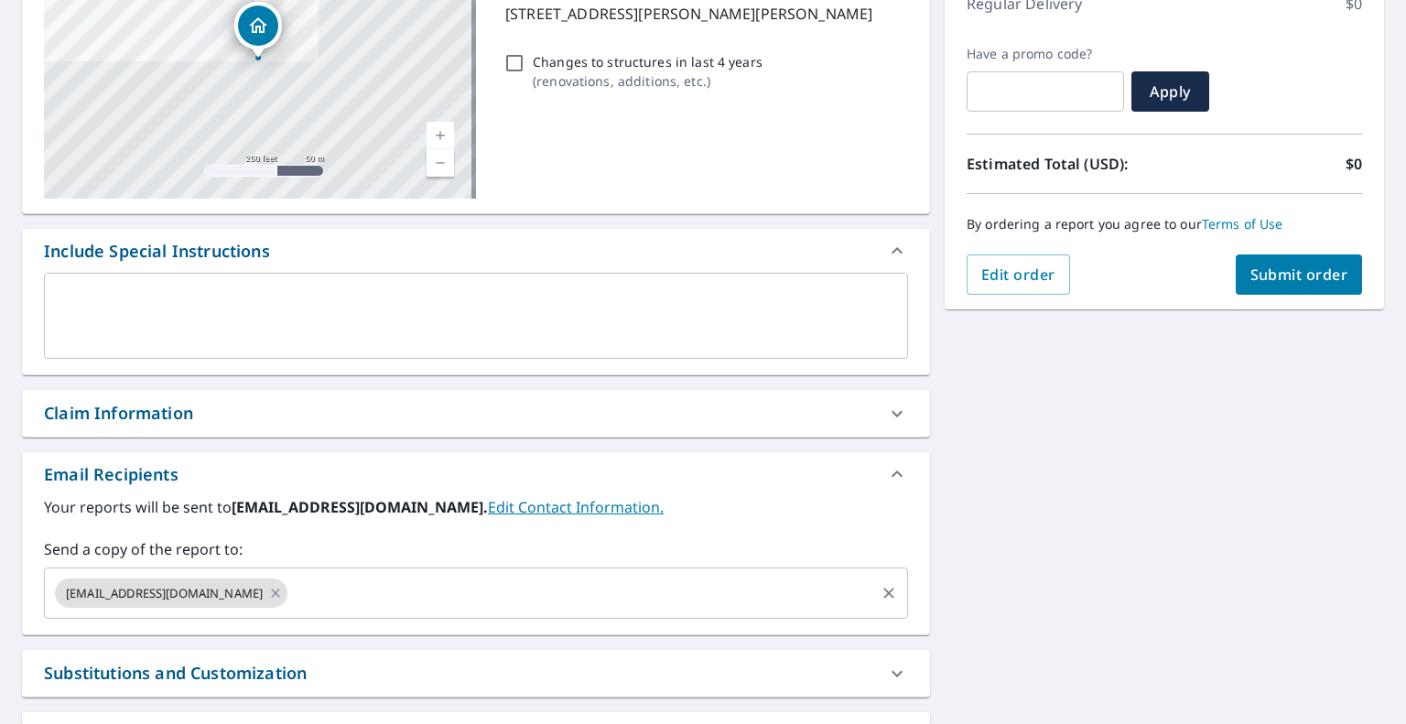
click at [759, 585] on input "text" at bounding box center [581, 593] width 582 height 35
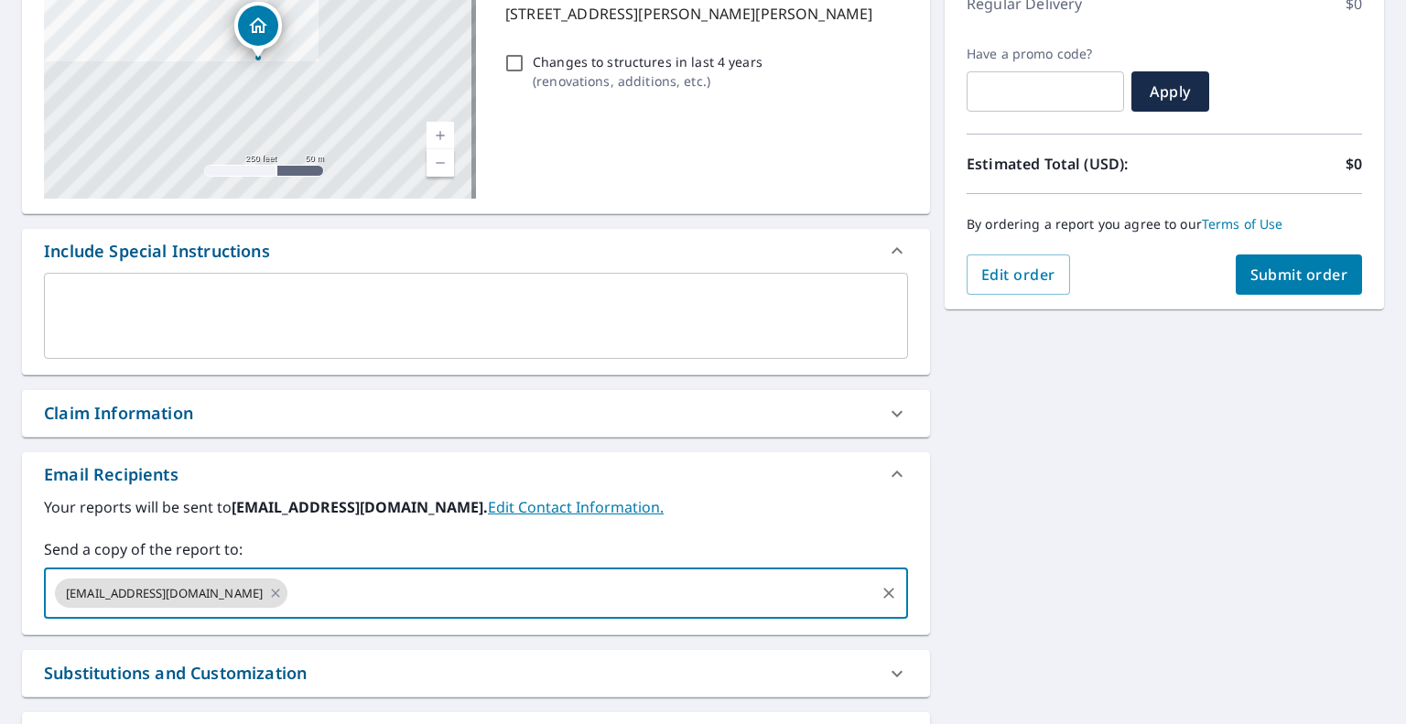
paste input "[EMAIL_ADDRESS][DOMAIN_NAME]"
type input "[EMAIL_ADDRESS][DOMAIN_NAME]"
click at [1147, 509] on div "337 Allen St Woodruff, SC 29388 Aerial Road A standard road map Aerial A detail…" at bounding box center [703, 363] width 1406 height 936
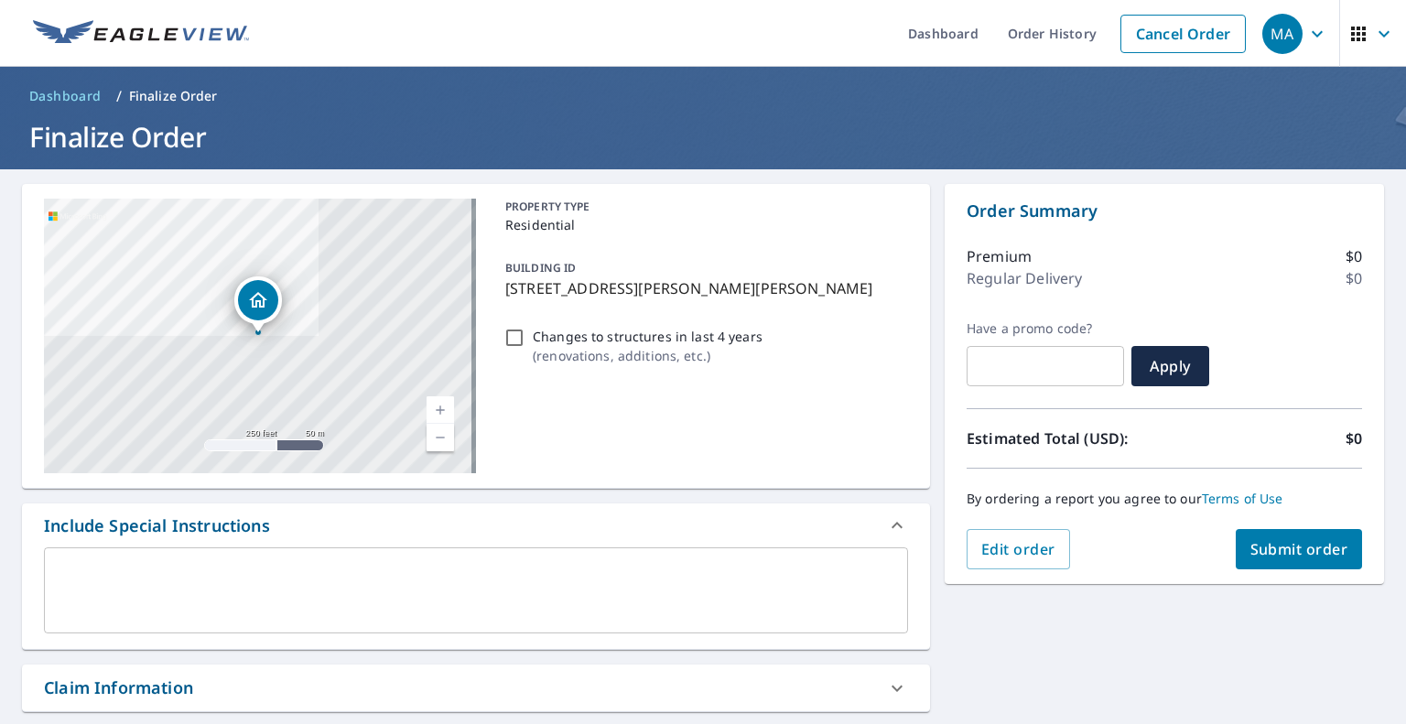
scroll to position [92, 0]
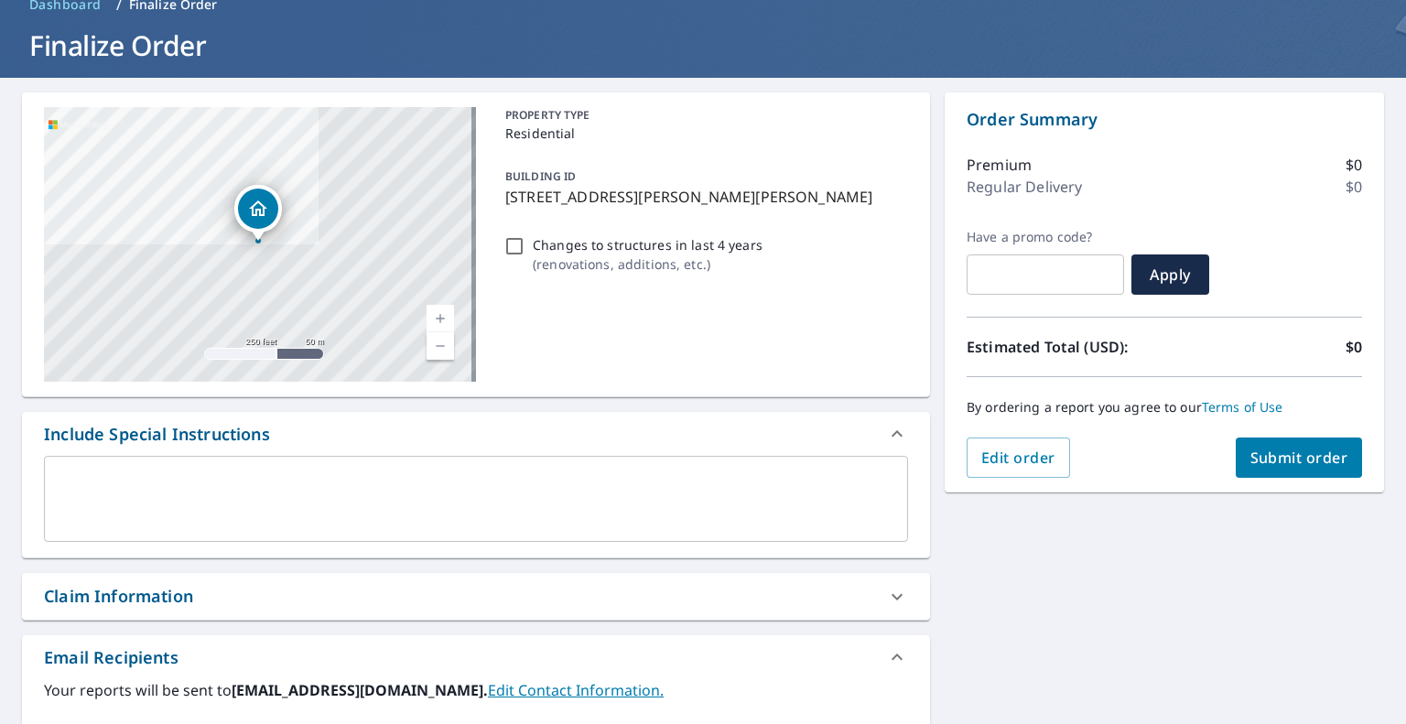
click at [1298, 460] on span "Submit order" at bounding box center [1299, 458] width 98 height 20
checkbox input "true"
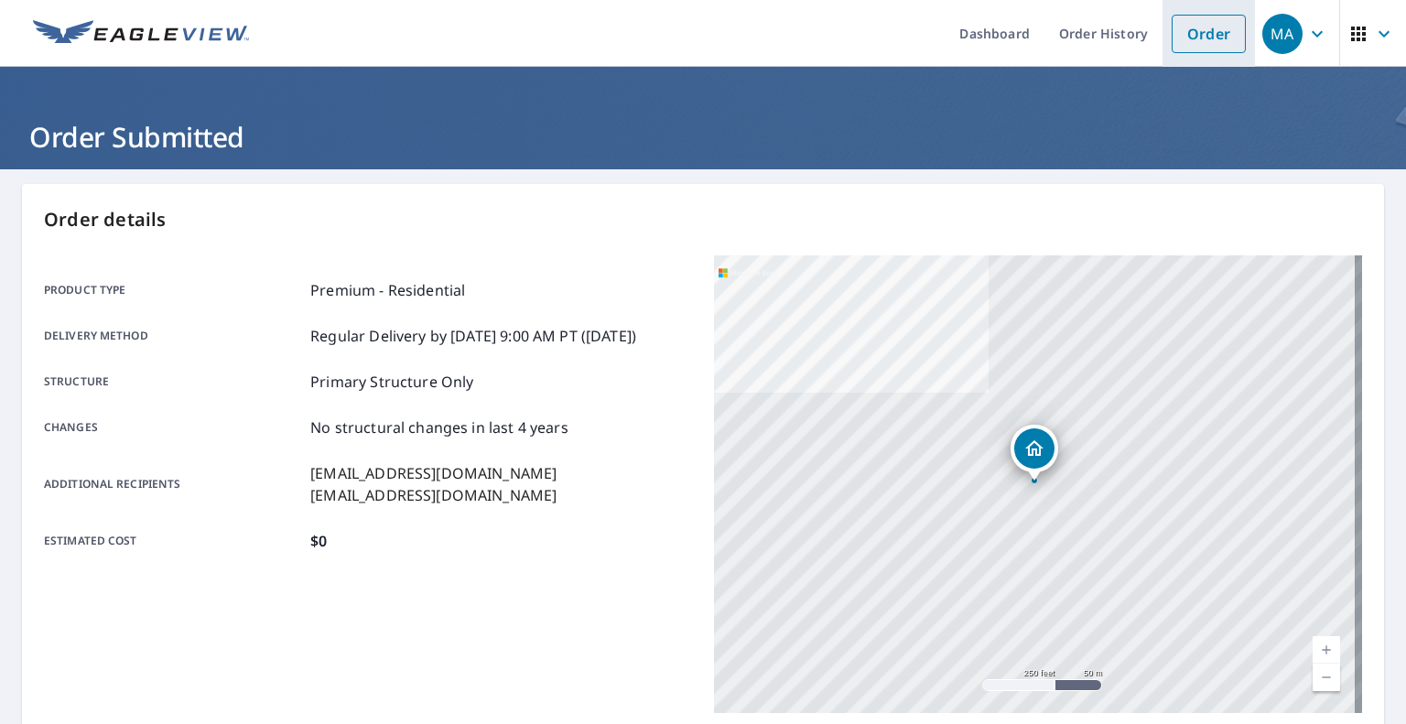
click at [1219, 44] on link "Order" at bounding box center [1209, 34] width 74 height 38
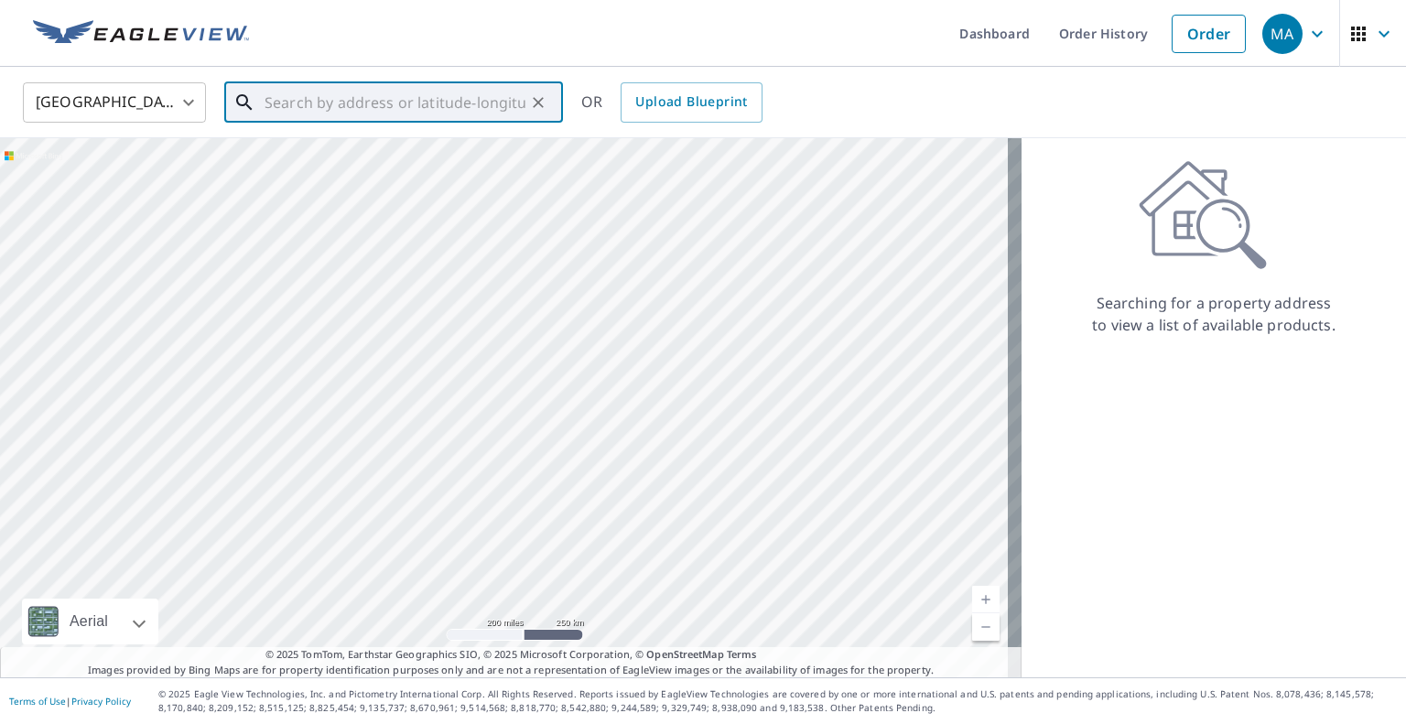
click at [434, 98] on input "text" at bounding box center [395, 102] width 261 height 51
paste input "548 north palmetto st Liberty SC 29657"
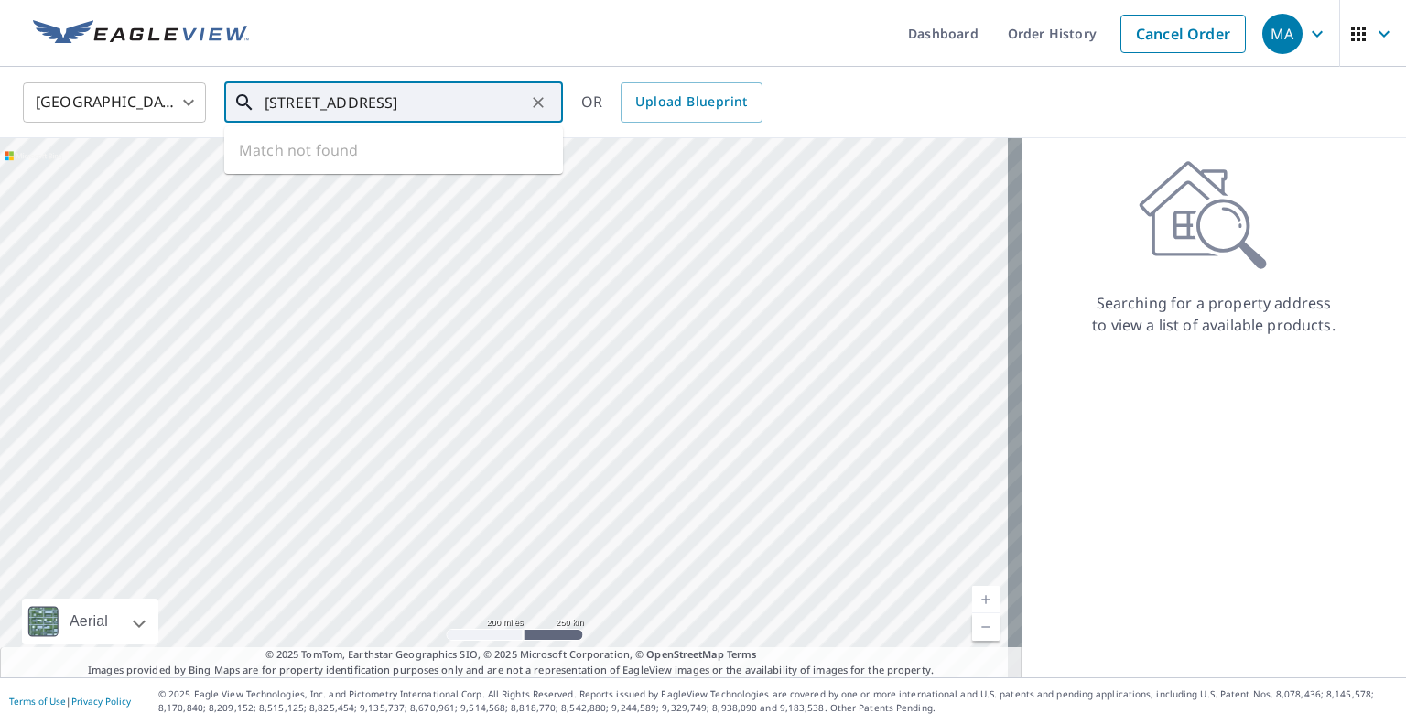
scroll to position [0, 12]
type input "548 north palmetto st Liberty SC 29657"
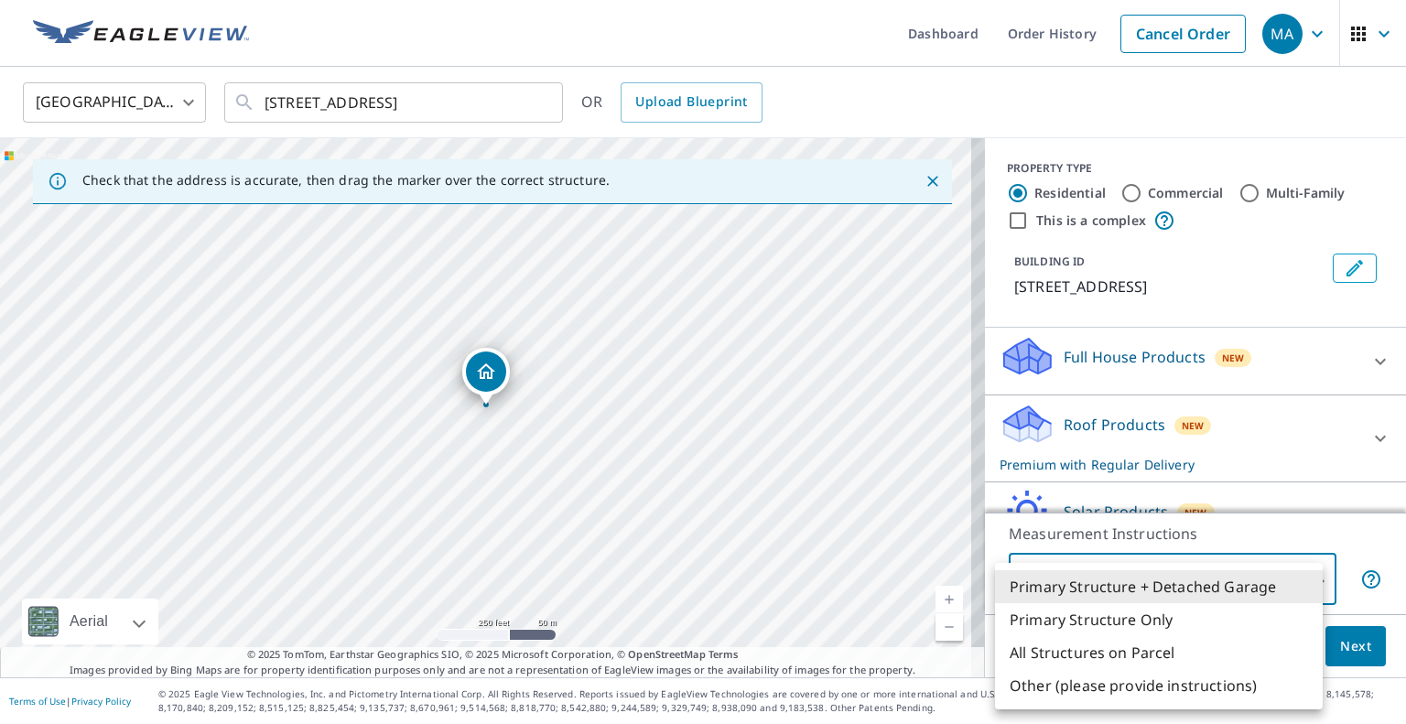
click at [1227, 570] on body "MA MA Dashboard Order History Cancel Order MA United States US ​ 548 north palm…" at bounding box center [703, 362] width 1406 height 724
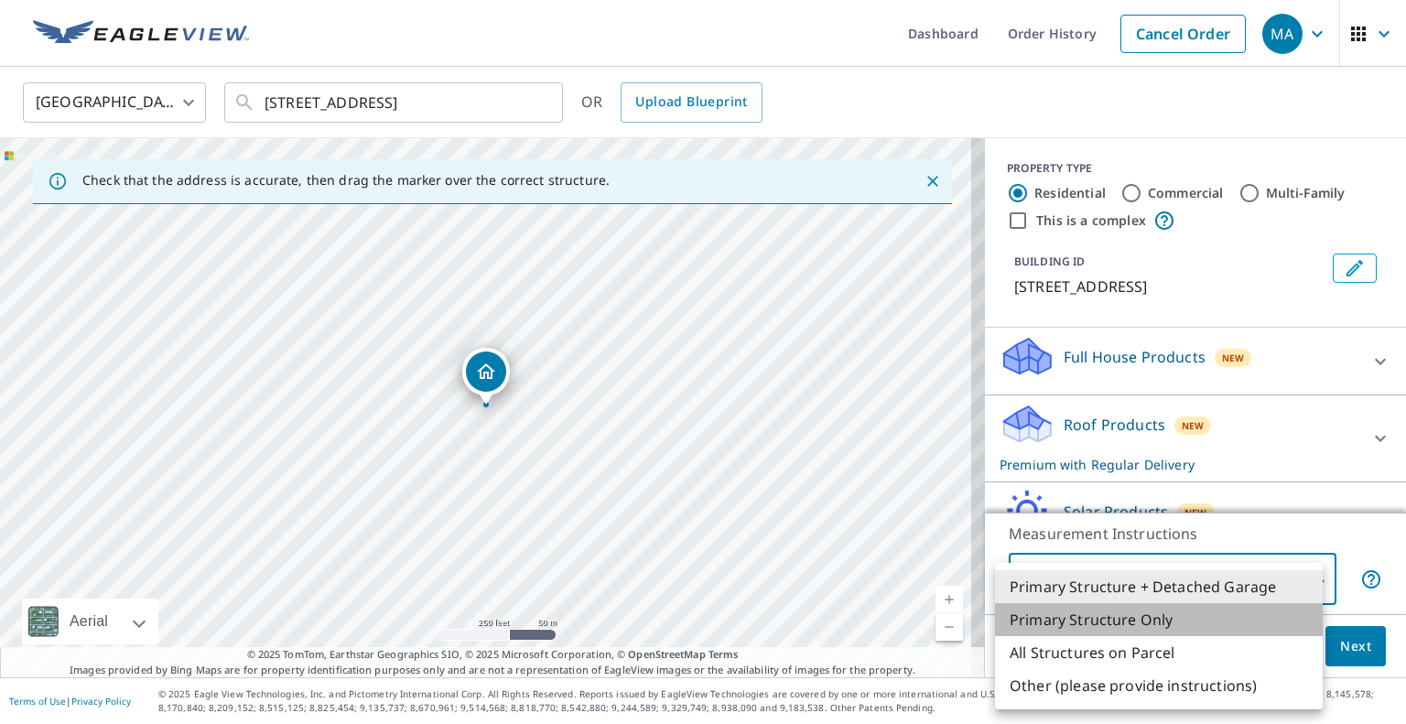
click at [1151, 625] on li "Primary Structure Only" at bounding box center [1159, 619] width 328 height 33
type input "2"
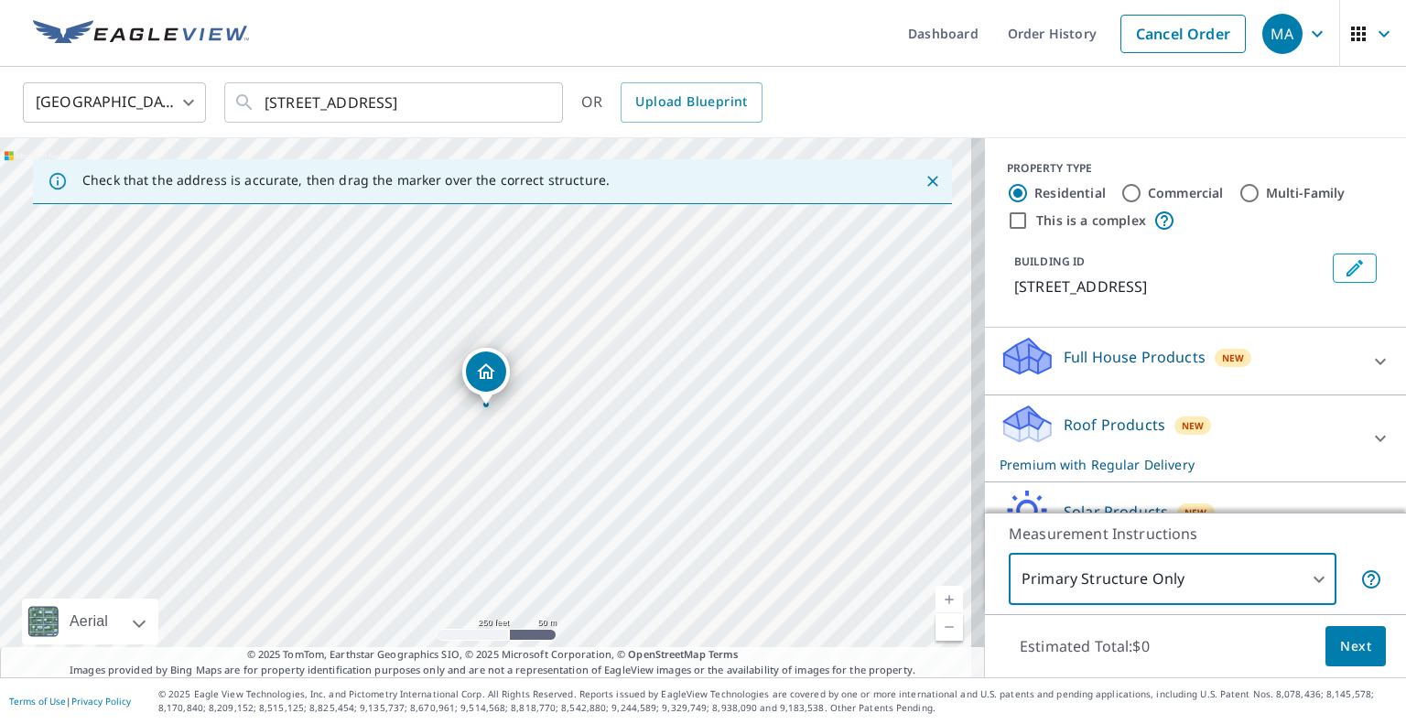
click at [1340, 644] on span "Next" at bounding box center [1355, 646] width 31 height 23
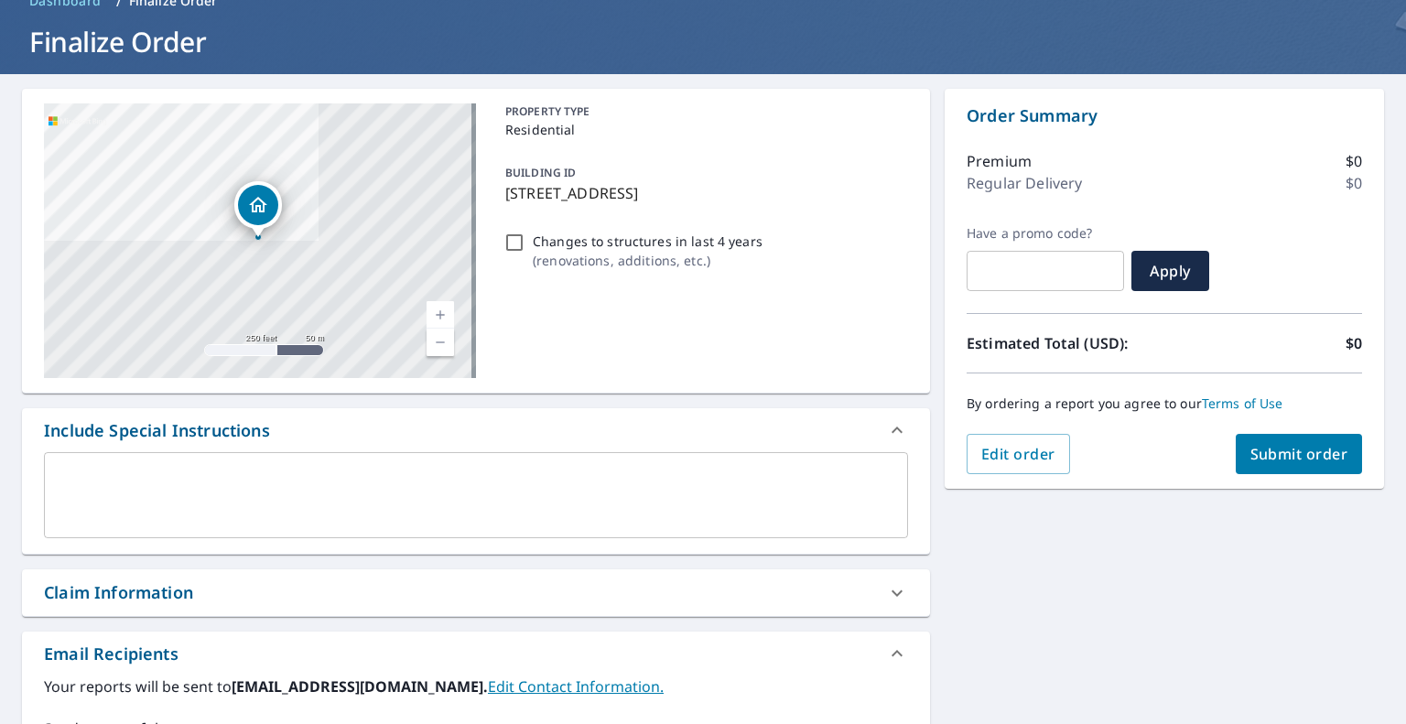
scroll to position [183, 0]
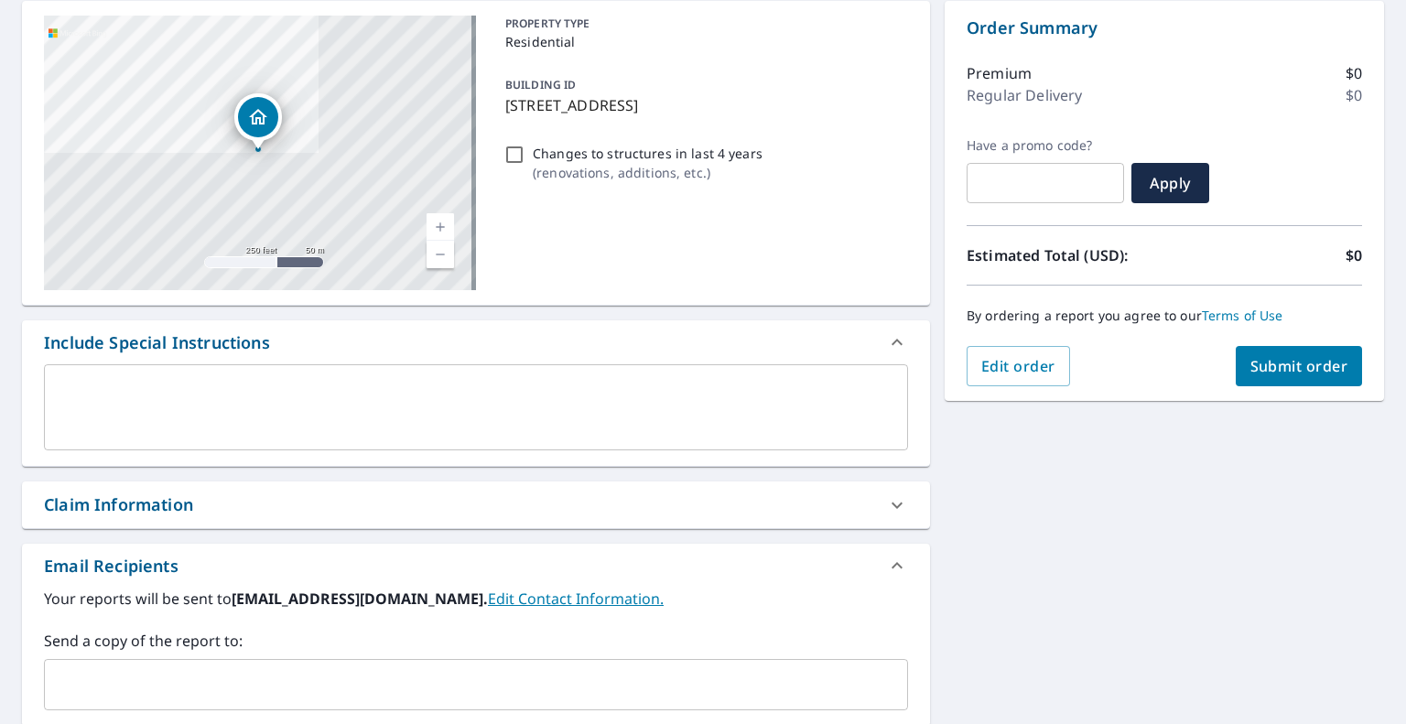
click at [445, 671] on input "text" at bounding box center [462, 684] width 820 height 35
paste input "[EMAIL_ADDRESS][DOMAIN_NAME]"
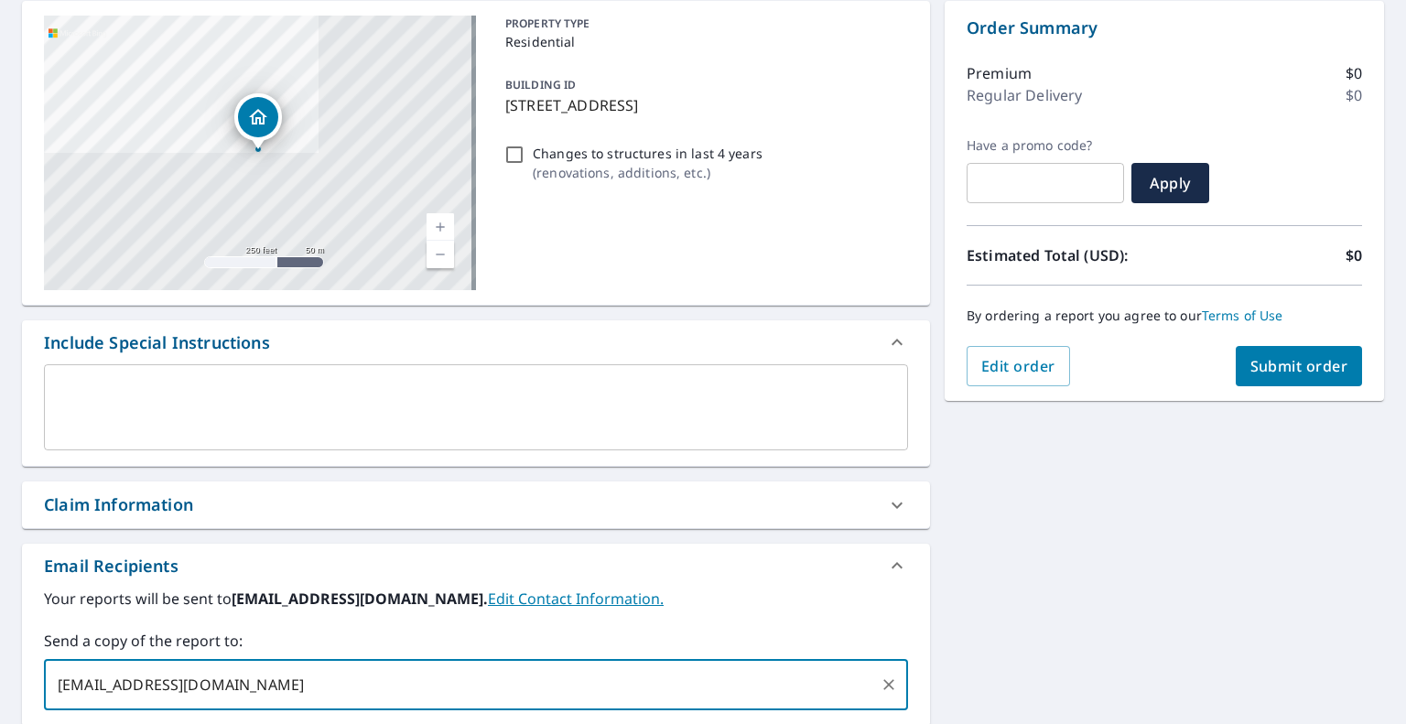
type input "[EMAIL_ADDRESS][DOMAIN_NAME]"
checkbox input "true"
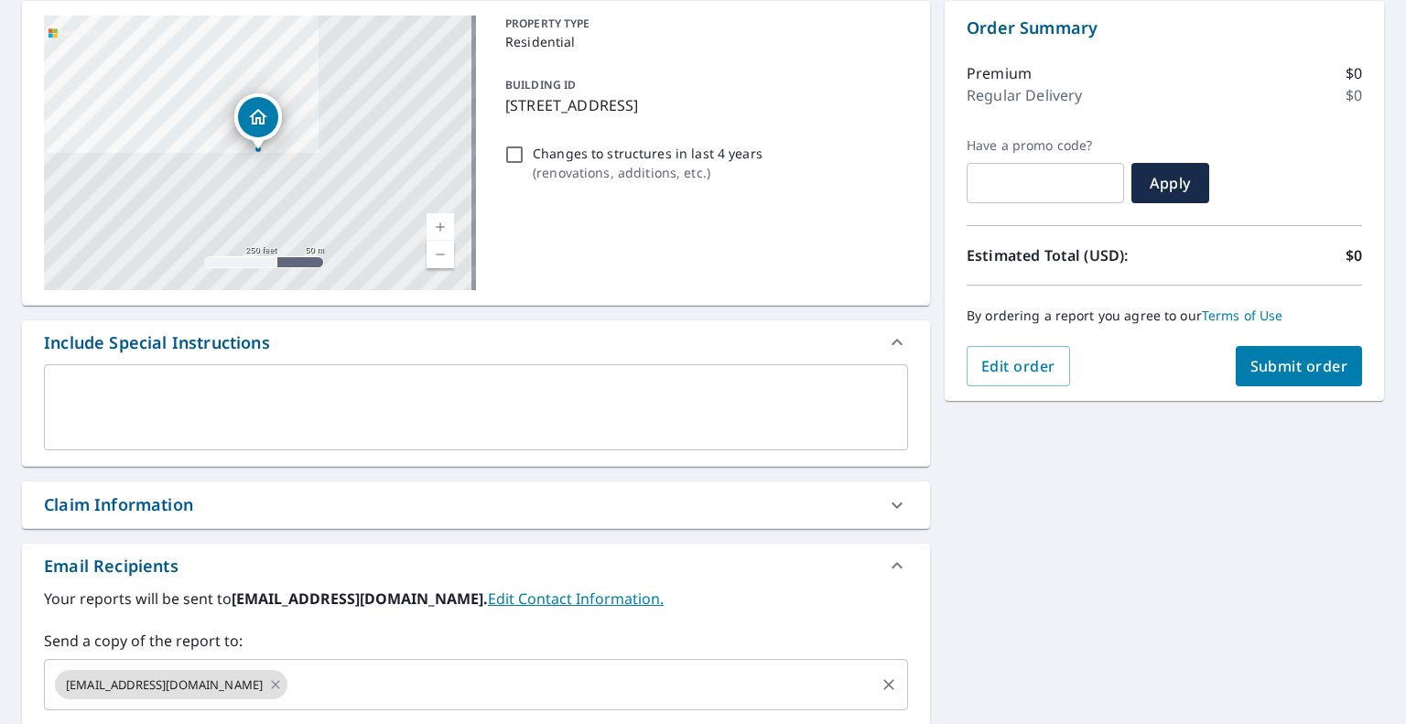
click at [714, 673] on input "text" at bounding box center [581, 684] width 582 height 35
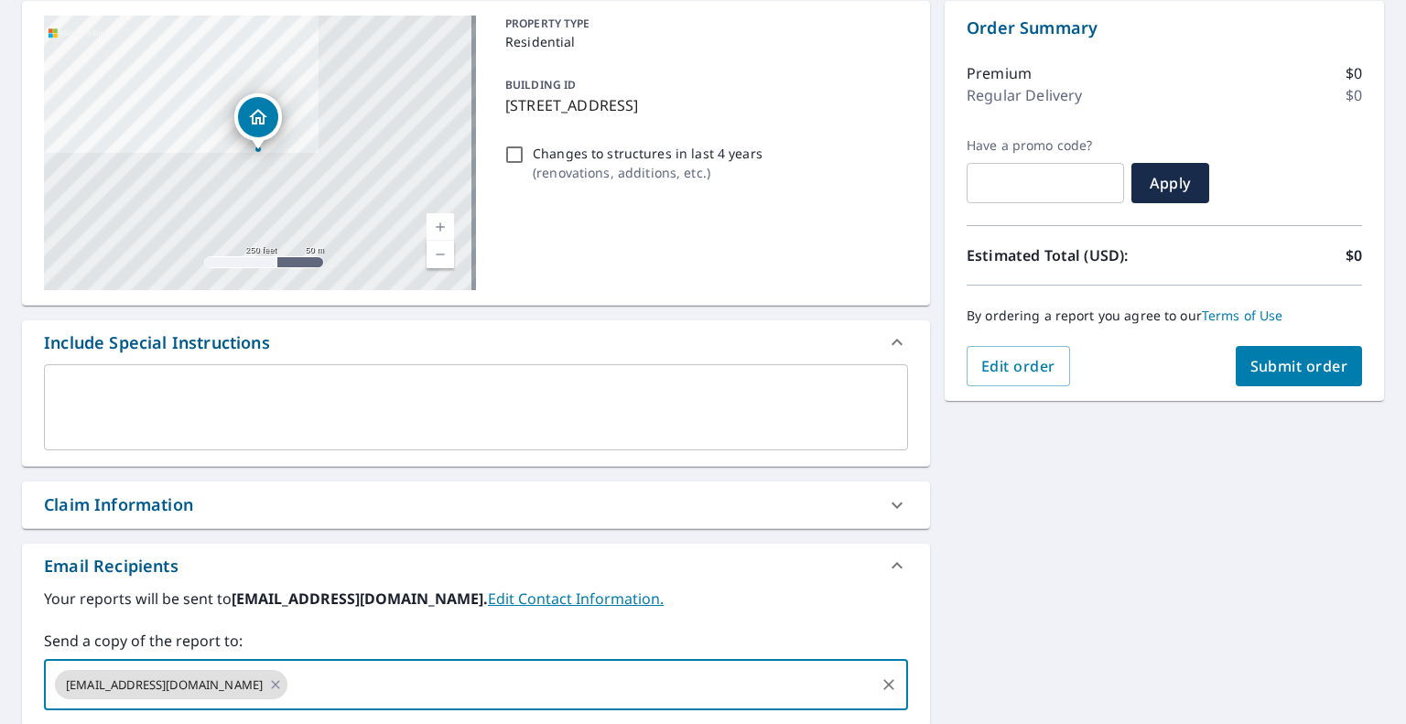
paste input "[EMAIL_ADDRESS][DOMAIN_NAME]"
type input "[EMAIL_ADDRESS][DOMAIN_NAME]"
click at [1097, 578] on div "548 N Palmetto St Liberty, SC 29657 Aerial Road A standard road map Aerial A de…" at bounding box center [703, 454] width 1406 height 936
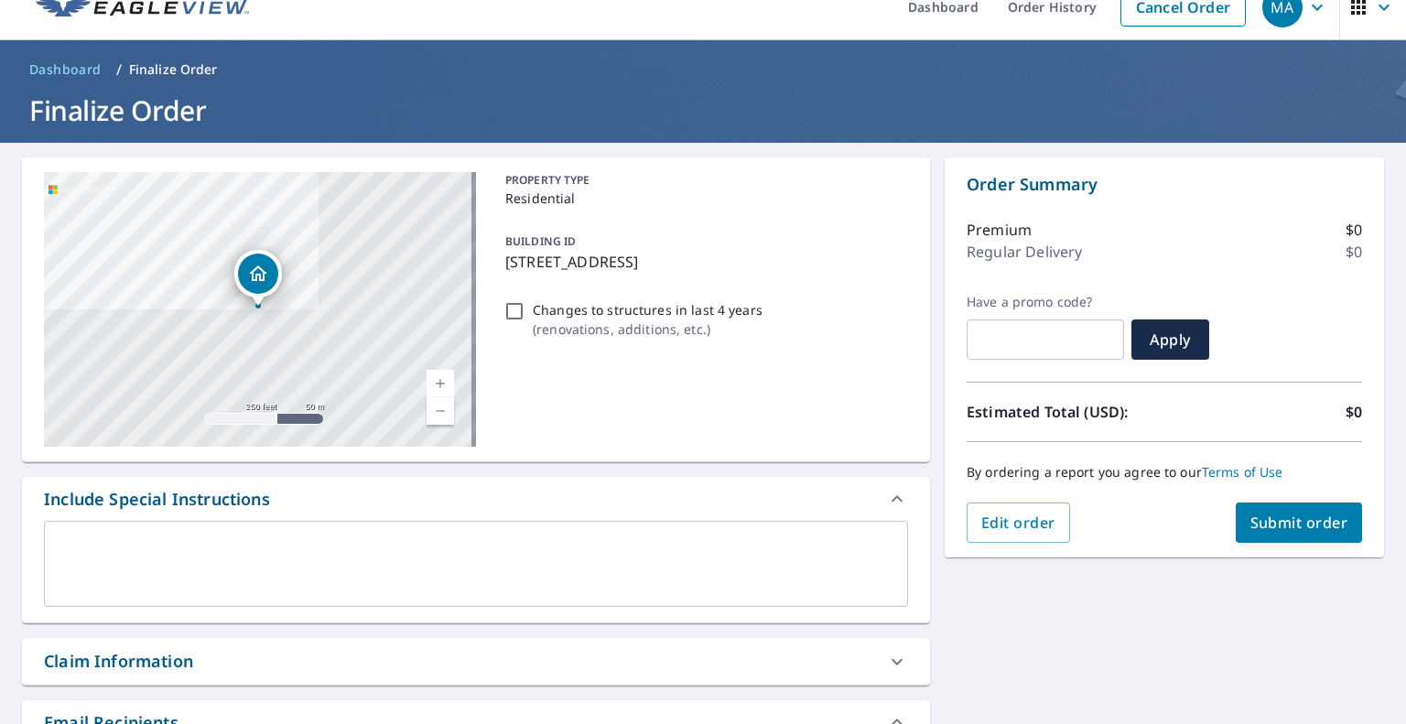
scroll to position [0, 0]
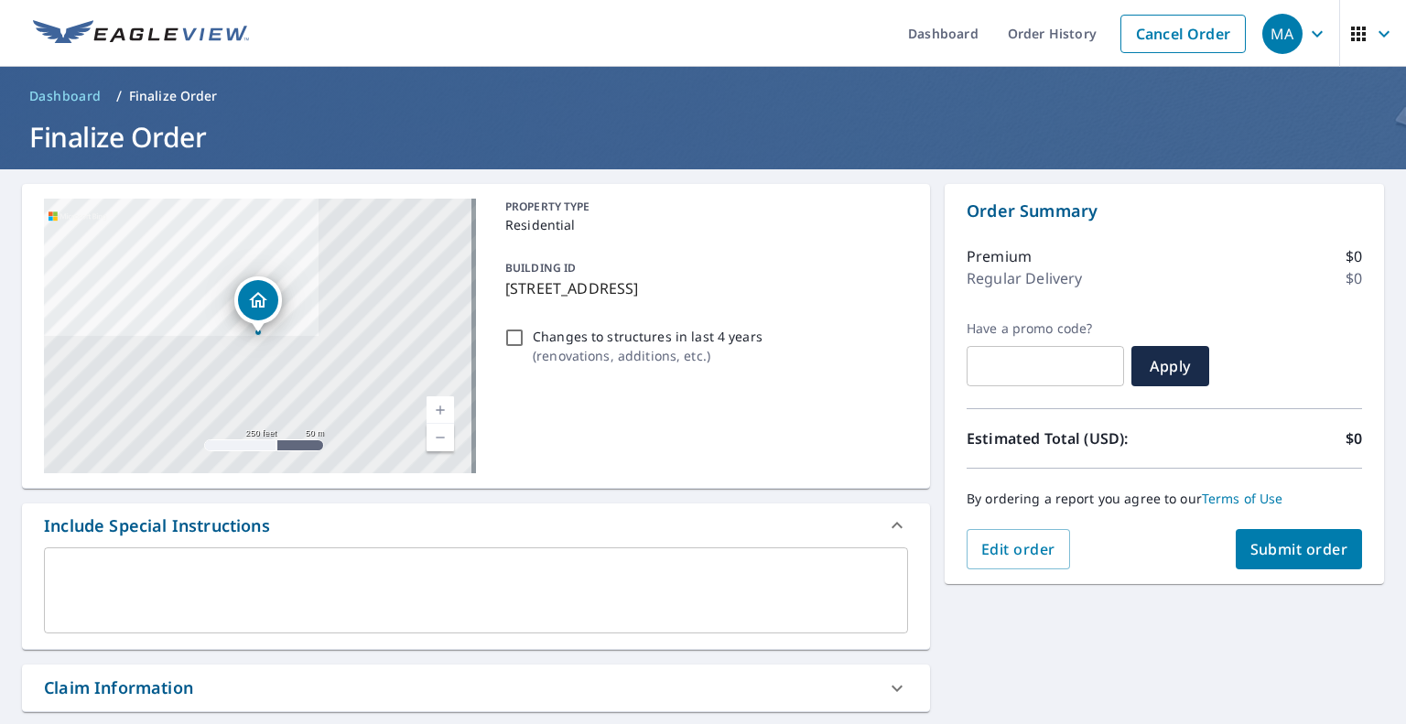
click at [1257, 541] on span "Submit order" at bounding box center [1299, 549] width 98 height 20
checkbox input "true"
